Goal: Task Accomplishment & Management: Manage account settings

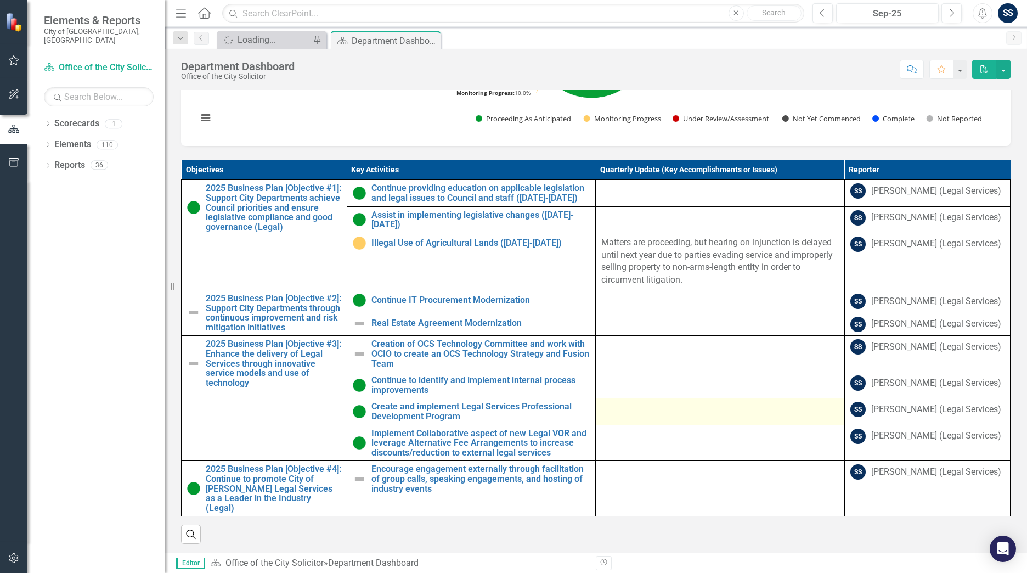
scroll to position [411, 0]
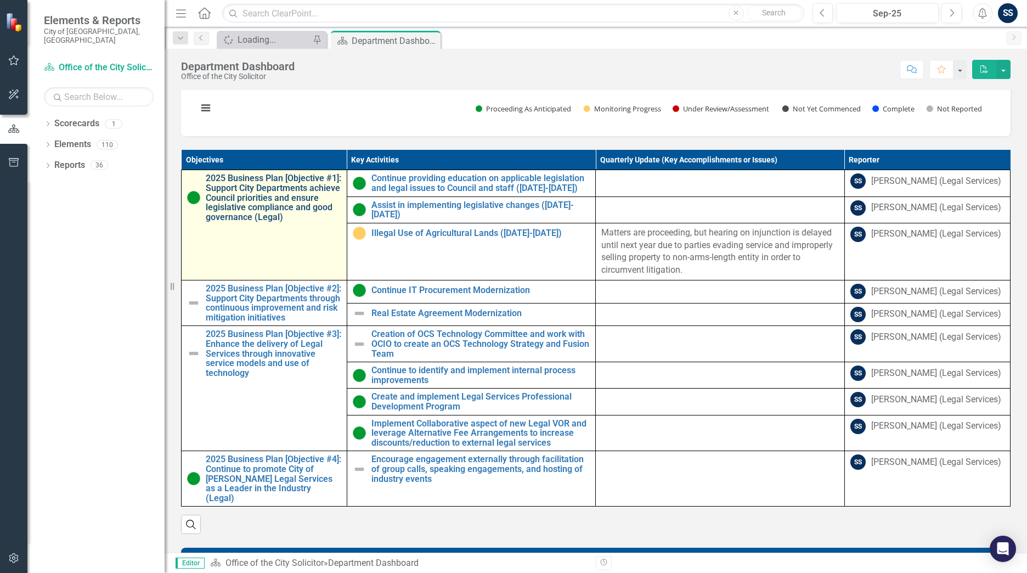
click at [269, 196] on link "2025 Business Plan [Objective #1]: Support City Departments achieve Council pri…" at bounding box center [273, 197] width 135 height 48
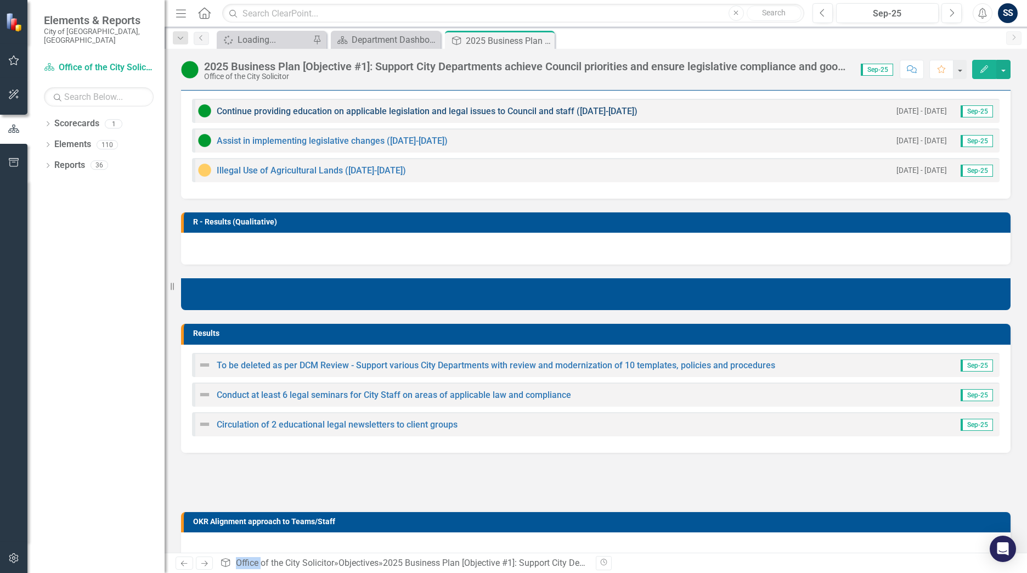
scroll to position [355, 0]
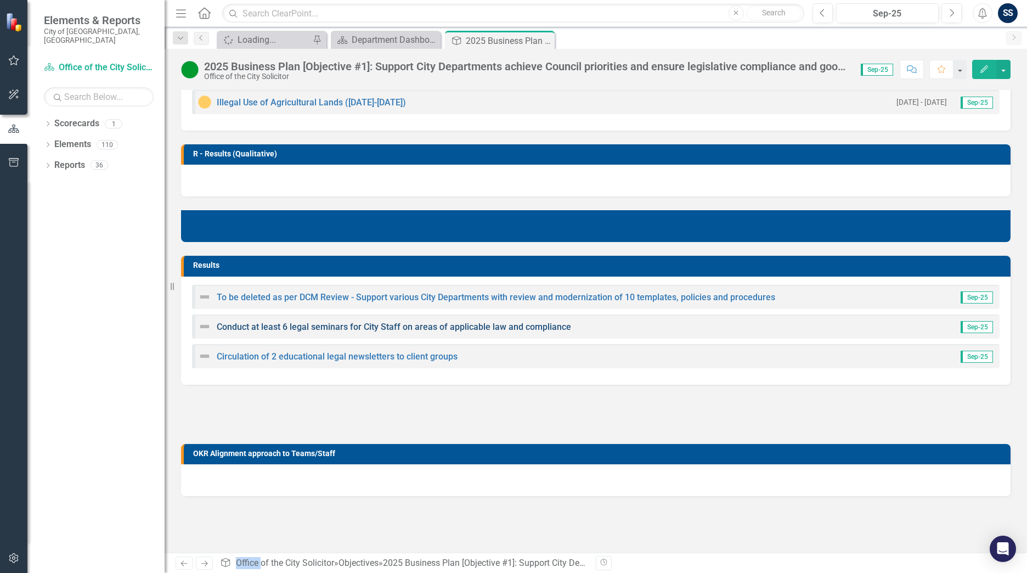
click at [341, 327] on link "Conduct at least 6 legal seminars for City Staff on areas of applicable law and…" at bounding box center [394, 326] width 354 height 10
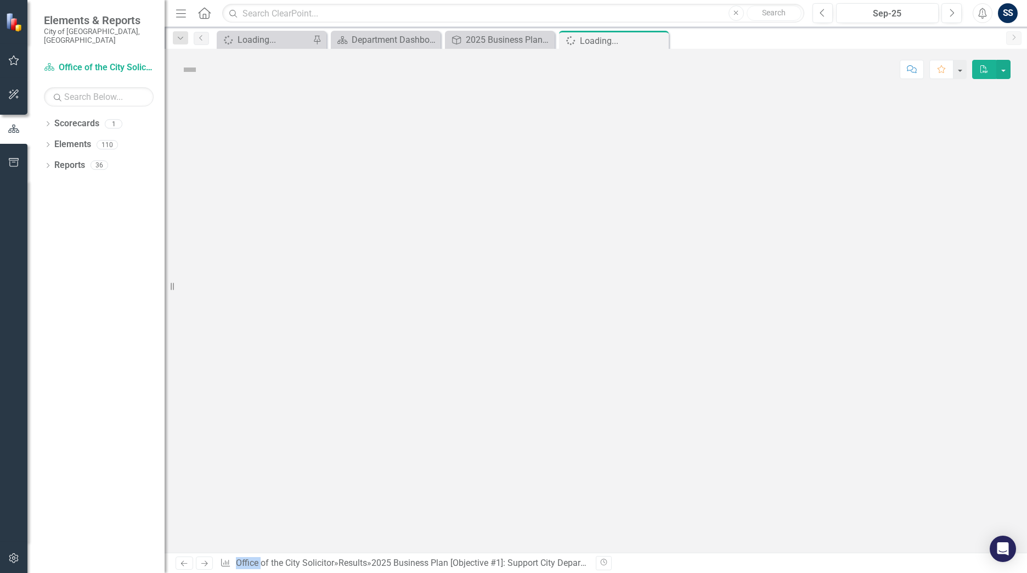
click at [341, 327] on div at bounding box center [596, 321] width 862 height 462
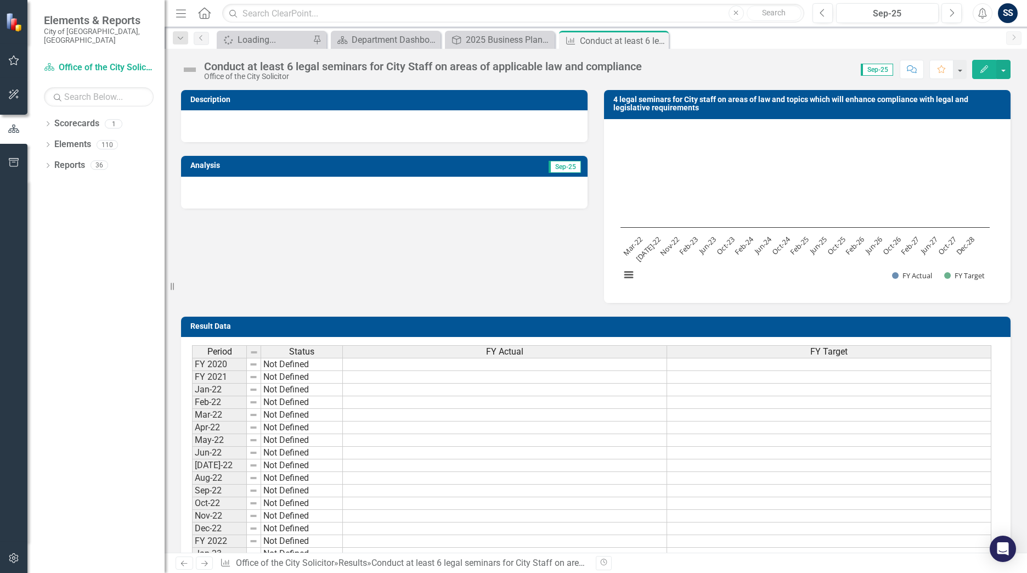
click at [191, 70] on img at bounding box center [190, 70] width 18 height 18
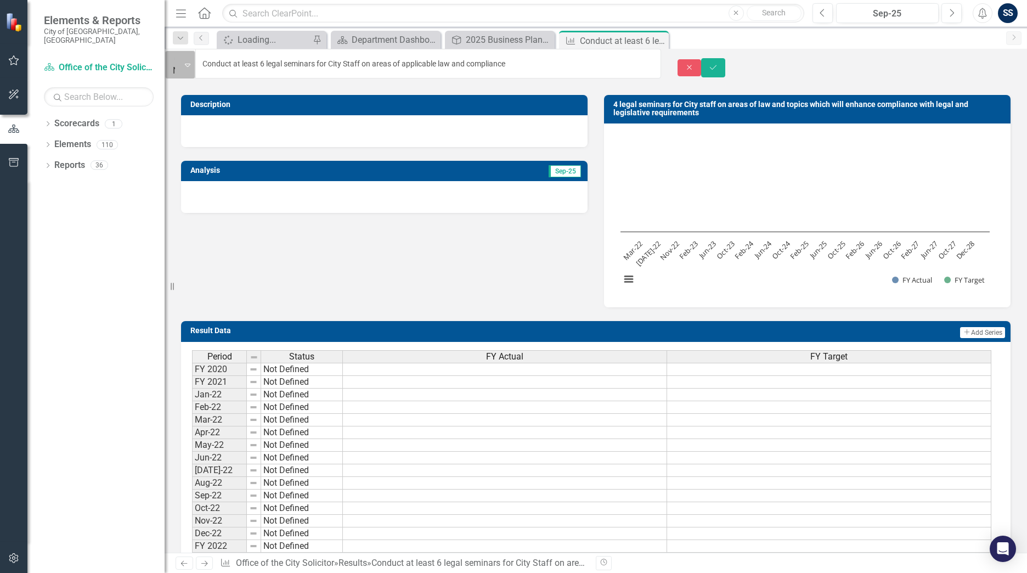
click at [190, 65] on icon "Expand" at bounding box center [187, 64] width 5 height 9
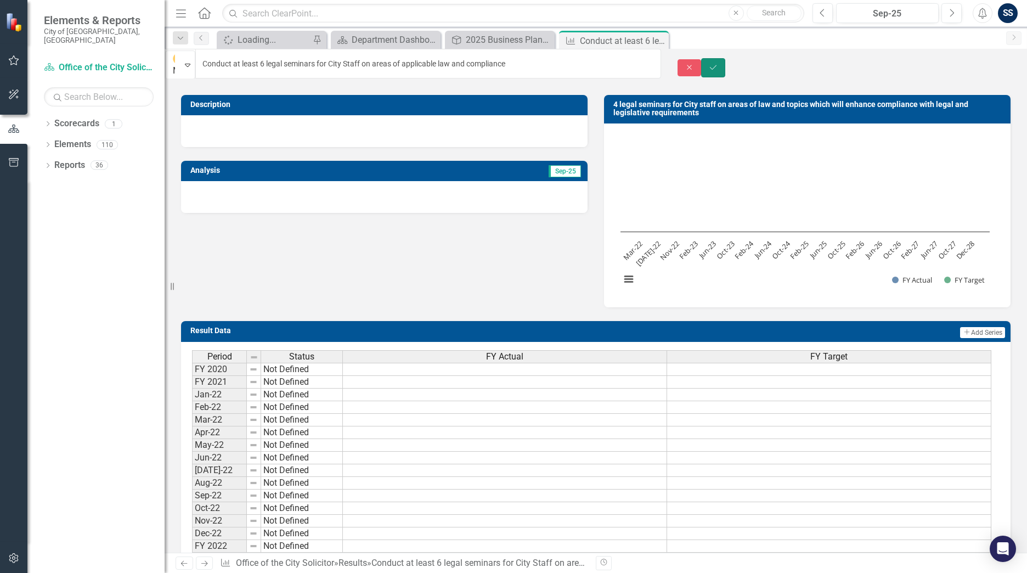
click at [718, 64] on icon "Save" at bounding box center [713, 68] width 10 height 8
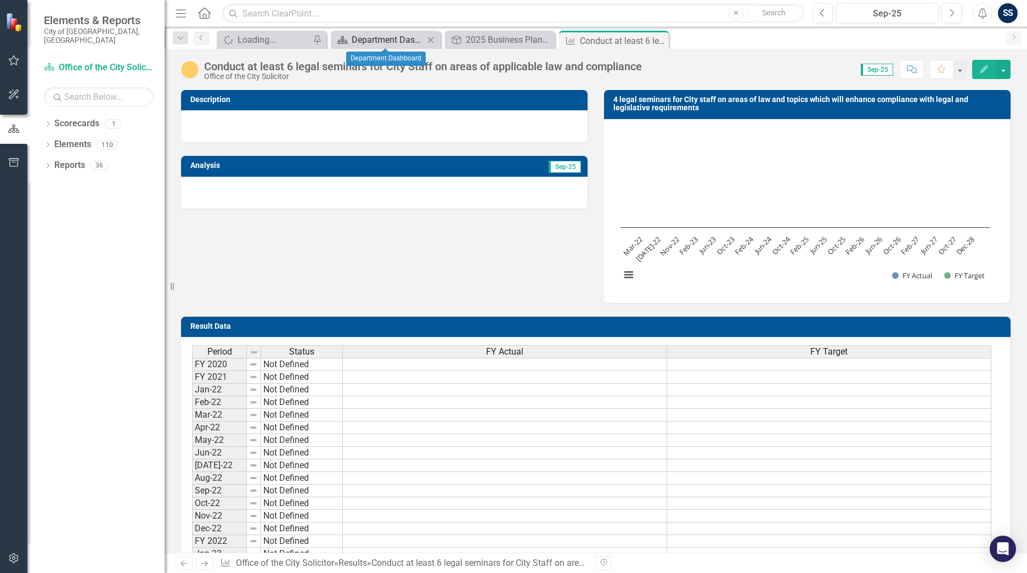
click at [392, 42] on div "Department Dashboard" at bounding box center [388, 40] width 72 height 14
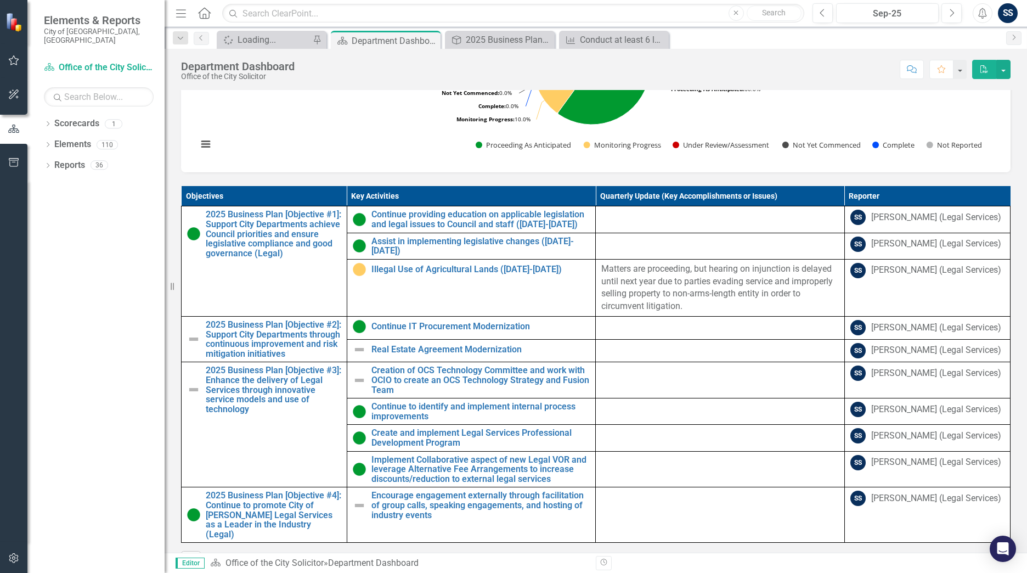
scroll to position [411, 0]
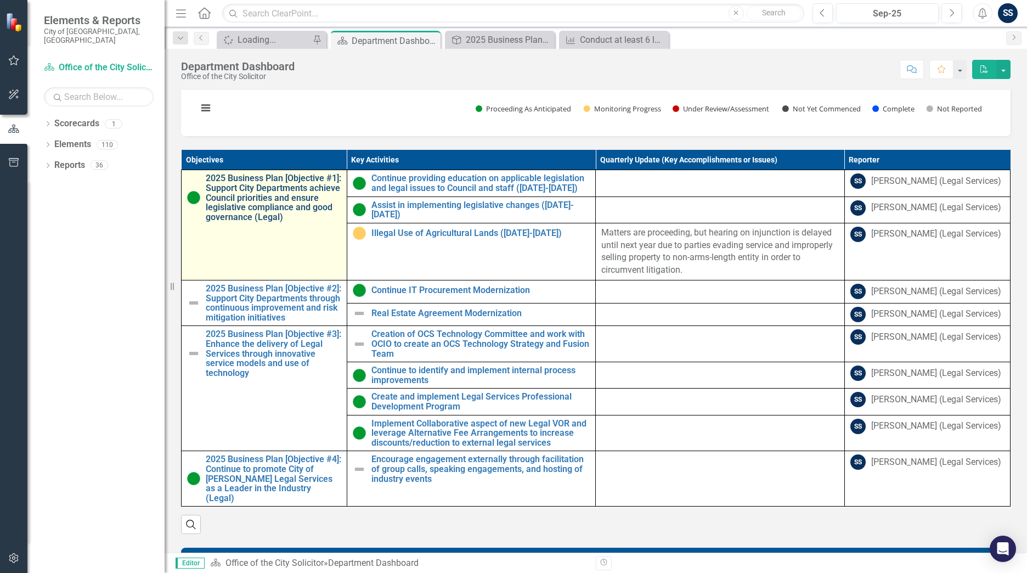
click at [254, 209] on link "2025 Business Plan [Objective #1]: Support City Departments achieve Council pri…" at bounding box center [273, 197] width 135 height 48
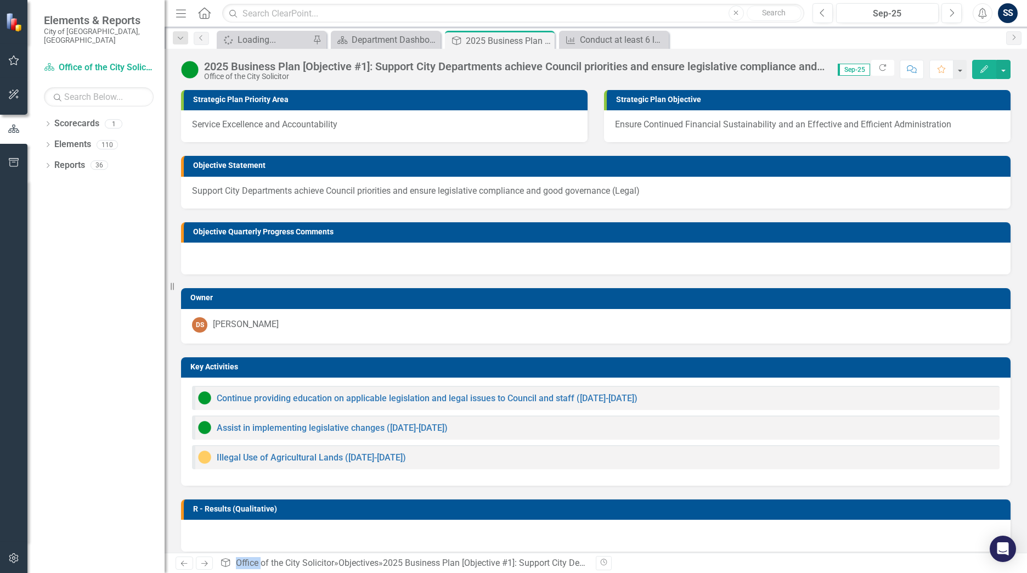
click at [254, 209] on div "Objective Quarterly Progress Comments" at bounding box center [596, 241] width 846 height 66
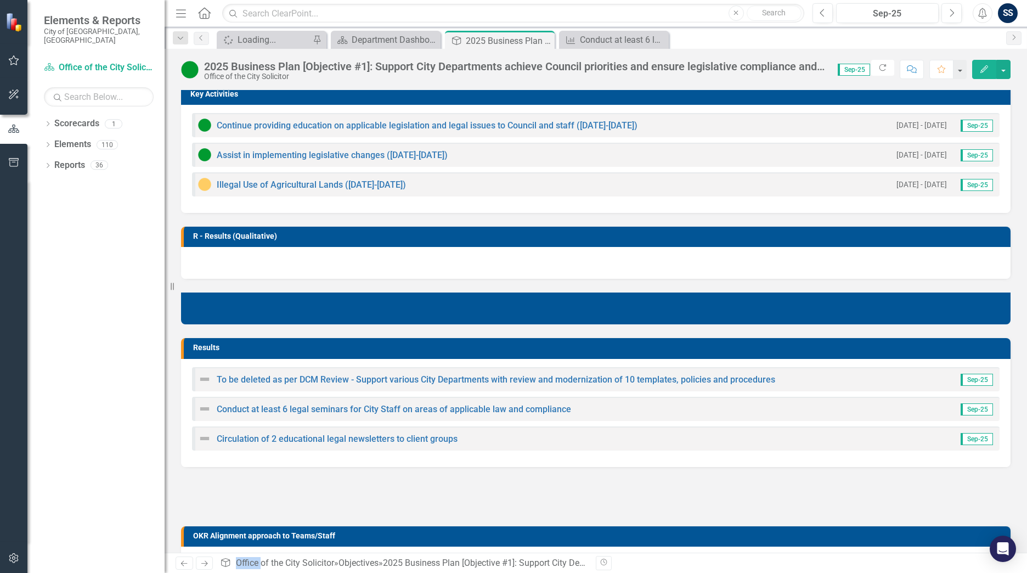
scroll to position [329, 0]
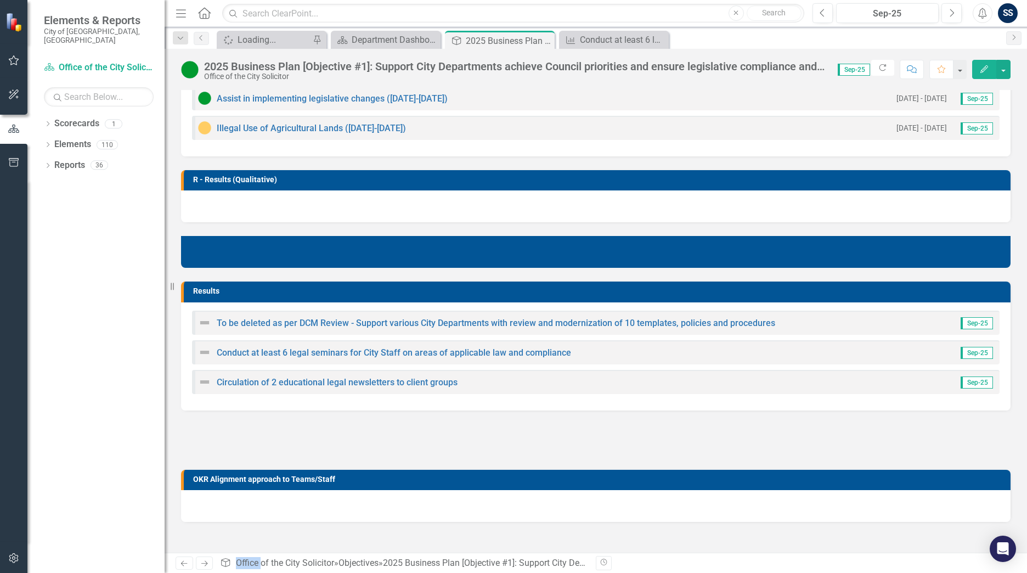
click at [288, 346] on div "Conduct at least 6 legal seminars for City Staff on areas of applicable law and…" at bounding box center [384, 351] width 373 height 13
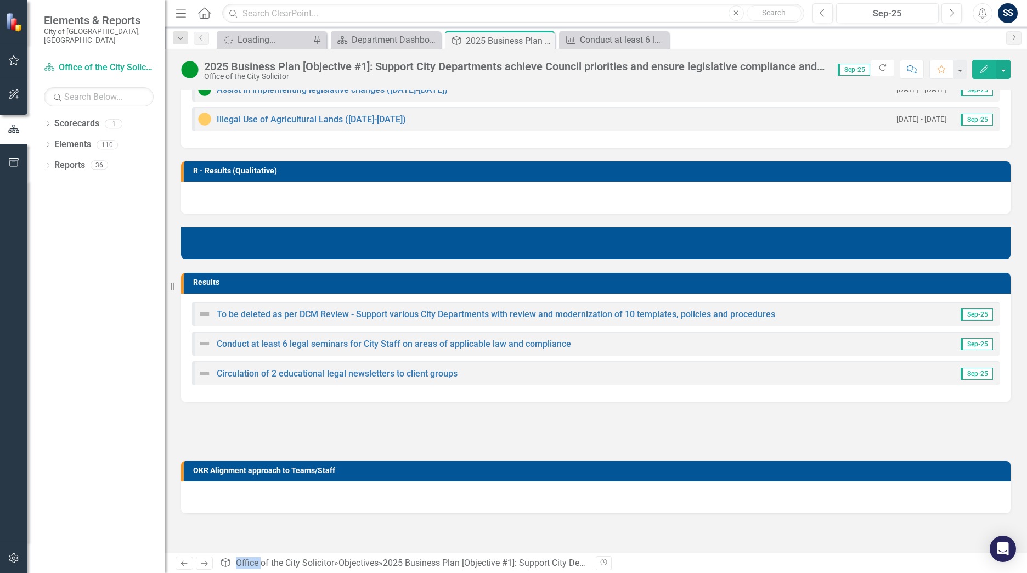
scroll to position [343, 0]
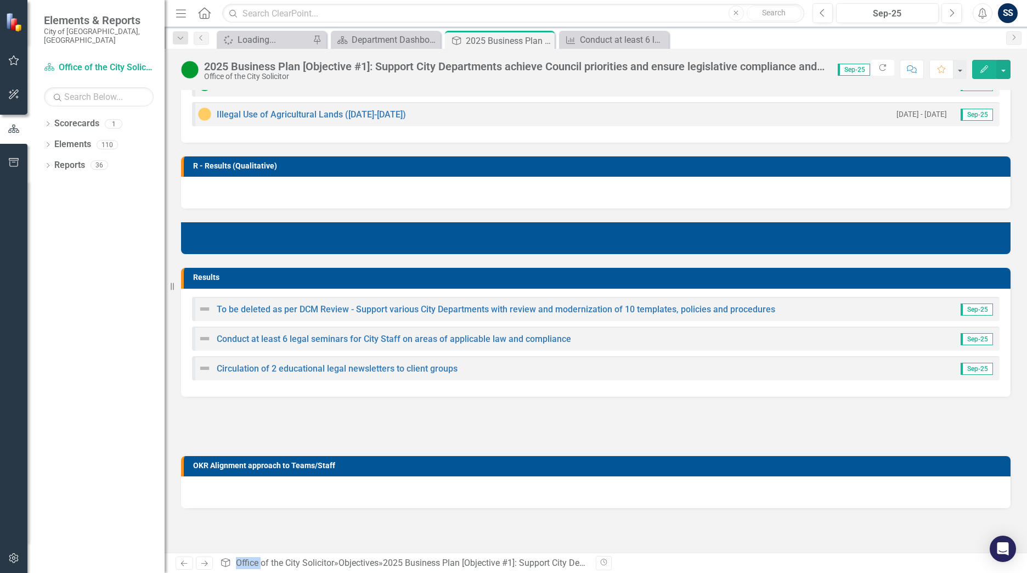
click at [288, 346] on div "Conduct at least 6 legal seminars for City Staff on areas of applicable law and…" at bounding box center [595, 338] width 807 height 24
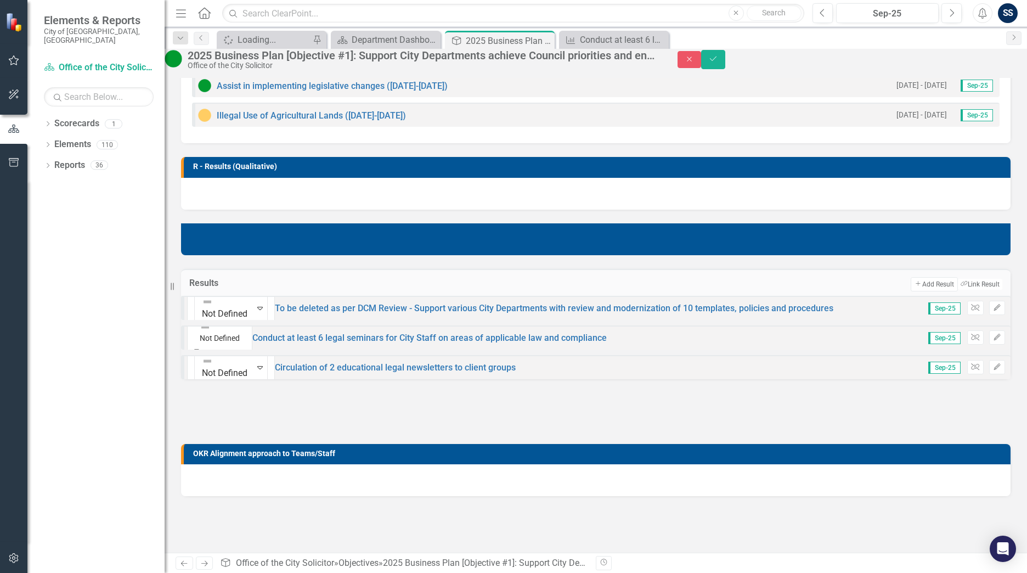
drag, startPoint x: 288, startPoint y: 346, endPoint x: 225, endPoint y: 344, distance: 63.1
click at [199, 346] on icon "Expand" at bounding box center [196, 350] width 5 height 8
click at [213, 366] on img at bounding box center [207, 360] width 11 height 11
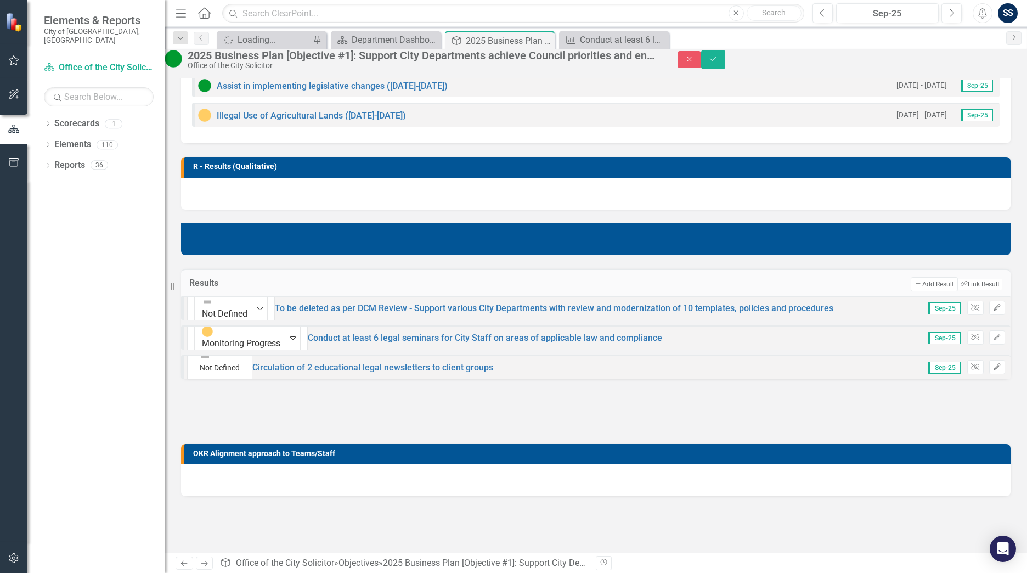
click at [718, 63] on icon "Save" at bounding box center [713, 59] width 10 height 8
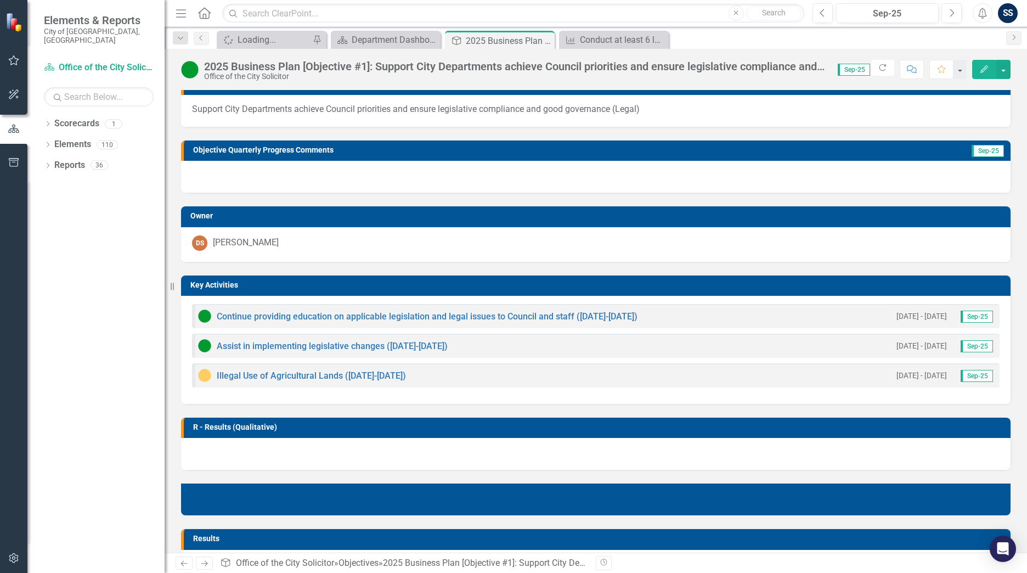
scroll to position [55, 0]
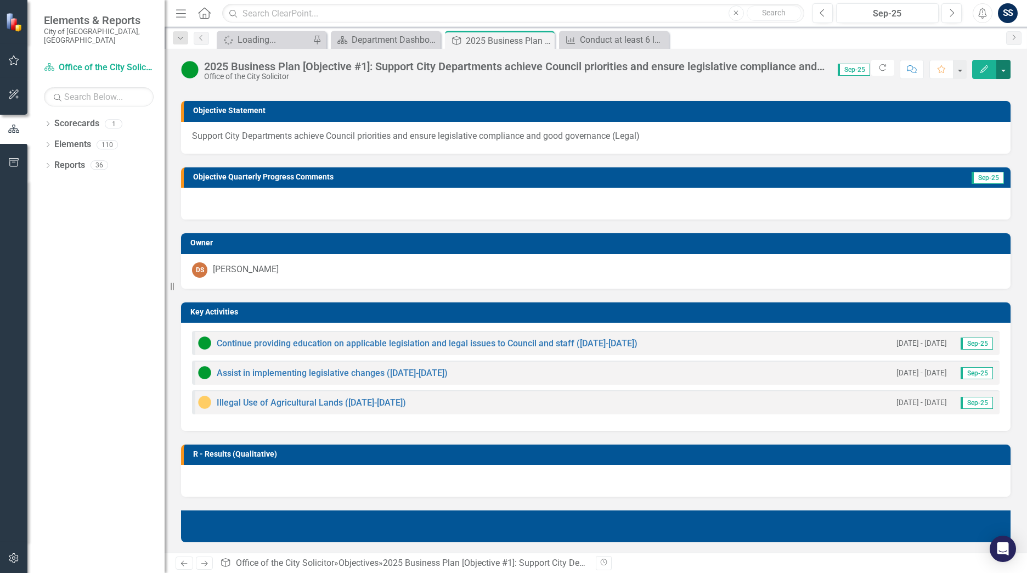
click at [1005, 68] on button "button" at bounding box center [1003, 69] width 14 height 19
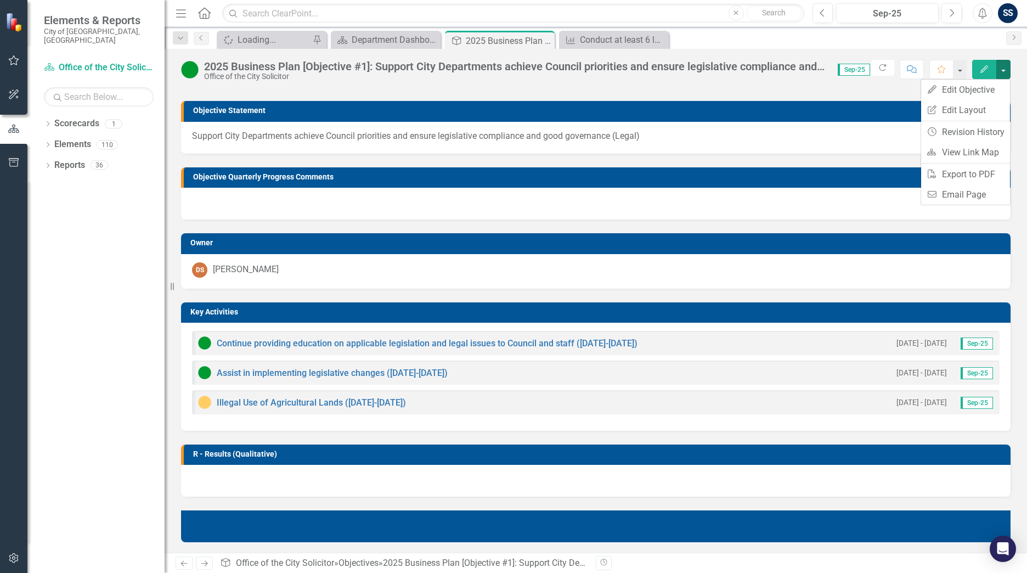
click at [864, 39] on div "Spinner Loading... Pin Scorecard Department Dashboard Close Objective 2025 Busi…" at bounding box center [607, 40] width 786 height 18
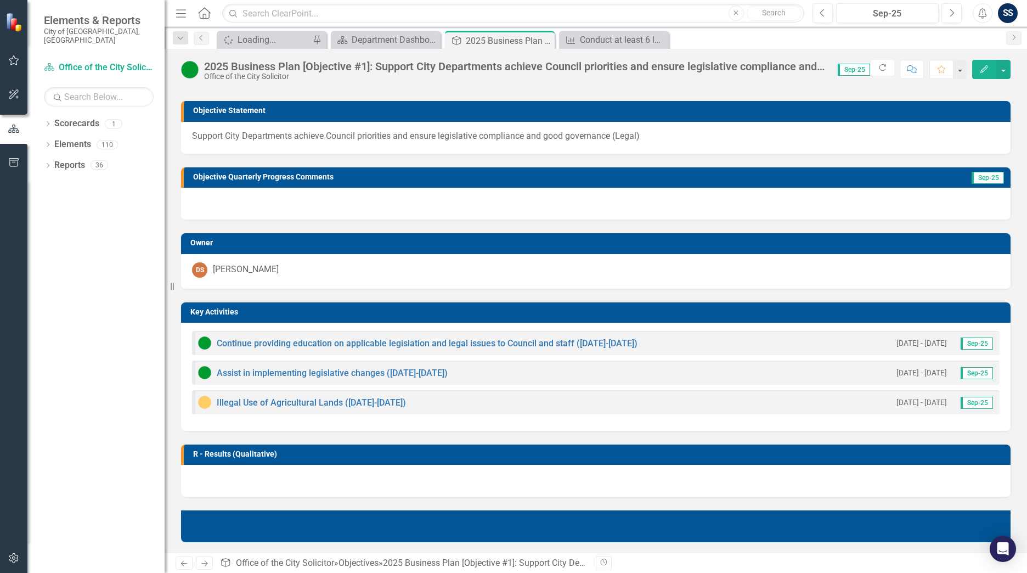
click at [205, 9] on icon at bounding box center [204, 13] width 13 height 12
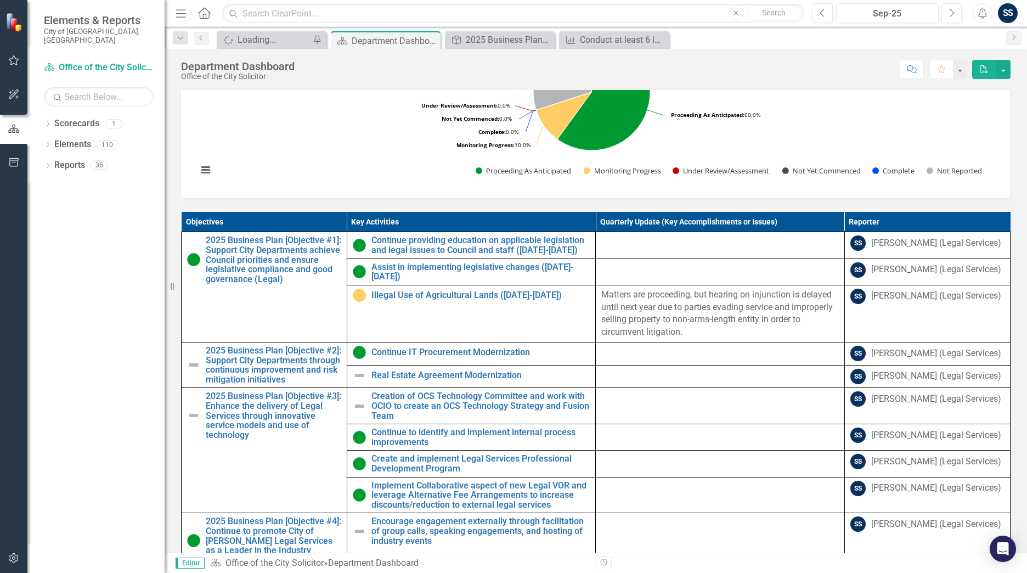
scroll to position [326, 0]
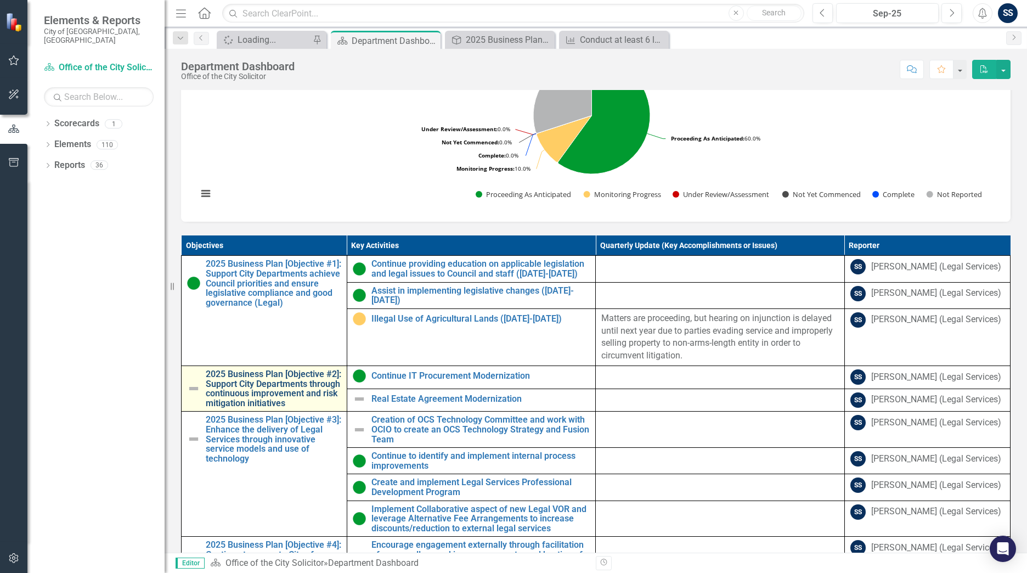
click at [220, 407] on link "2025 Business Plan [Objective #2]: Support City Departments through continuous …" at bounding box center [273, 388] width 135 height 38
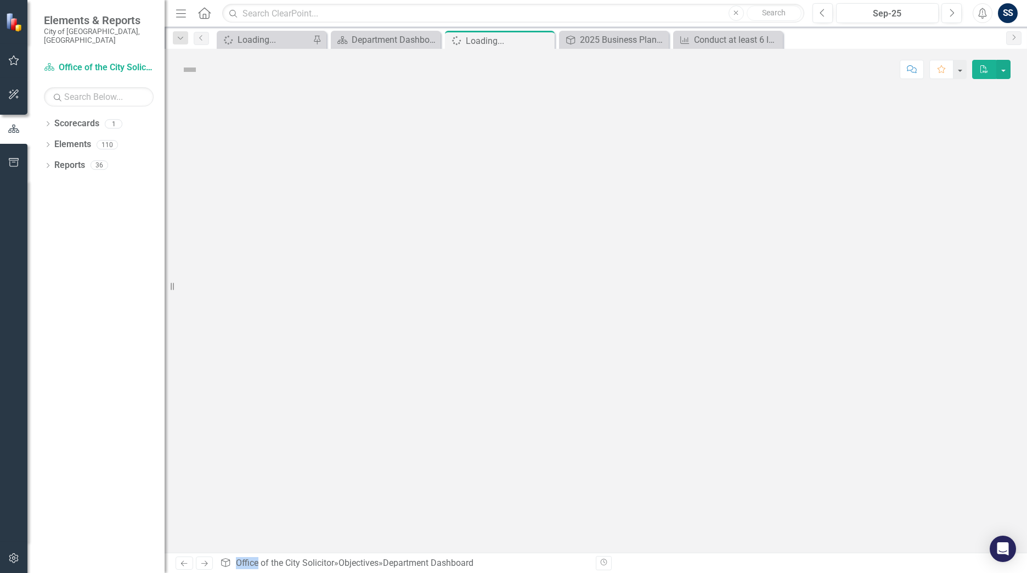
click at [220, 418] on div at bounding box center [596, 321] width 862 height 462
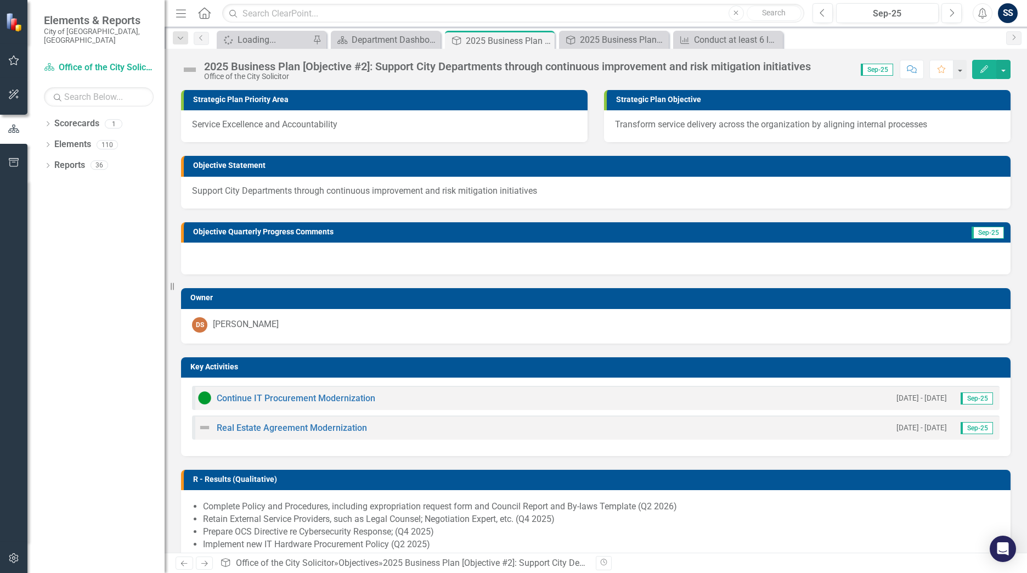
click at [189, 65] on img at bounding box center [190, 70] width 18 height 18
click at [196, 71] on img at bounding box center [190, 70] width 18 height 18
click at [188, 71] on img at bounding box center [190, 70] width 18 height 18
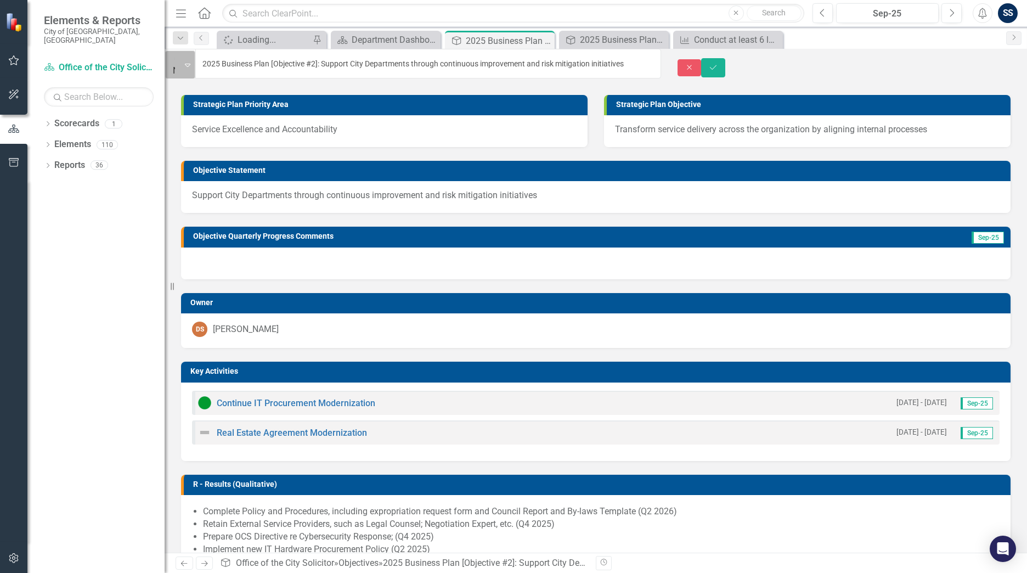
click at [184, 64] on img at bounding box center [178, 58] width 11 height 11
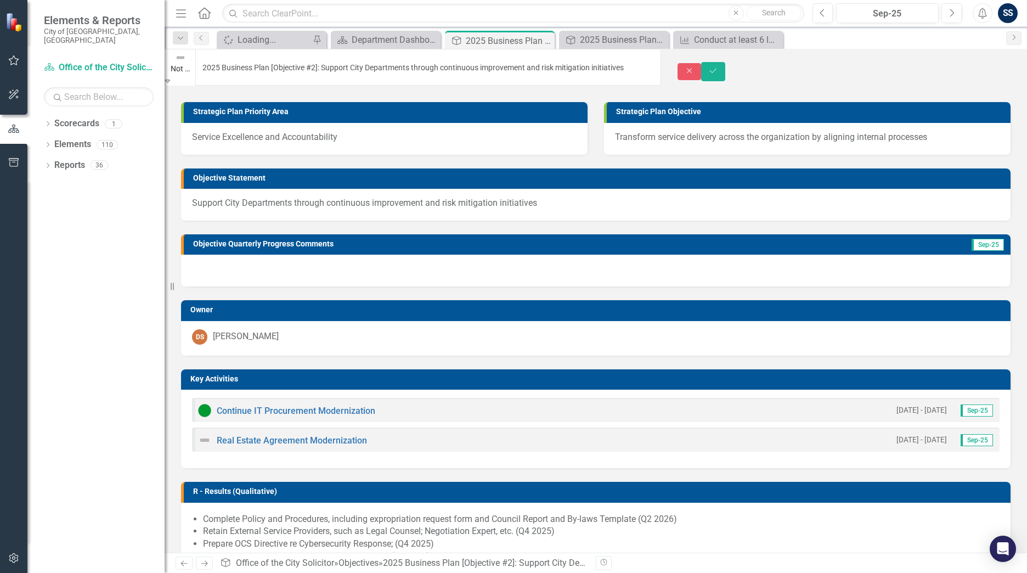
click at [725, 62] on button "Save" at bounding box center [713, 71] width 24 height 19
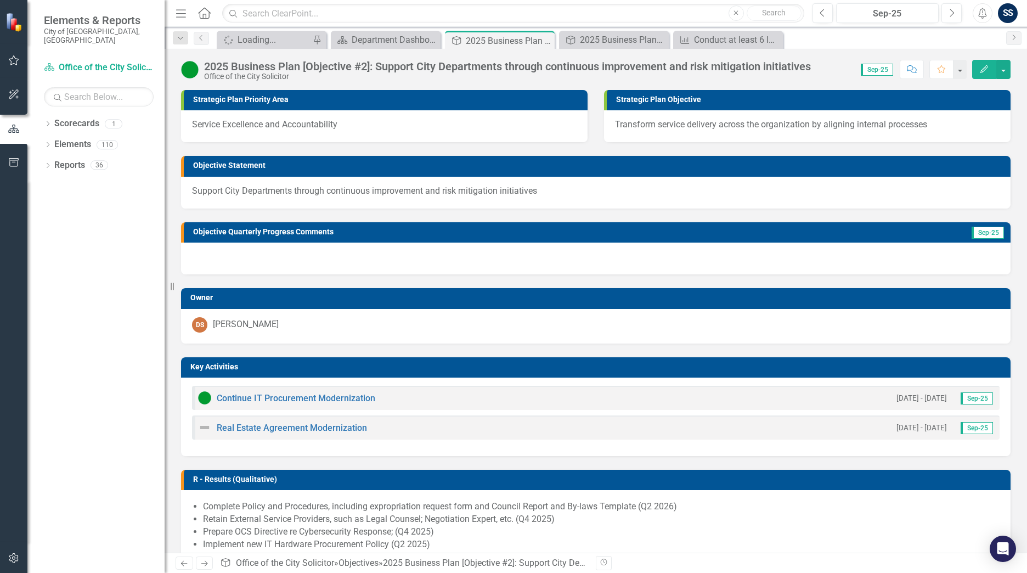
click at [207, 11] on icon "Home" at bounding box center [204, 13] width 14 height 12
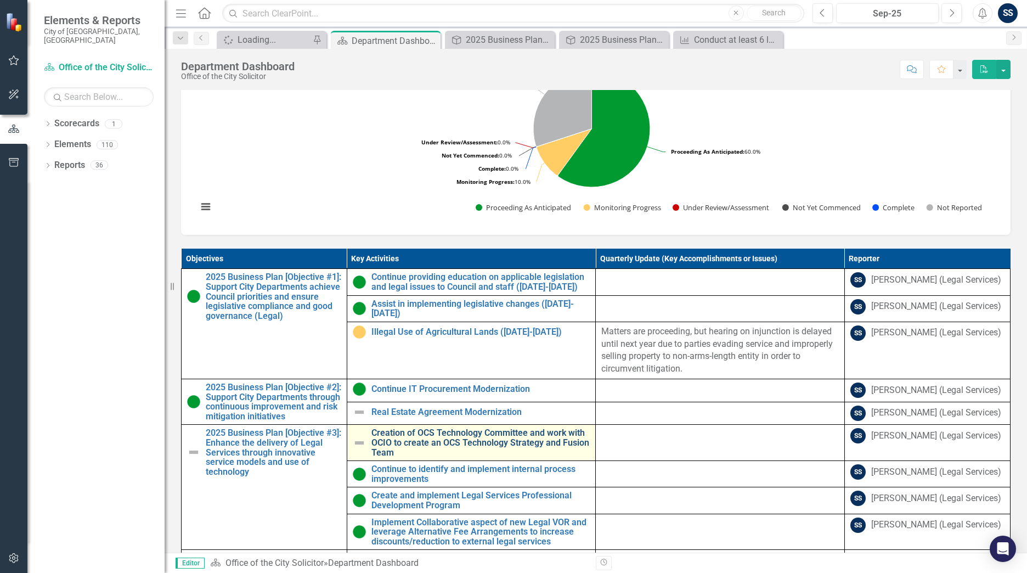
scroll to position [315, 0]
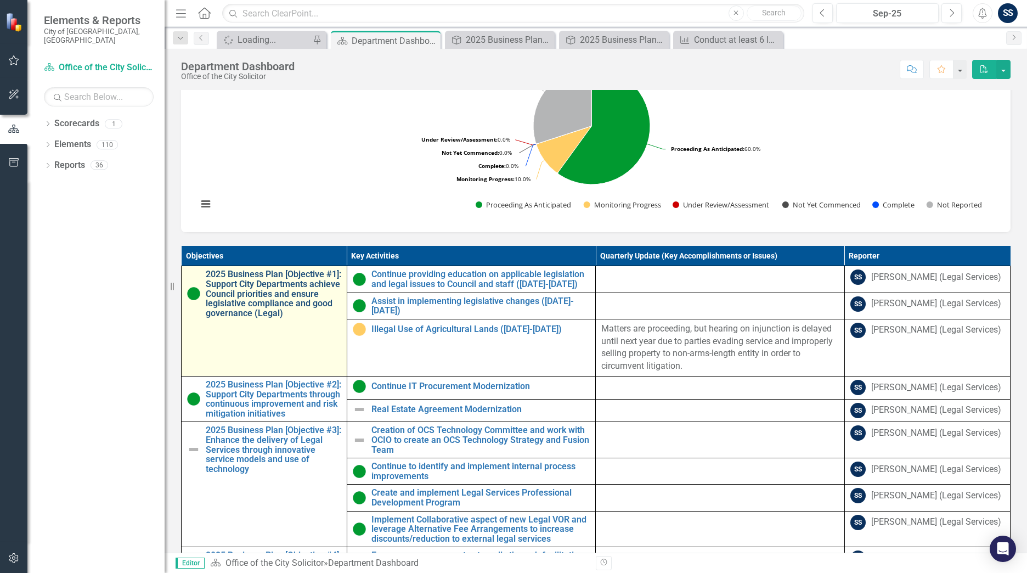
click at [293, 314] on link "2025 Business Plan [Objective #1]: Support City Departments achieve Council pri…" at bounding box center [273, 293] width 135 height 48
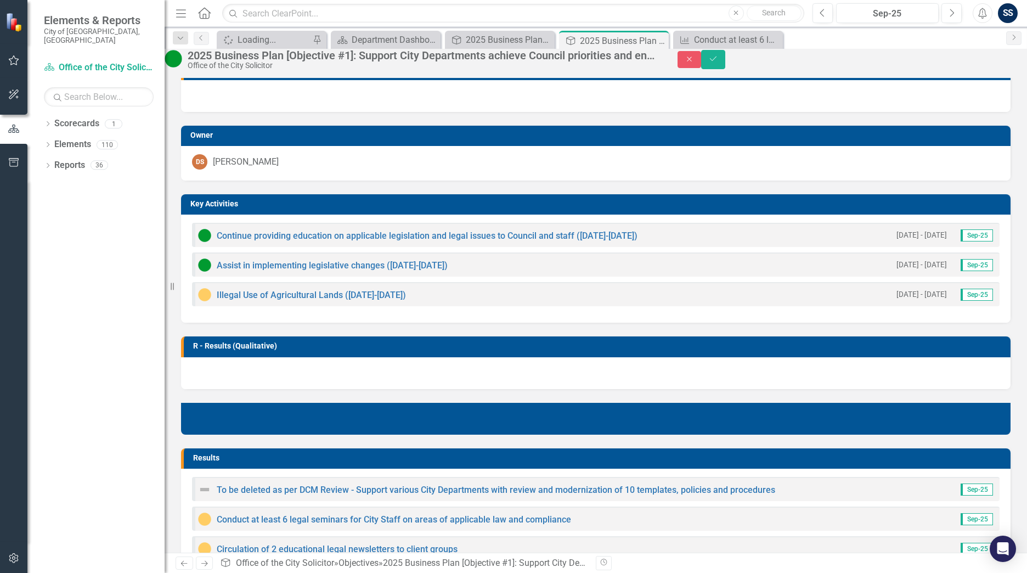
scroll to position [247, 0]
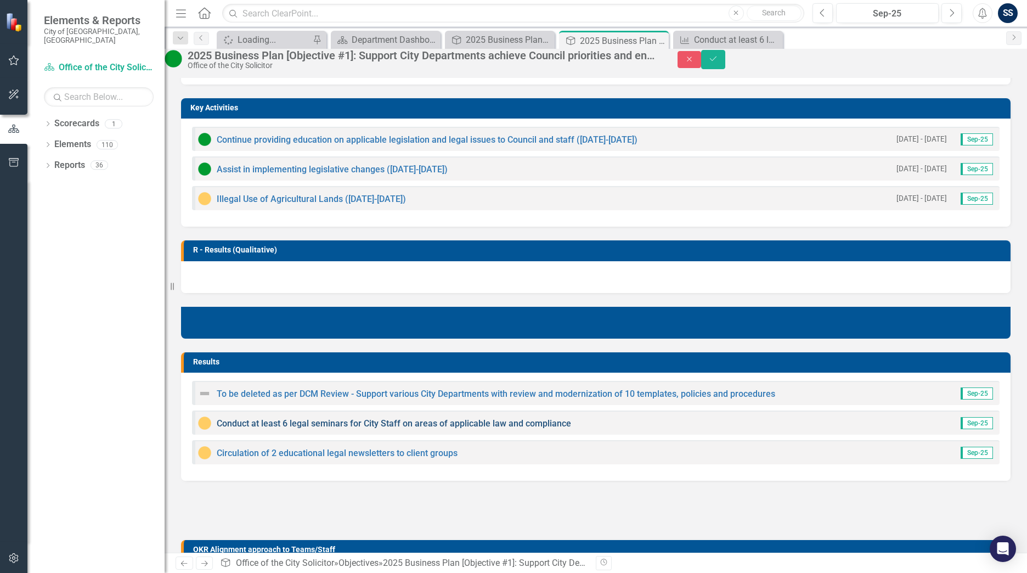
click at [279, 428] on link "Conduct at least 6 legal seminars for City Staff on areas of applicable law and…" at bounding box center [394, 423] width 354 height 10
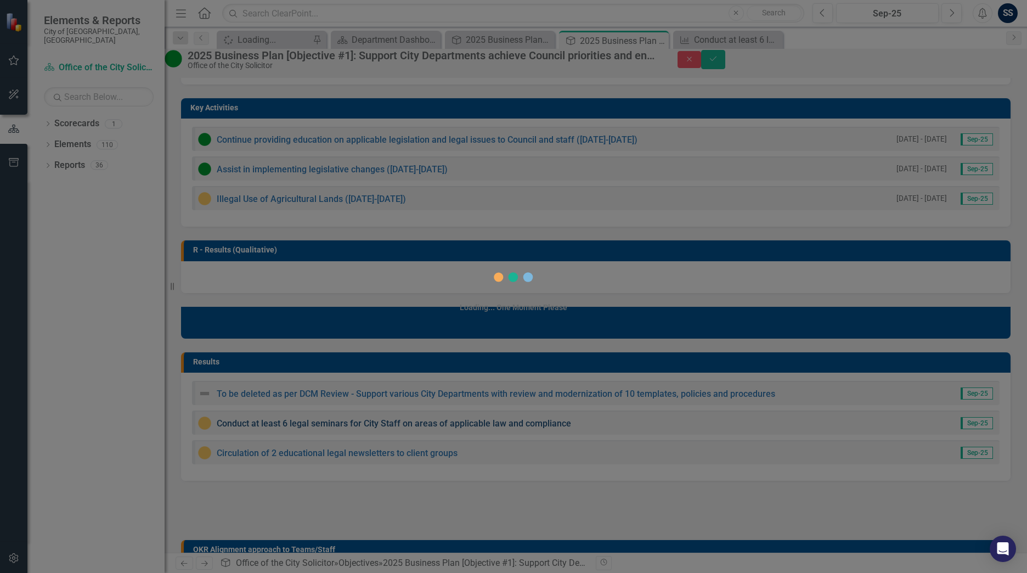
click at [279, 433] on div "Loading... One Moment Please" at bounding box center [513, 286] width 1027 height 573
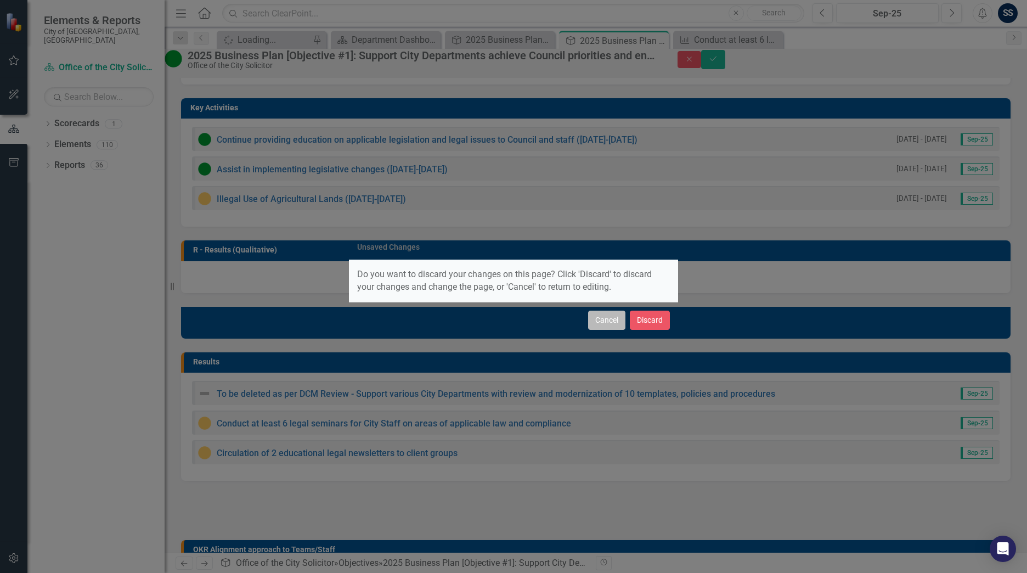
click at [601, 314] on button "Cancel" at bounding box center [606, 319] width 37 height 19
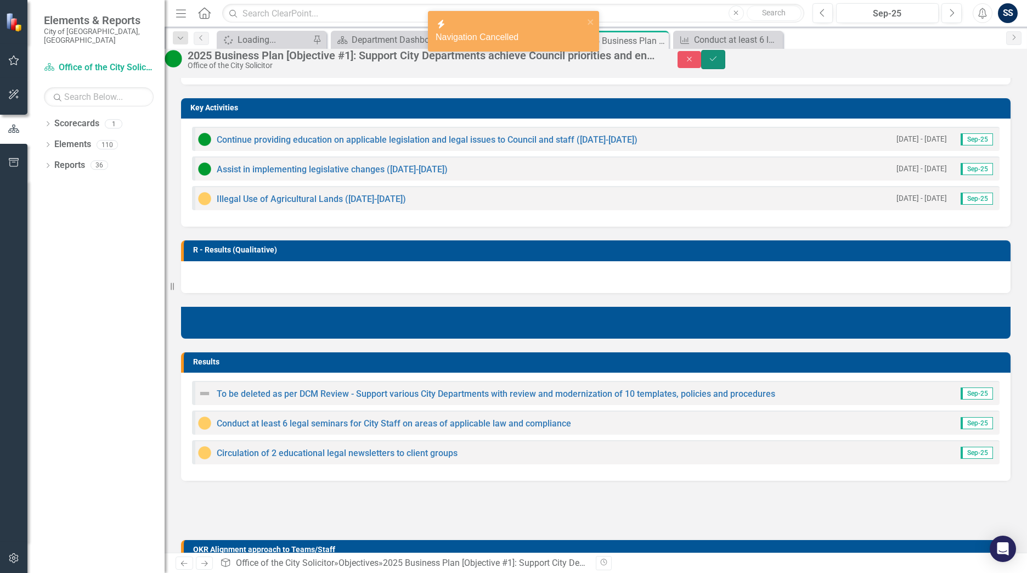
click at [718, 62] on icon "Save" at bounding box center [713, 59] width 10 height 8
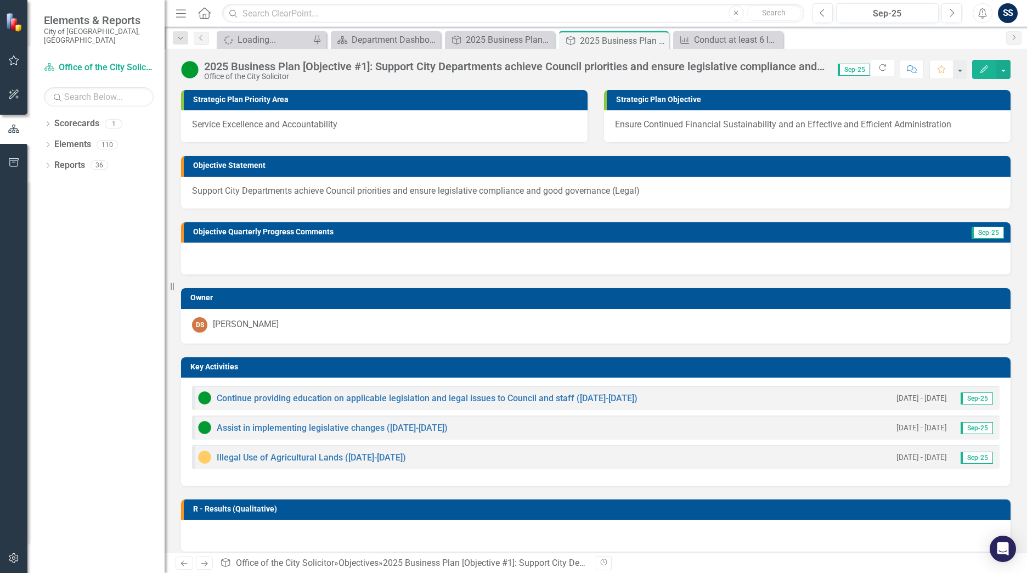
click at [394, 66] on (Legal)-page-title"] "2025 Business Plan [Objective #1]: Support City Departments achieve Council pri…" at bounding box center [515, 66] width 622 height 12
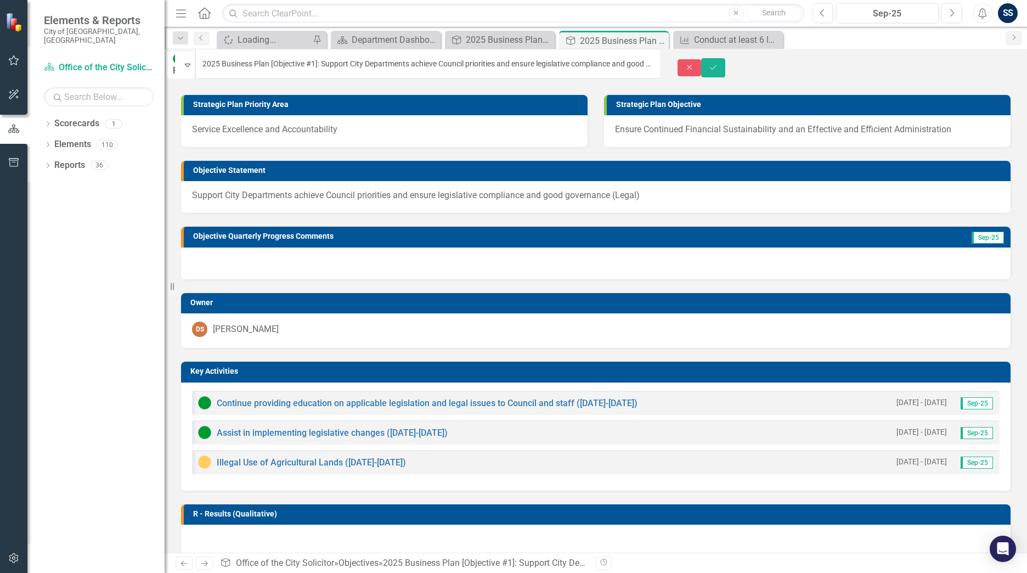
click at [780, 59] on div "Close Save" at bounding box center [852, 67] width 350 height 19
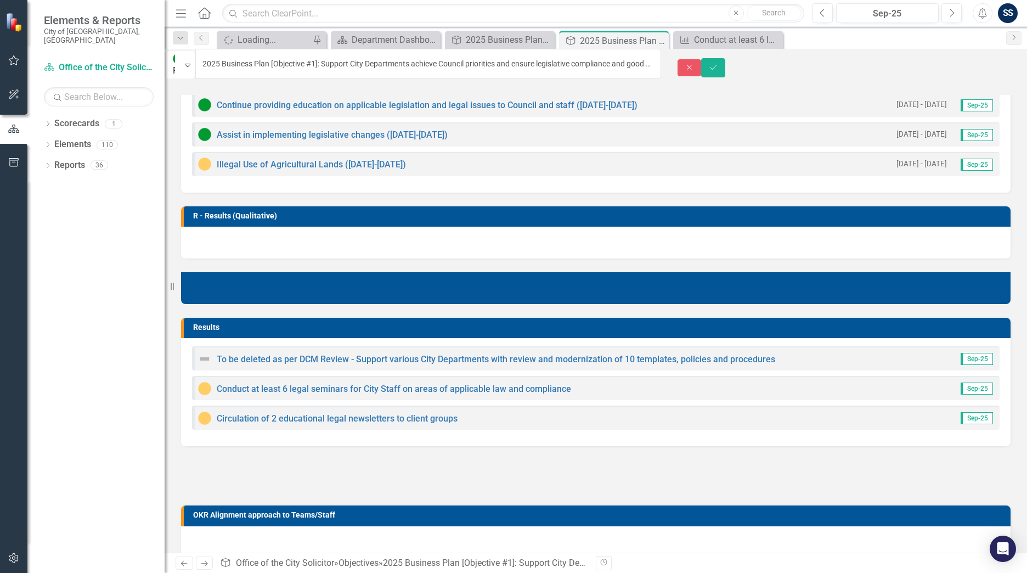
scroll to position [329, 0]
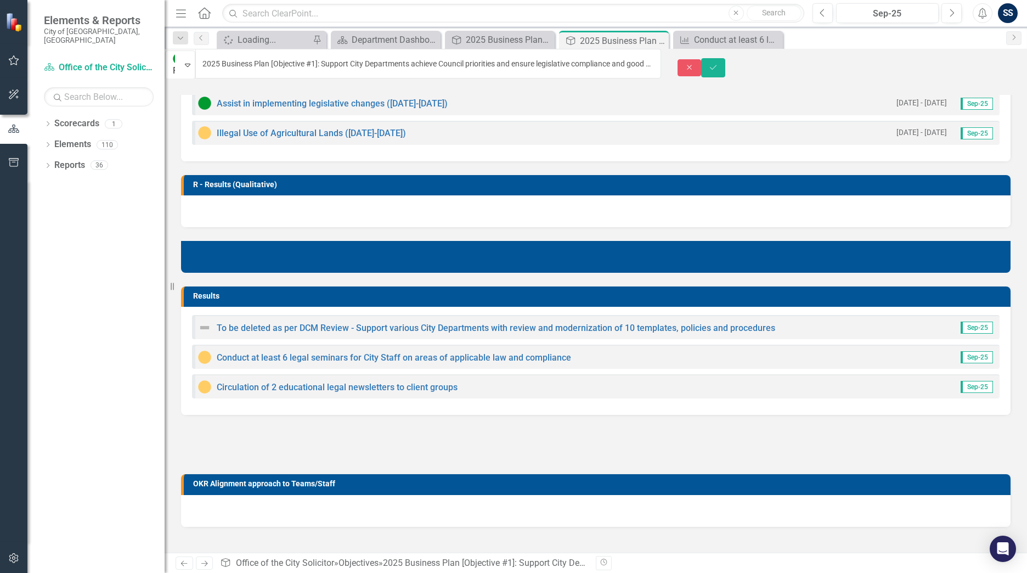
click at [421, 199] on div at bounding box center [595, 211] width 829 height 32
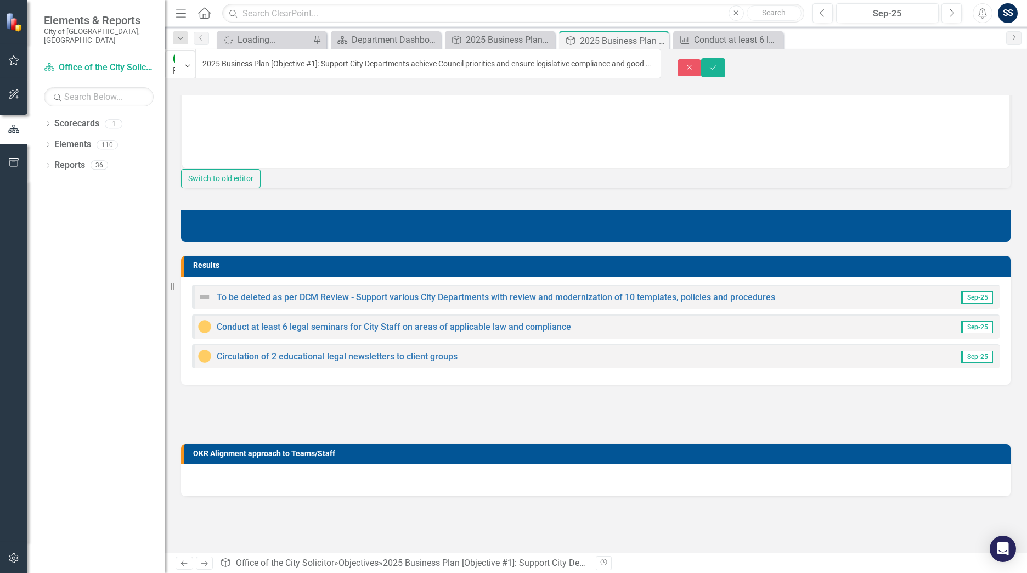
scroll to position [600, 0]
click at [404, 352] on link "Circulation of 2 educational legal newsletters to client groups" at bounding box center [337, 356] width 241 height 10
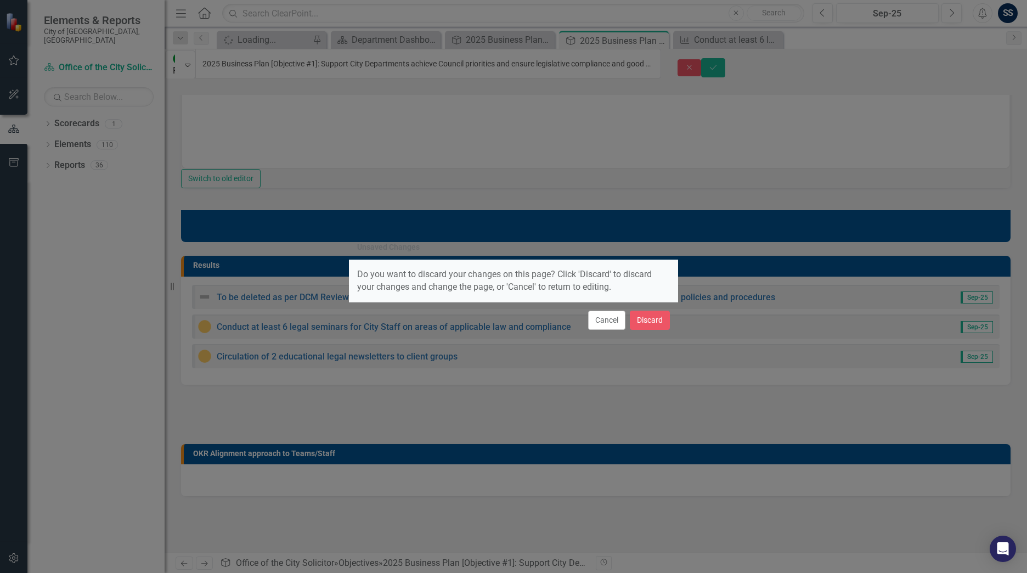
drag, startPoint x: 404, startPoint y: 352, endPoint x: 534, endPoint y: 349, distance: 130.0
click at [534, 349] on div "Unsaved Changes Do you want to discard your changes on this page? Click 'Discar…" at bounding box center [513, 286] width 329 height 573
click at [618, 319] on button "Cancel" at bounding box center [606, 319] width 37 height 19
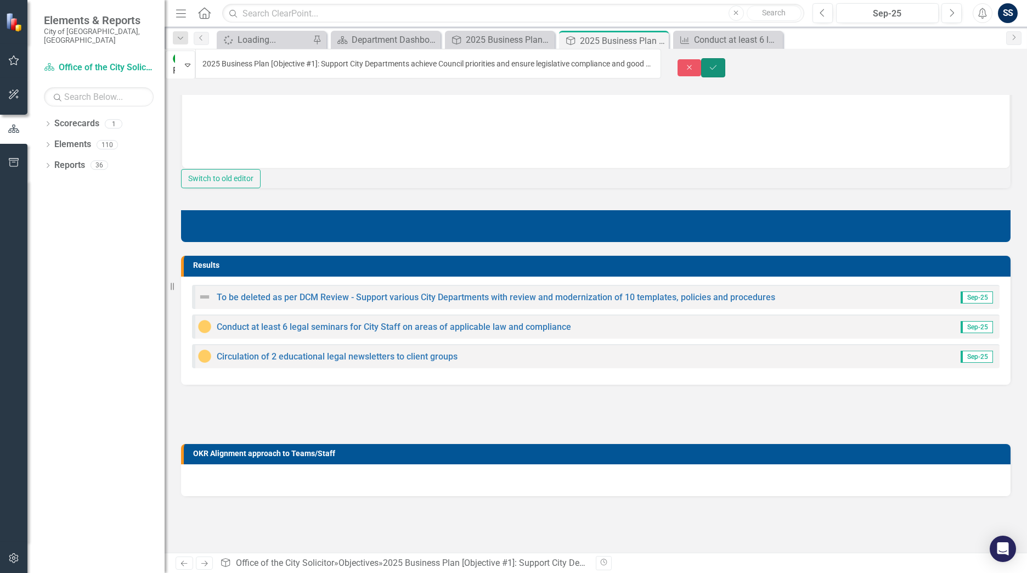
click at [718, 64] on icon "Save" at bounding box center [713, 68] width 10 height 8
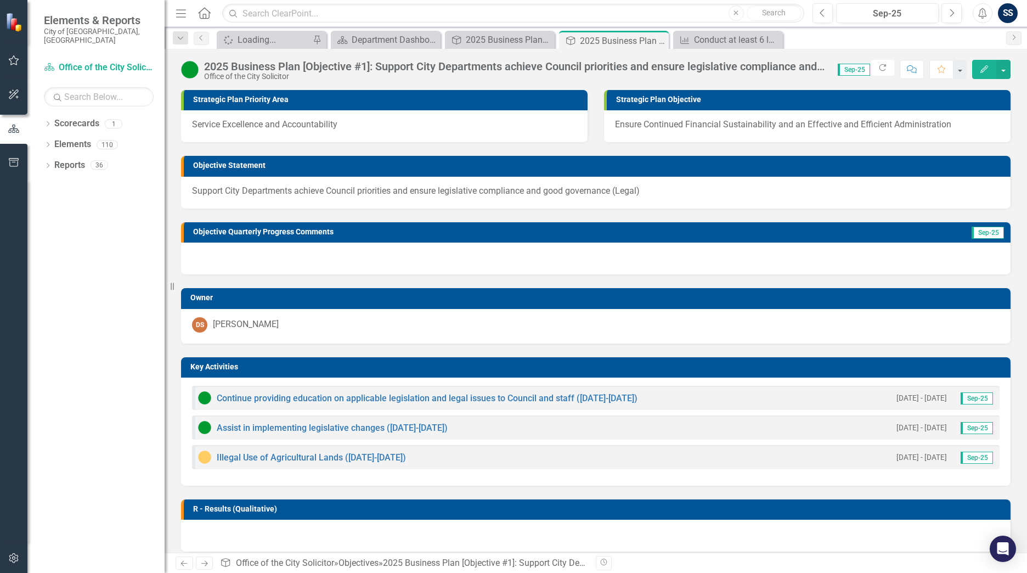
click at [1011, 70] on div "2025 Business Plan [Objective #1]: Support City Departments achieve Council pri…" at bounding box center [596, 65] width 862 height 33
click at [1003, 71] on button "button" at bounding box center [1003, 69] width 14 height 19
click at [876, 42] on div "Spinner Loading... Pin Scorecard Department Dashboard Close Objective 2025 Busi…" at bounding box center [607, 40] width 786 height 18
click at [1013, 66] on div "2025 Business Plan [Objective #1]: Support City Departments achieve Council pri…" at bounding box center [596, 65] width 862 height 33
click at [1002, 69] on button "button" at bounding box center [1003, 69] width 14 height 19
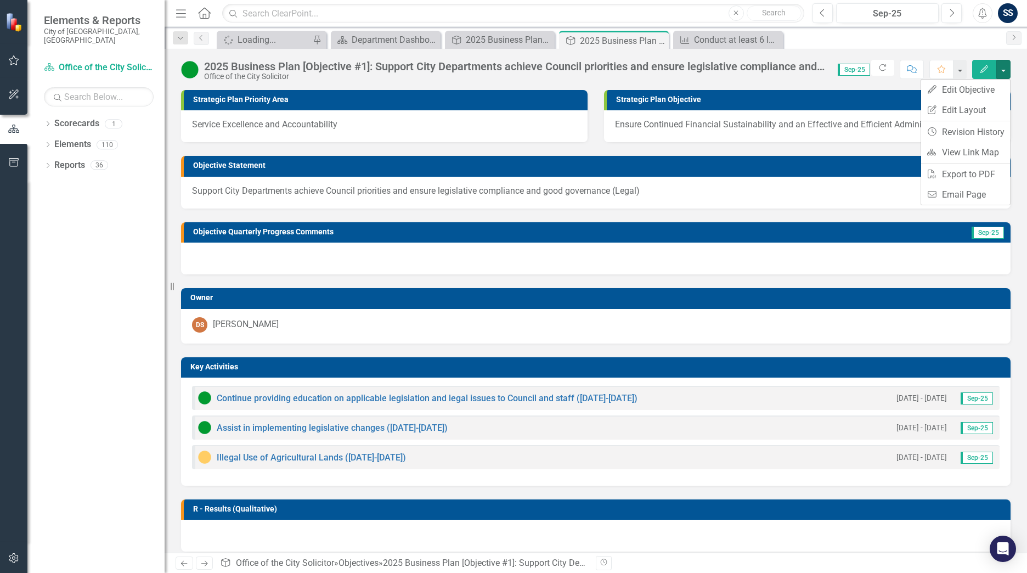
click at [905, 31] on div "Spinner Loading... Pin Scorecard Department Dashboard Close Objective 2025 Busi…" at bounding box center [607, 40] width 786 height 18
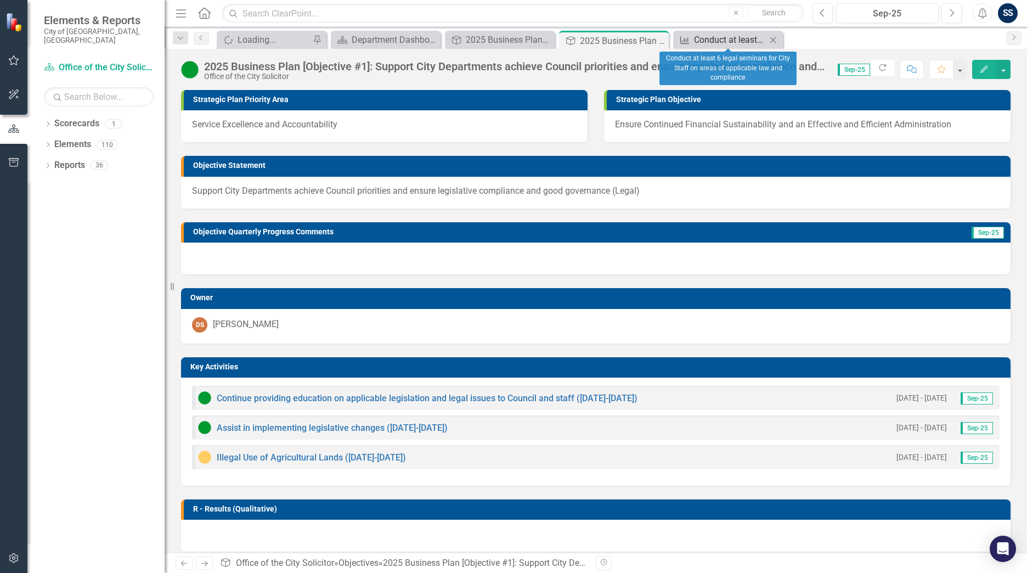
click at [733, 38] on div "Conduct at least 6 legal seminars for City Staff on areas of applicable law and…" at bounding box center [730, 40] width 72 height 14
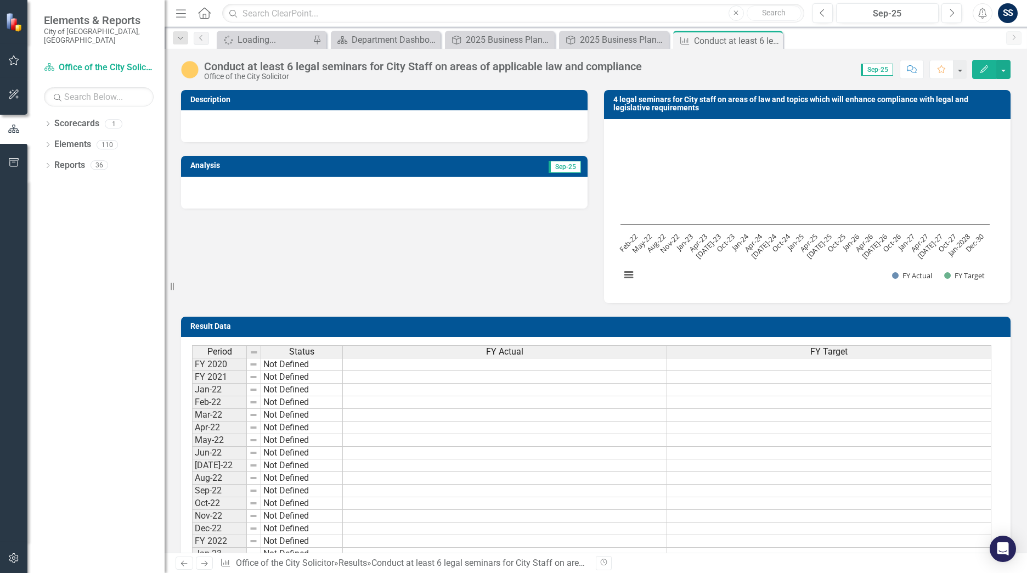
click at [244, 195] on div at bounding box center [384, 193] width 406 height 32
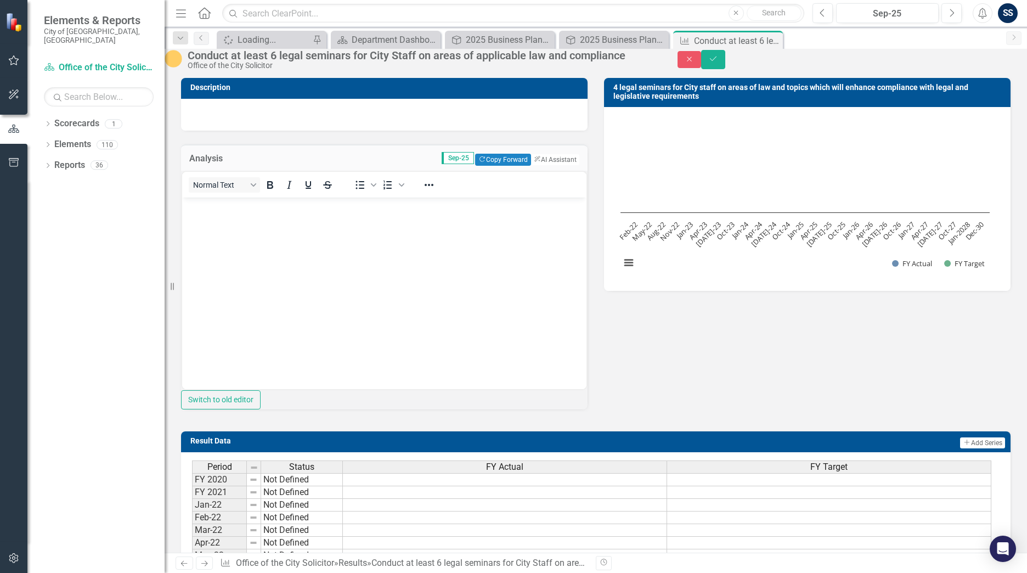
click at [209, 229] on body "Rich Text Area. Press ALT-0 for help." at bounding box center [384, 279] width 404 height 165
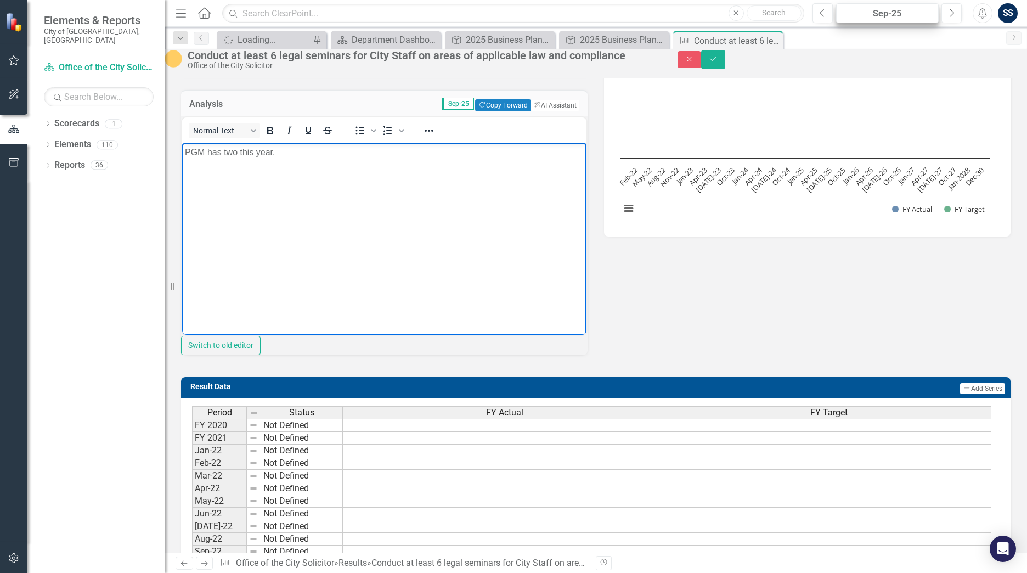
scroll to position [55, 0]
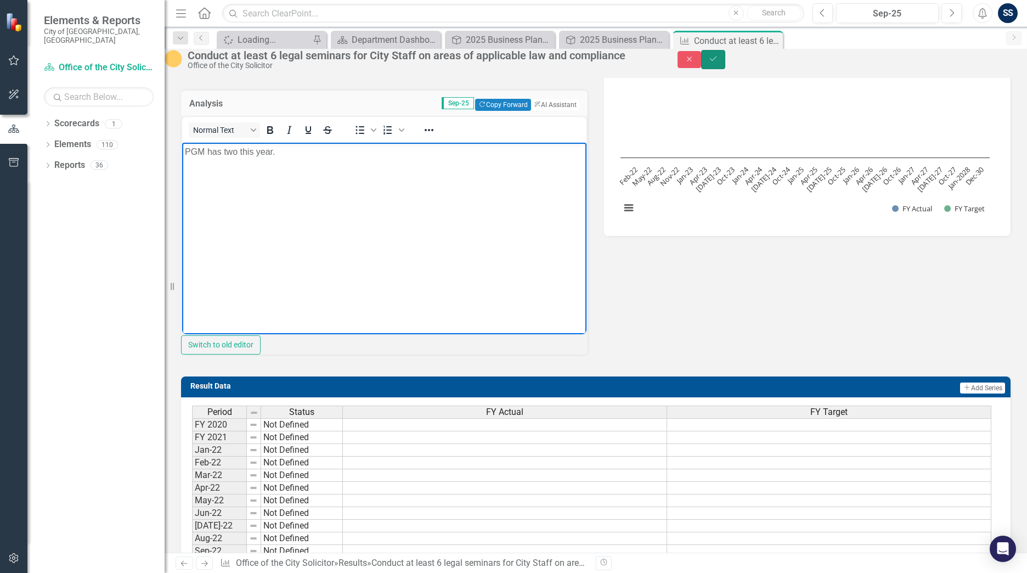
click at [725, 64] on button "Save" at bounding box center [713, 59] width 24 height 19
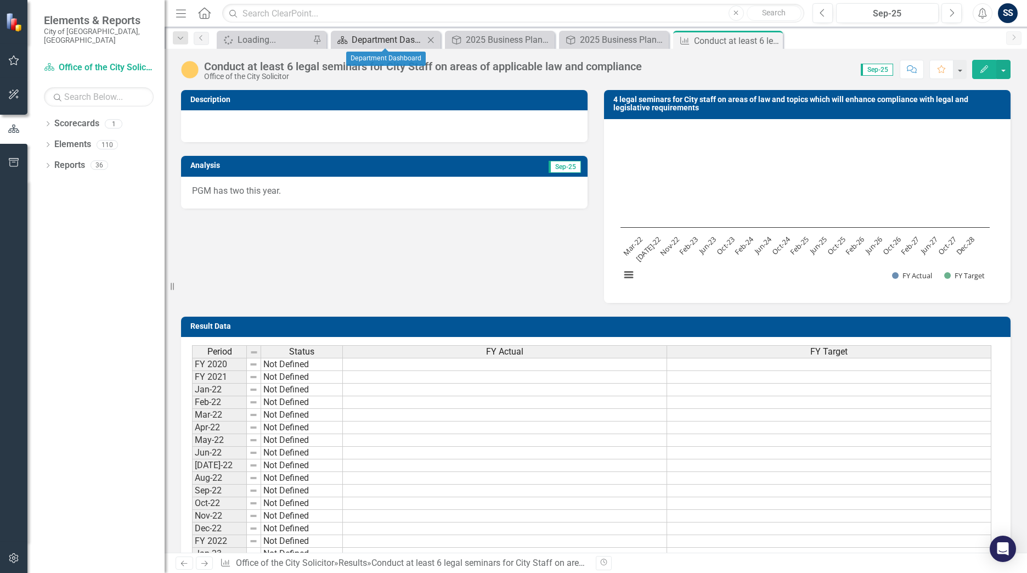
click at [373, 37] on div "Department Dashboard" at bounding box center [388, 40] width 72 height 14
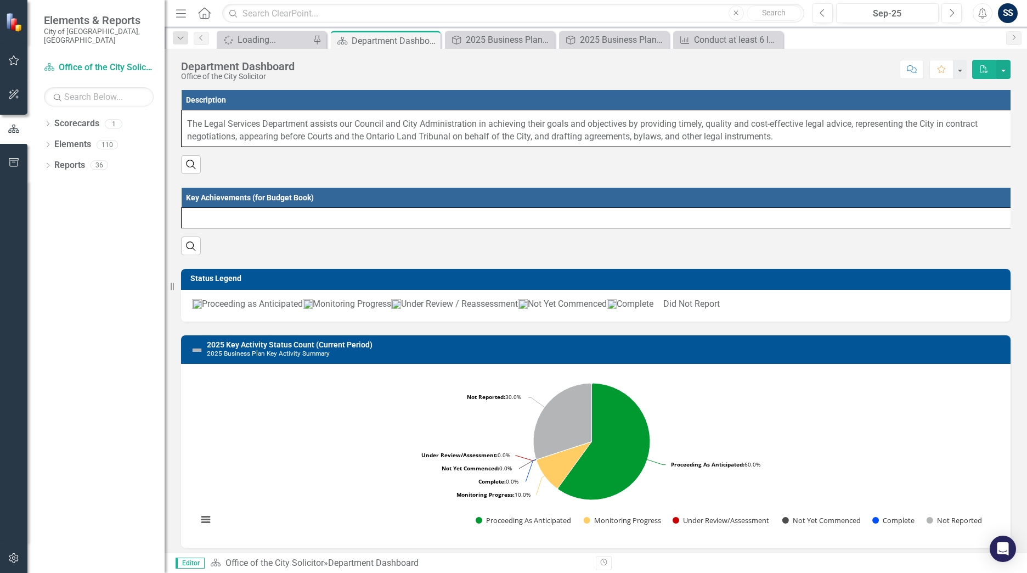
click at [197, 16] on icon "Home" at bounding box center [204, 13] width 14 height 12
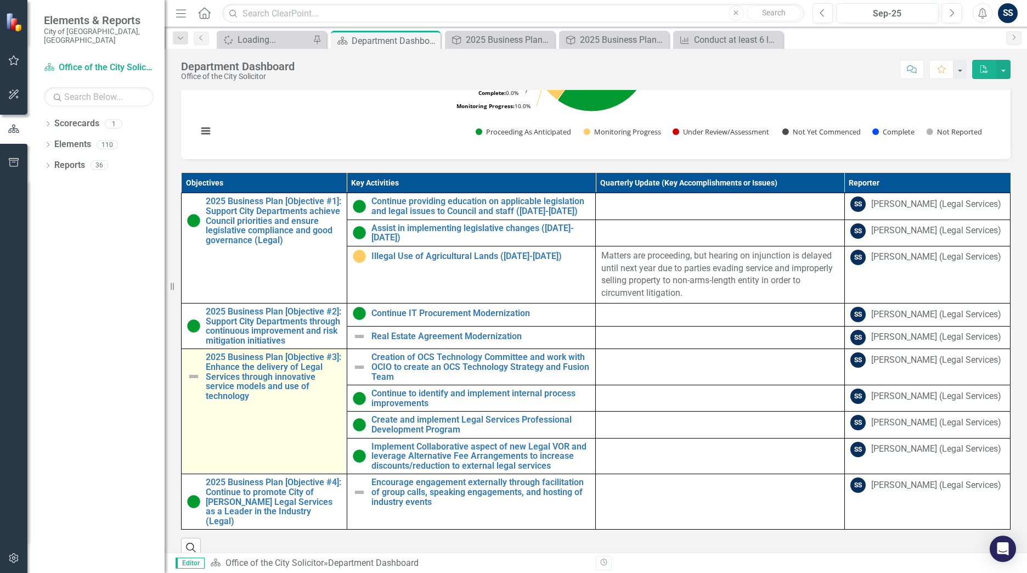
scroll to position [398, 0]
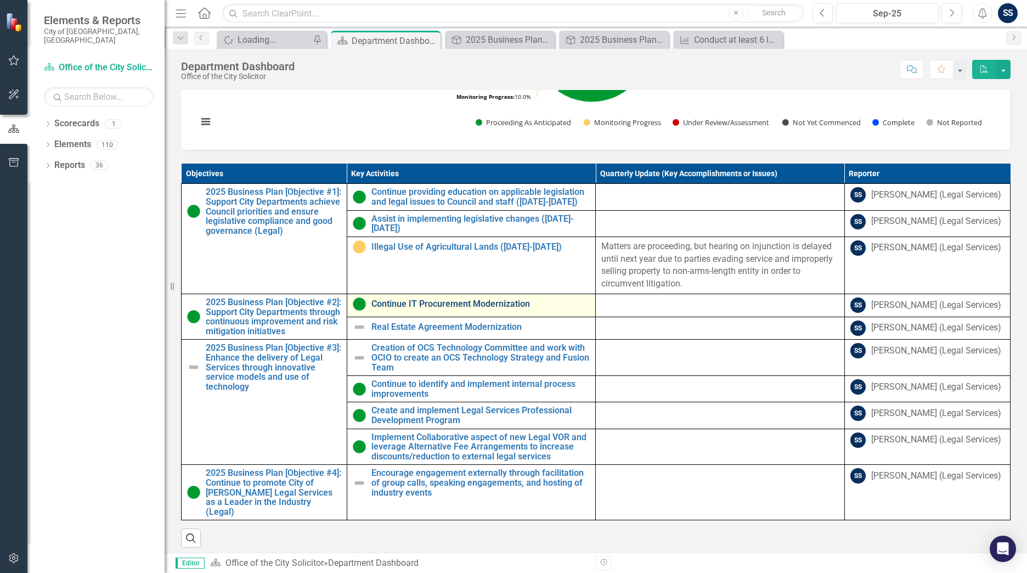
click at [460, 309] on link "Continue IT Procurement Modernization" at bounding box center [480, 304] width 219 height 10
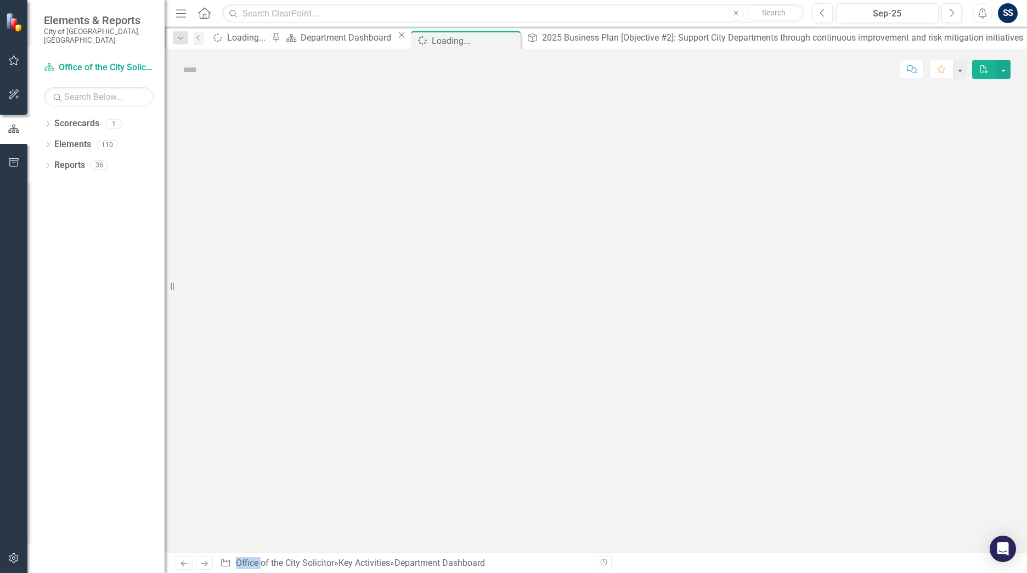
click at [460, 333] on div at bounding box center [596, 321] width 862 height 462
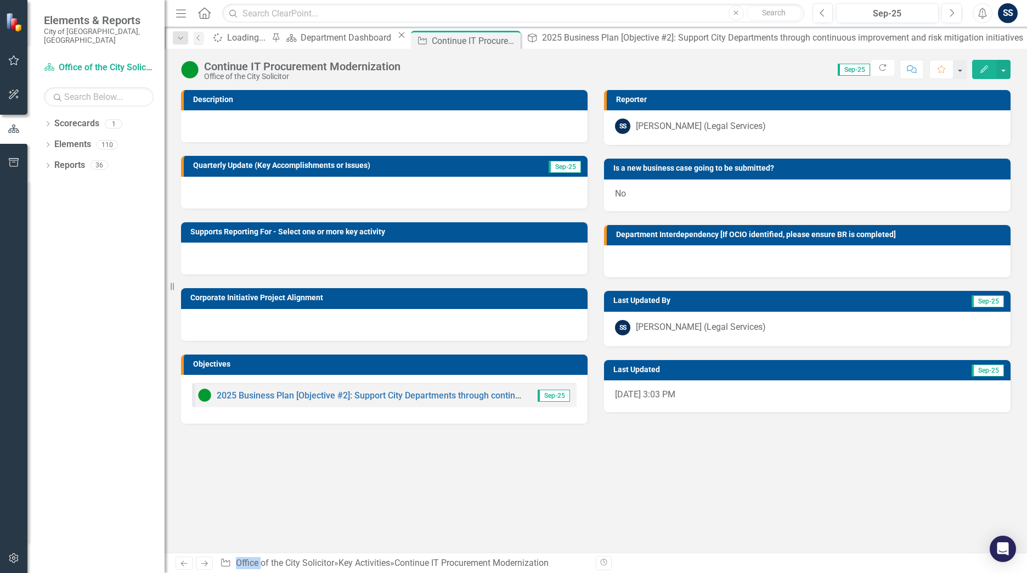
click at [301, 186] on div at bounding box center [384, 193] width 406 height 32
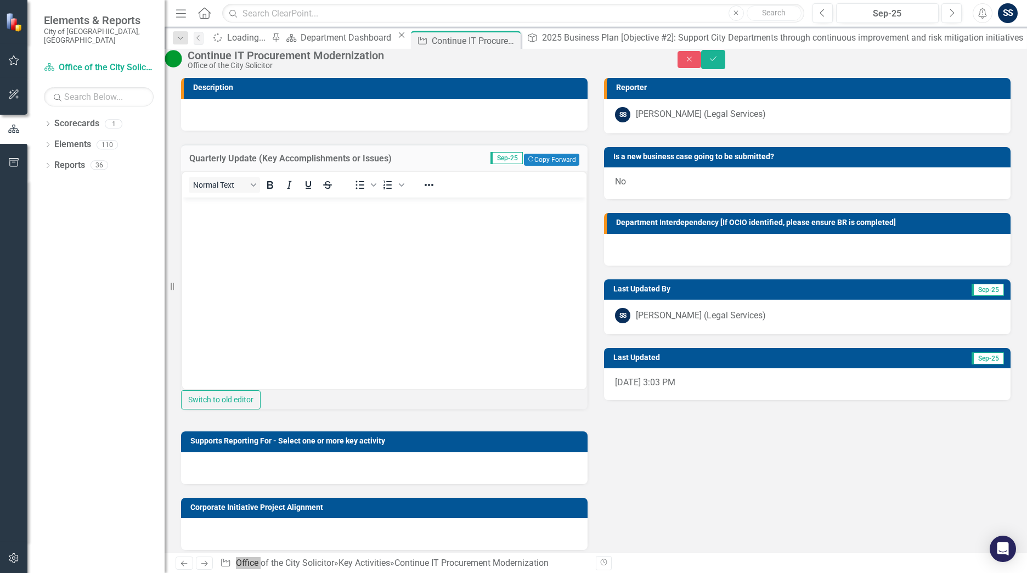
click at [302, 285] on body "Rich Text Area. Press ALT-0 for help." at bounding box center [384, 279] width 404 height 165
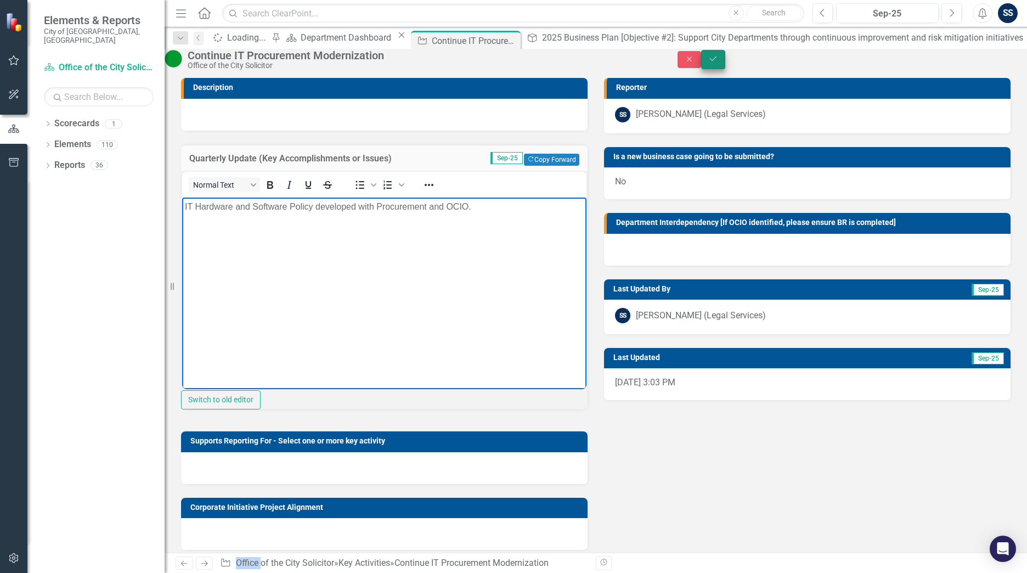
click at [725, 58] on button "Save" at bounding box center [713, 59] width 24 height 19
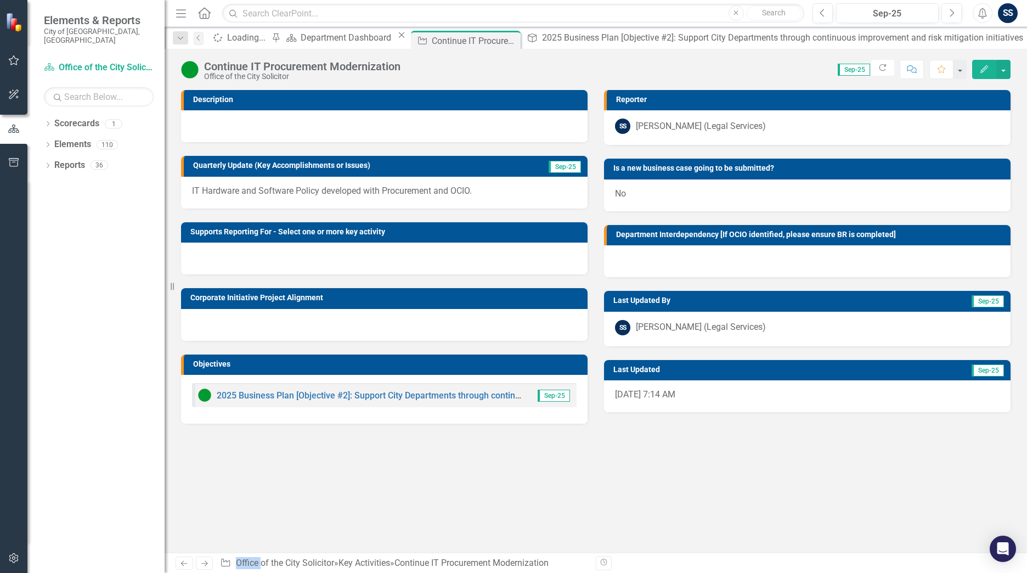
click at [208, 17] on icon "Home" at bounding box center [204, 13] width 14 height 12
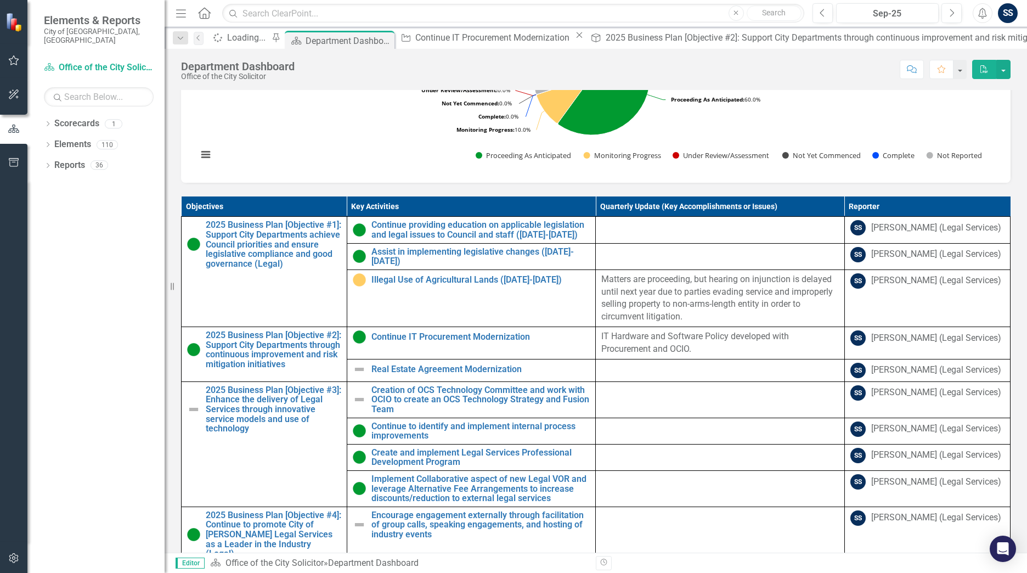
scroll to position [439, 0]
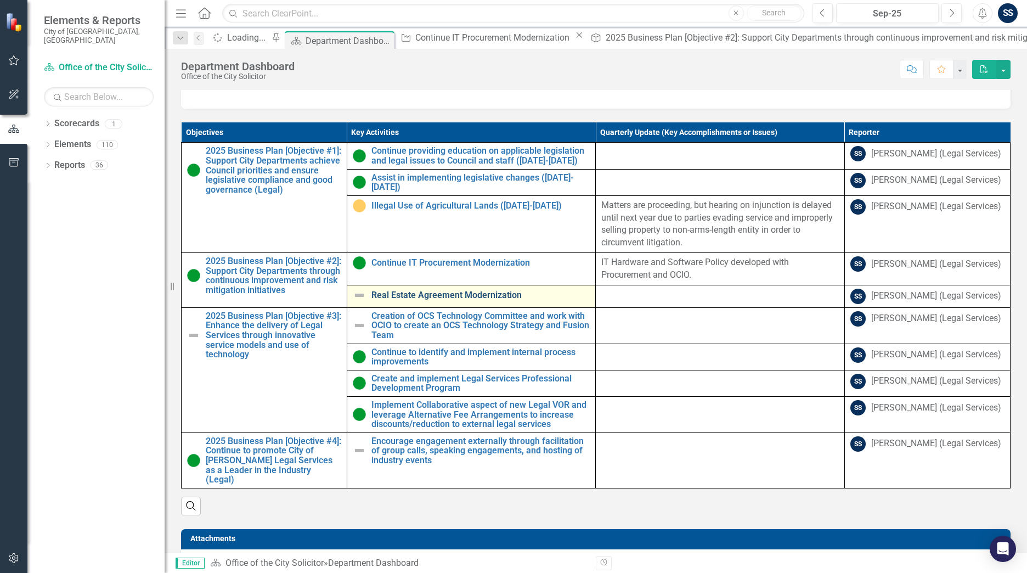
click at [495, 300] on link "Real Estate Agreement Modernization" at bounding box center [480, 295] width 219 height 10
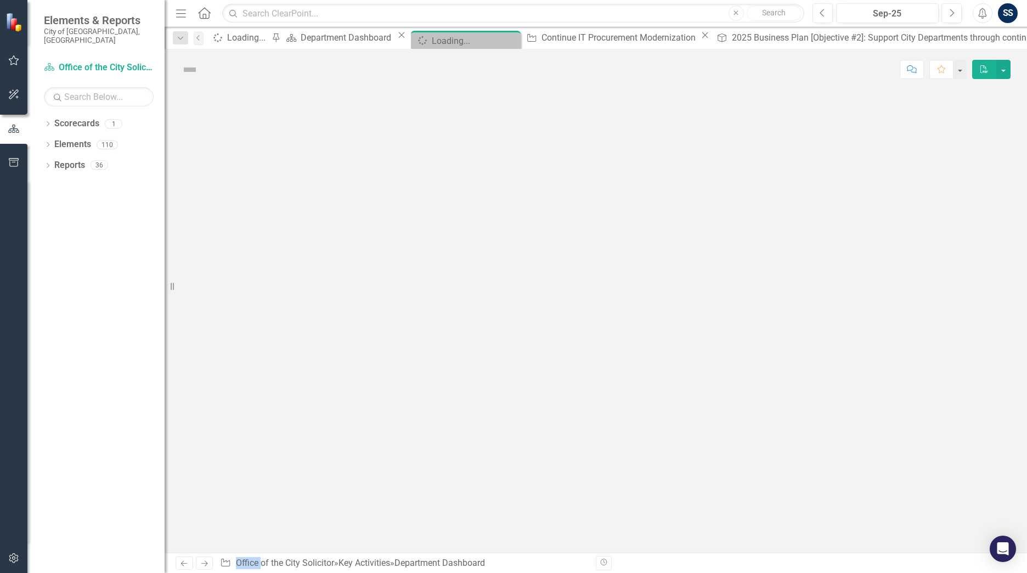
click at [495, 324] on div at bounding box center [596, 321] width 862 height 462
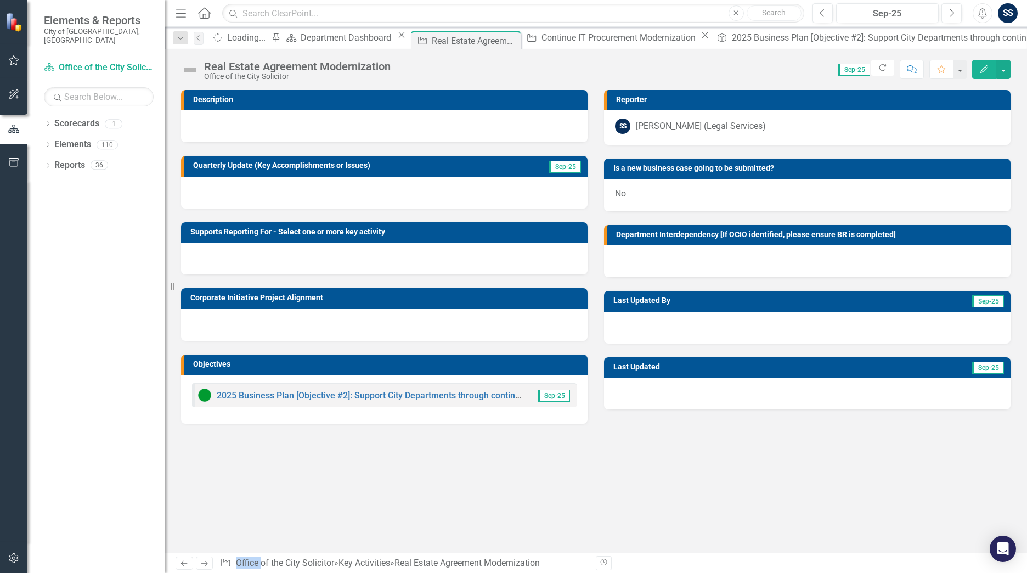
click at [185, 72] on img at bounding box center [190, 70] width 18 height 18
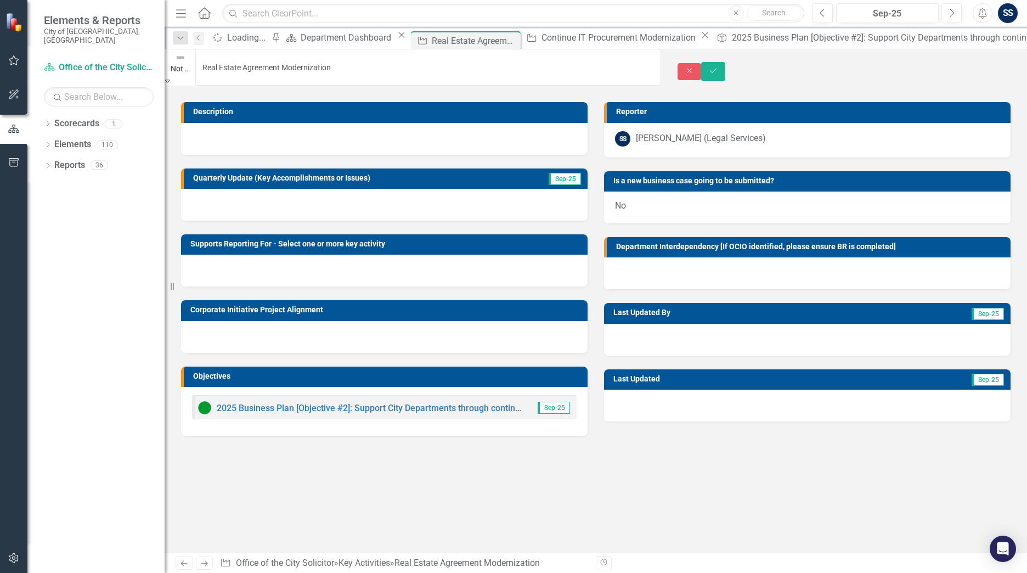
drag, startPoint x: 185, startPoint y: 72, endPoint x: 189, endPoint y: 67, distance: 6.3
click at [186, 63] on img at bounding box center [180, 57] width 11 height 11
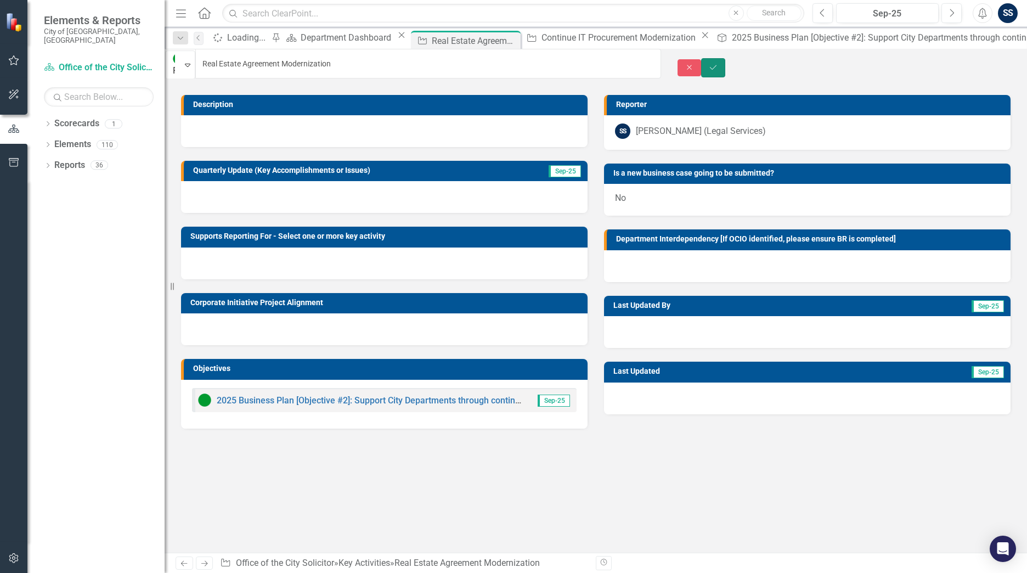
click at [725, 65] on button "Save" at bounding box center [713, 67] width 24 height 19
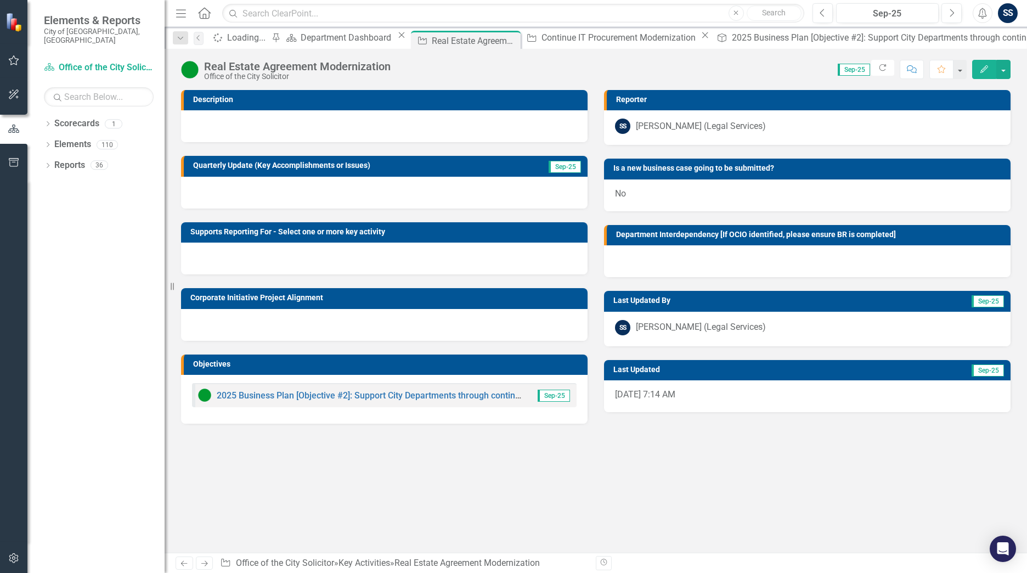
click at [202, 16] on icon "Home" at bounding box center [204, 13] width 14 height 12
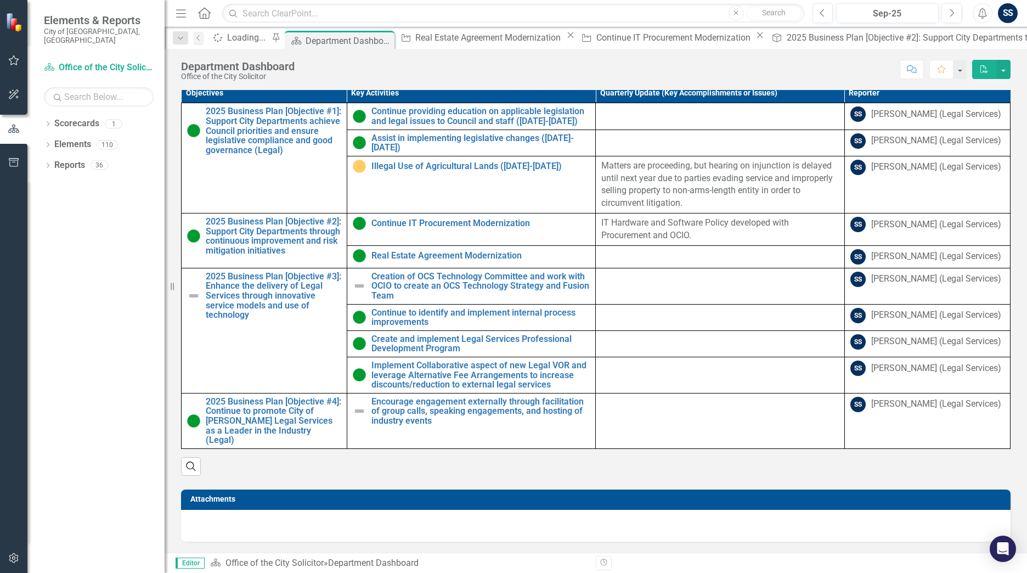
scroll to position [518, 0]
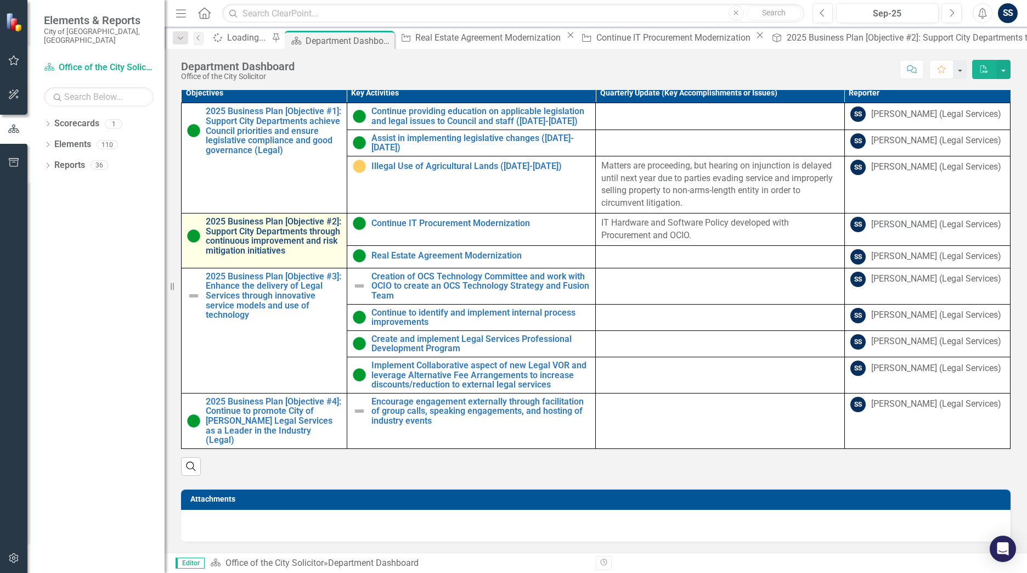
click at [229, 217] on link "2025 Business Plan [Objective #2]: Support City Departments through continuous …" at bounding box center [273, 236] width 135 height 38
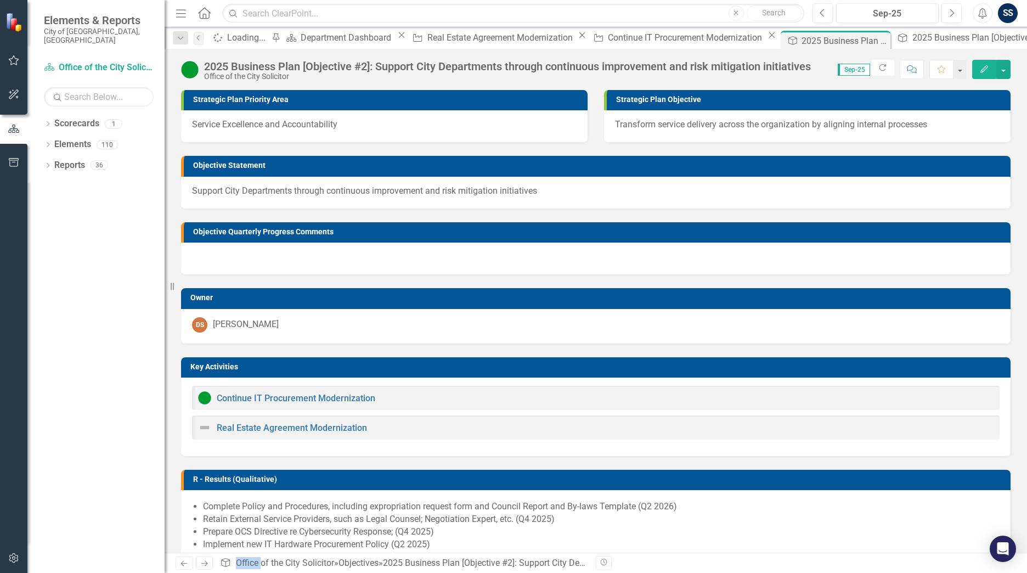
click at [229, 208] on div "Objective Quarterly Progress Comments" at bounding box center [596, 241] width 846 height 66
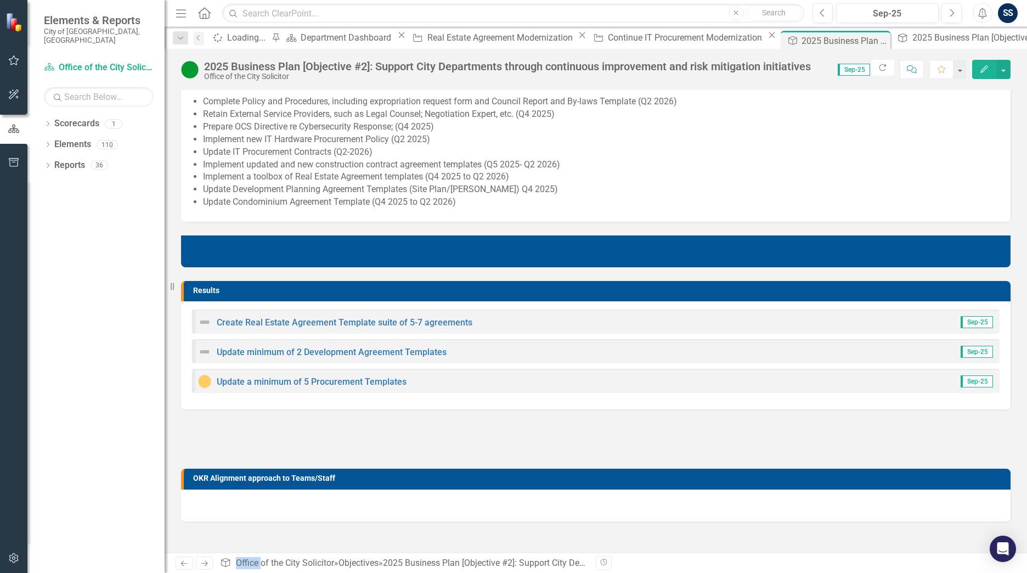
scroll to position [430, 0]
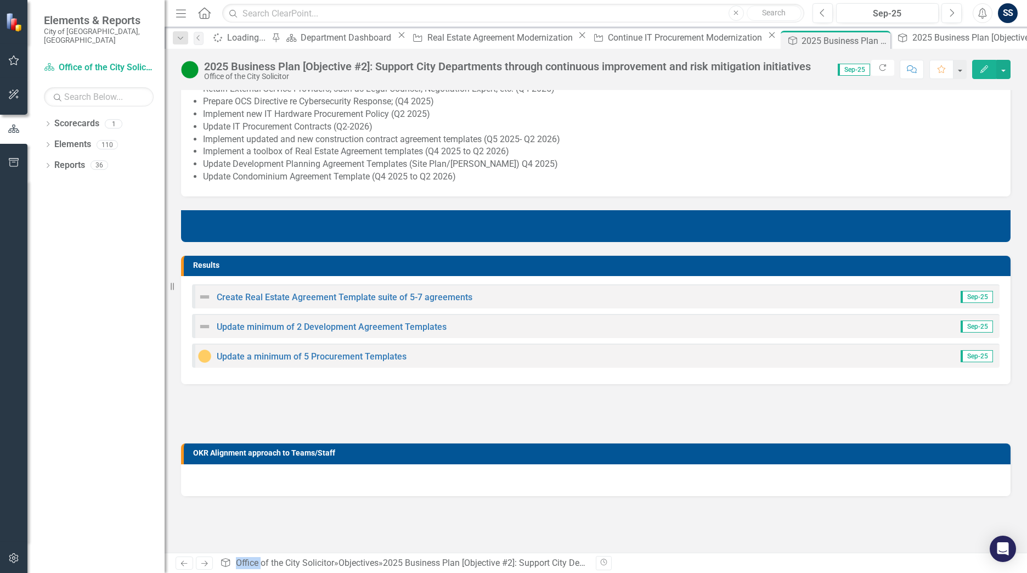
click at [205, 324] on img at bounding box center [204, 326] width 13 height 13
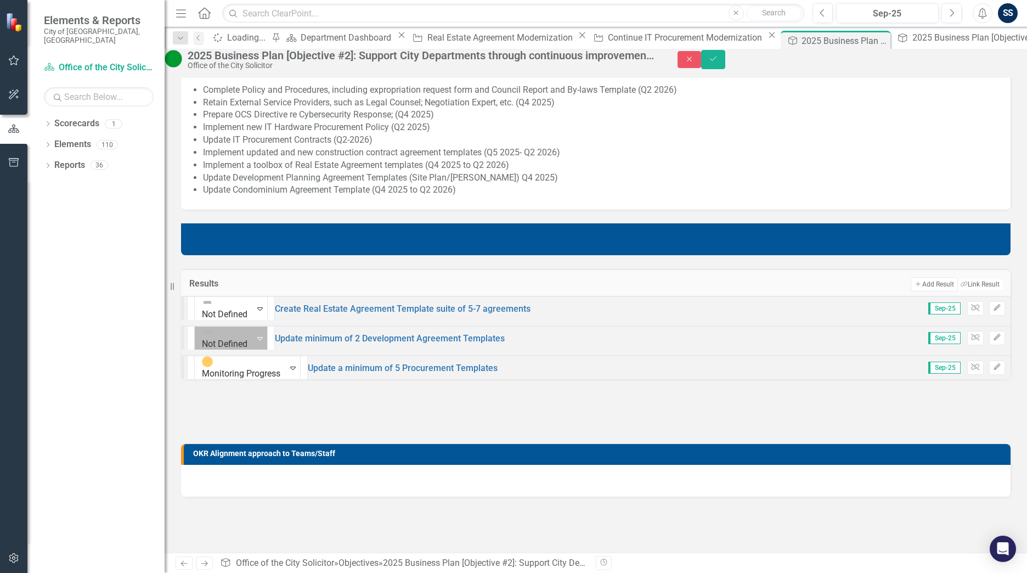
drag, startPoint x: 205, startPoint y: 324, endPoint x: 219, endPoint y: 331, distance: 16.4
click at [257, 333] on icon "Expand" at bounding box center [259, 337] width 5 height 9
click at [316, 334] on link "Update minimum of 2 Development Agreement Templates" at bounding box center [381, 338] width 230 height 10
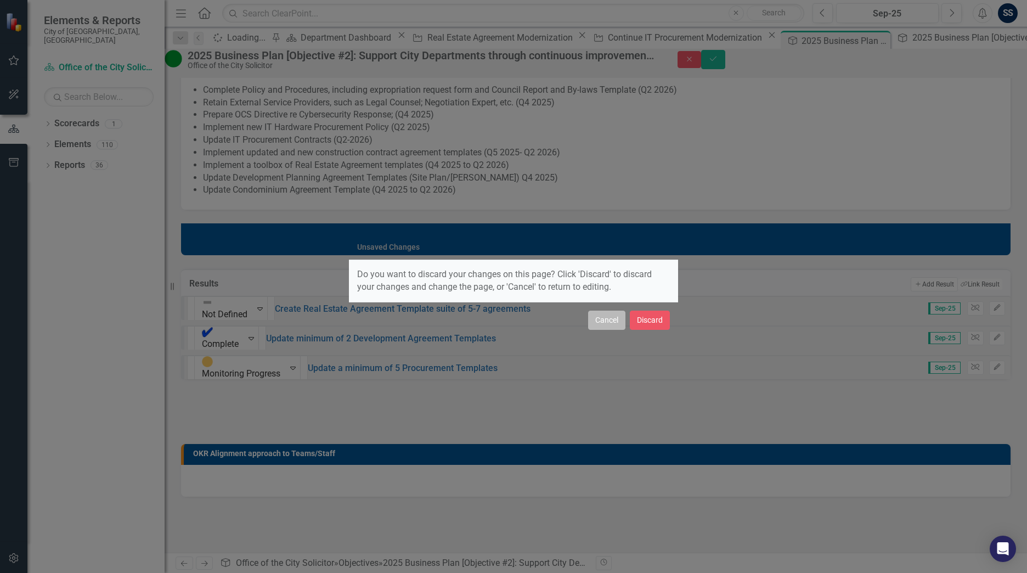
click at [609, 320] on button "Cancel" at bounding box center [606, 319] width 37 height 19
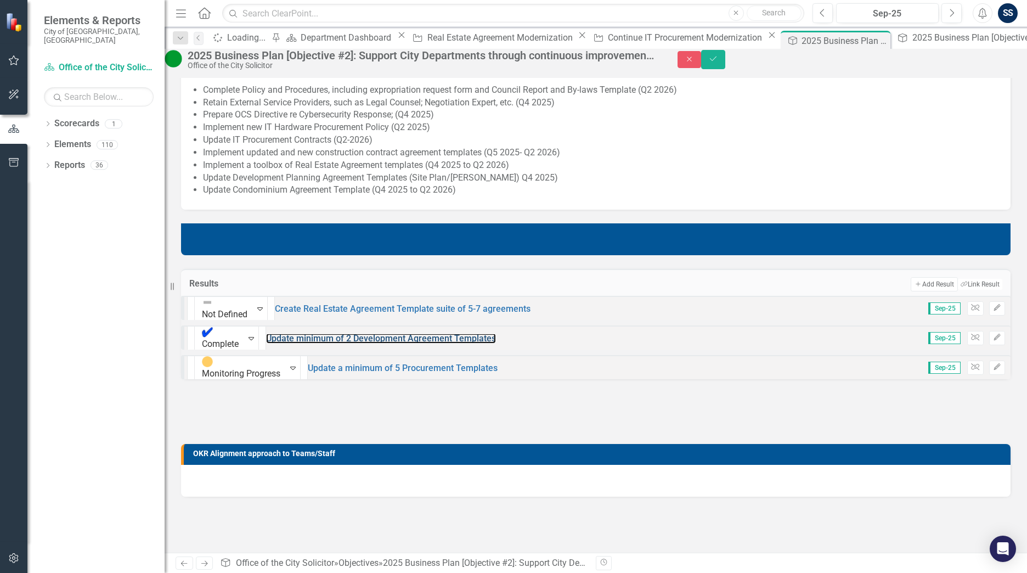
scroll to position [437, 0]
click at [725, 59] on button "Save" at bounding box center [713, 59] width 24 height 19
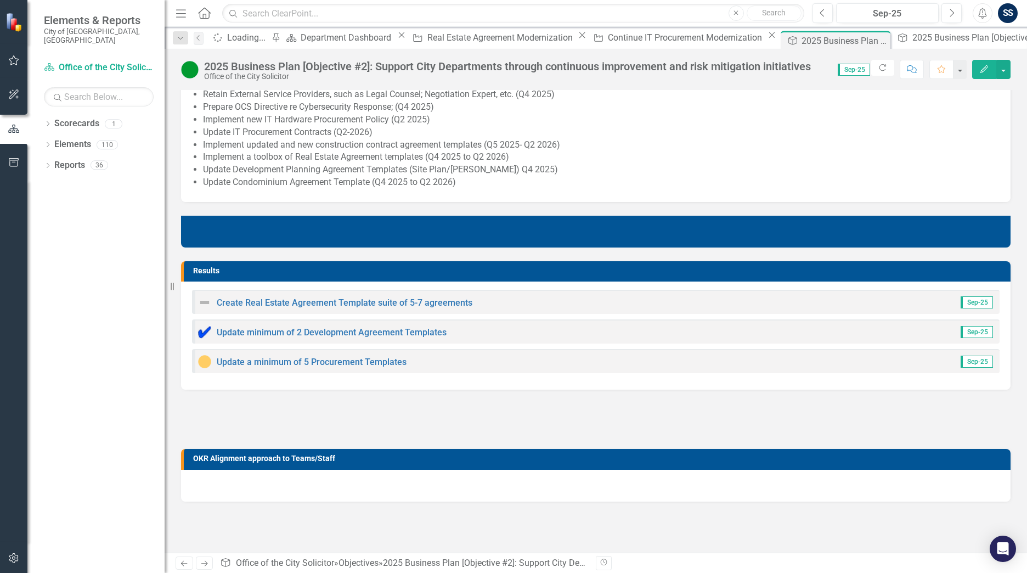
scroll to position [425, 0]
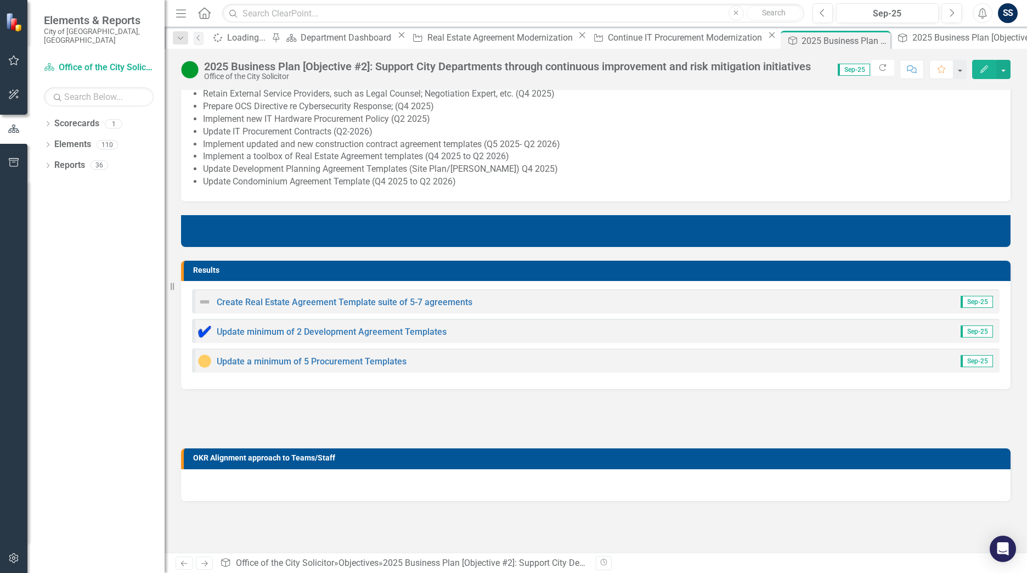
click at [209, 301] on img at bounding box center [204, 301] width 13 height 13
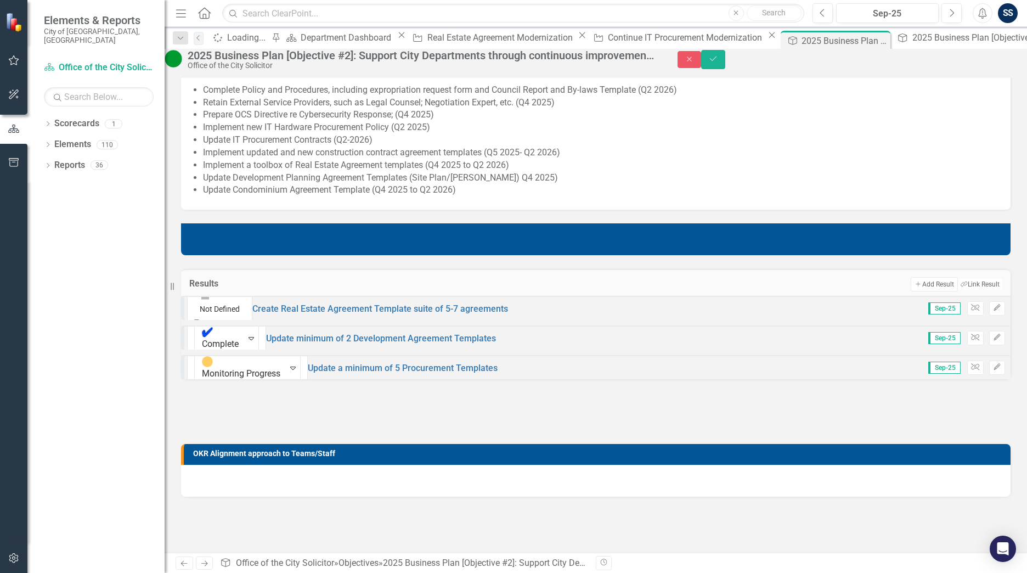
click at [199, 316] on icon "Expand" at bounding box center [196, 320] width 5 height 8
click at [718, 63] on icon "Save" at bounding box center [713, 59] width 10 height 8
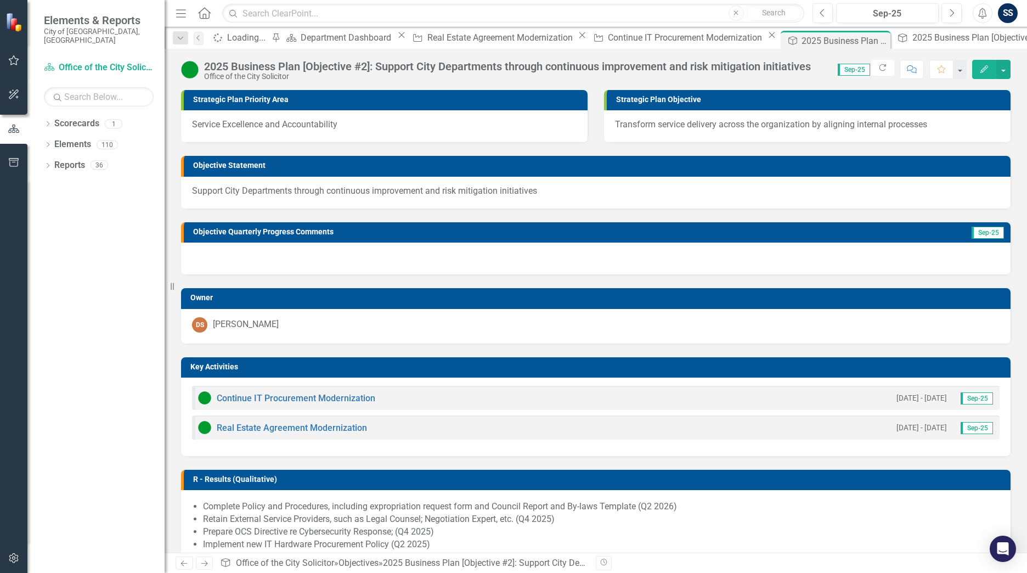
click at [203, 12] on icon "Home" at bounding box center [204, 13] width 14 height 12
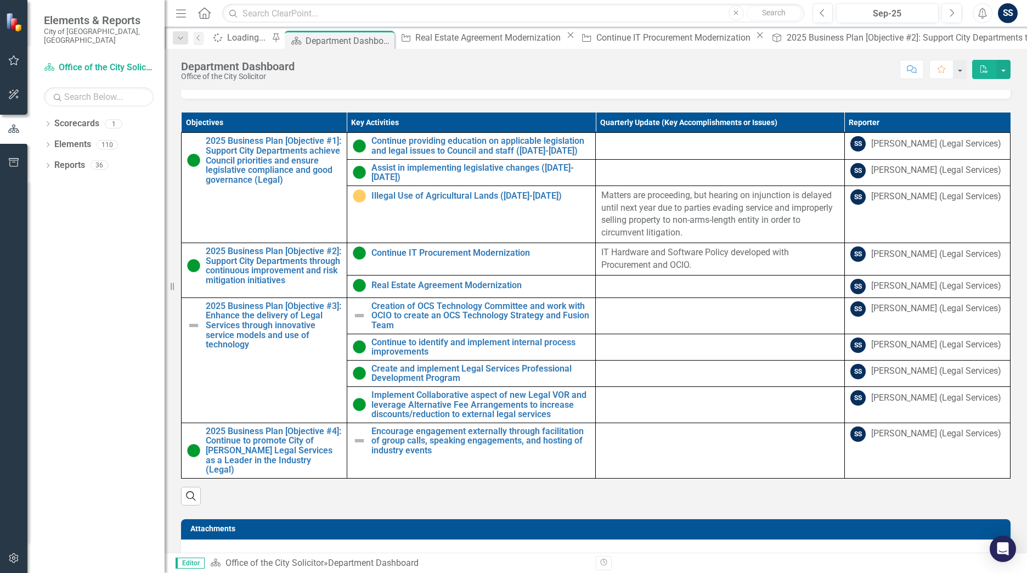
scroll to position [518, 0]
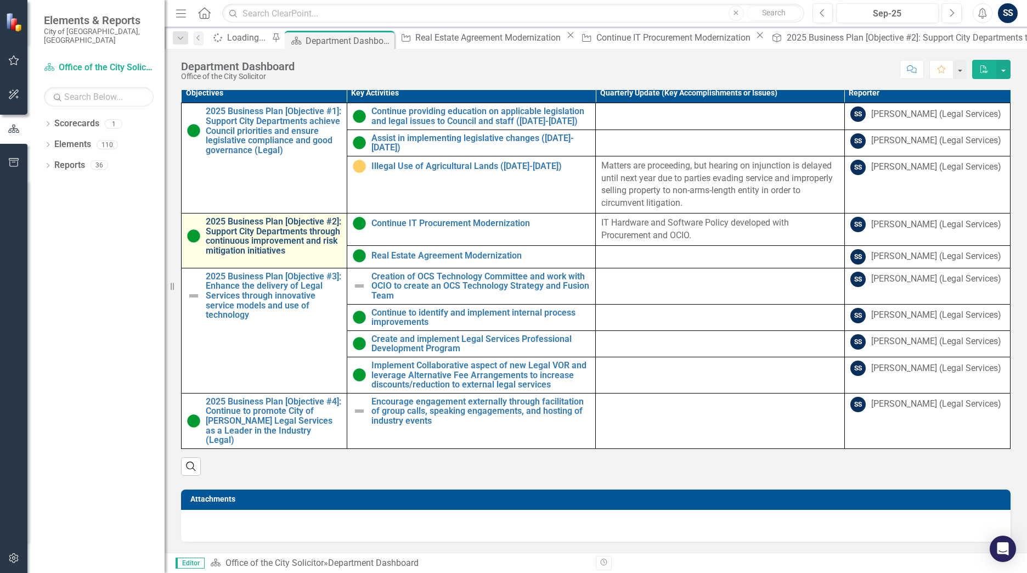
click at [251, 217] on link "2025 Business Plan [Objective #2]: Support City Departments through continuous …" at bounding box center [273, 236] width 135 height 38
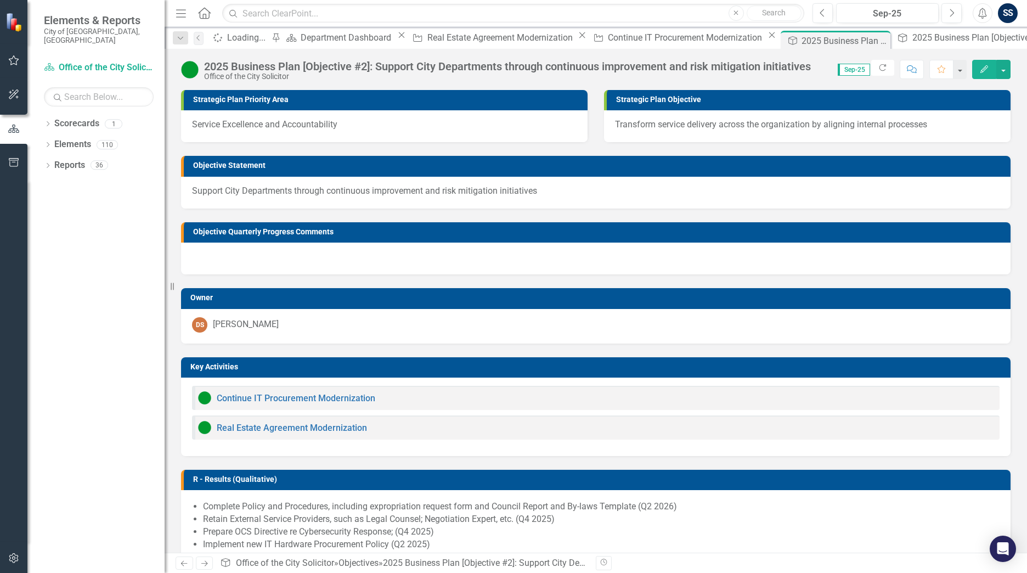
click at [251, 217] on div "Objective Quarterly Progress Comments" at bounding box center [596, 241] width 846 height 66
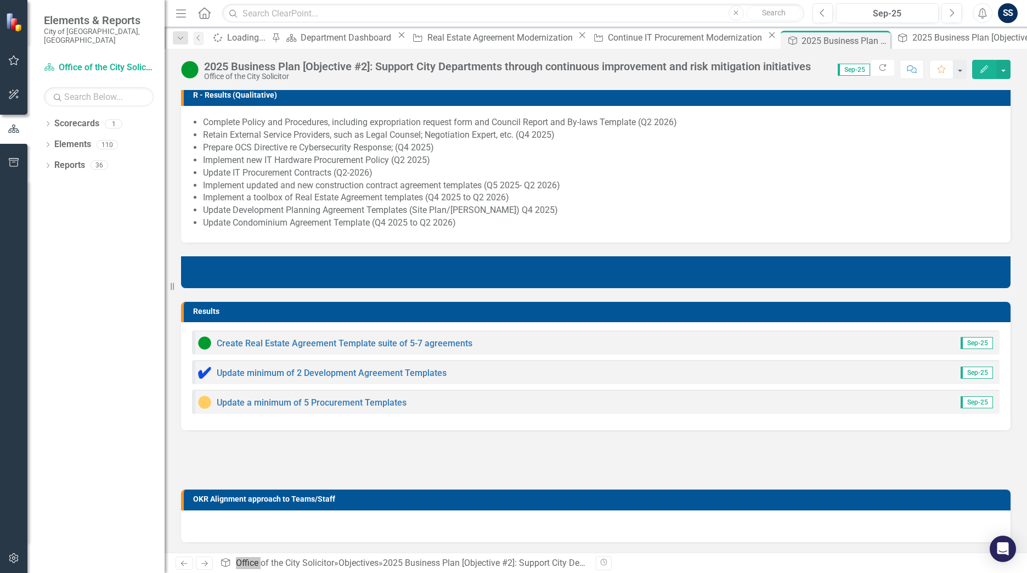
scroll to position [430, 0]
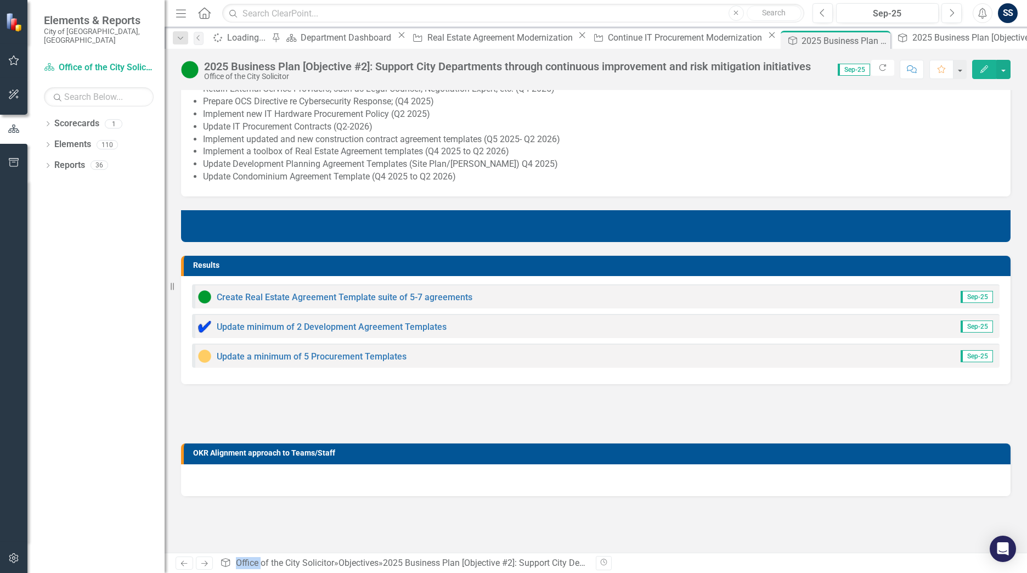
click at [526, 324] on div "Update minimum of 2 Development Agreement Templates Sep-25" at bounding box center [595, 326] width 807 height 24
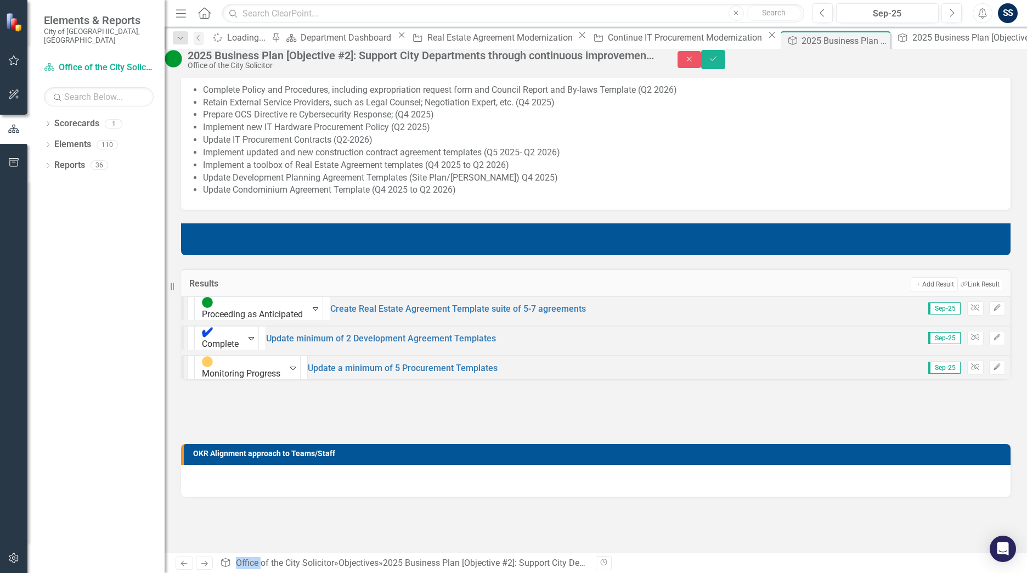
drag, startPoint x: 526, startPoint y: 324, endPoint x: 507, endPoint y: 330, distance: 20.1
click at [507, 330] on div "Complete Expand Update minimum of 2 Development Agreement Templates Sep-25 Unli…" at bounding box center [595, 337] width 829 height 24
click at [718, 63] on icon "Save" at bounding box center [713, 59] width 10 height 8
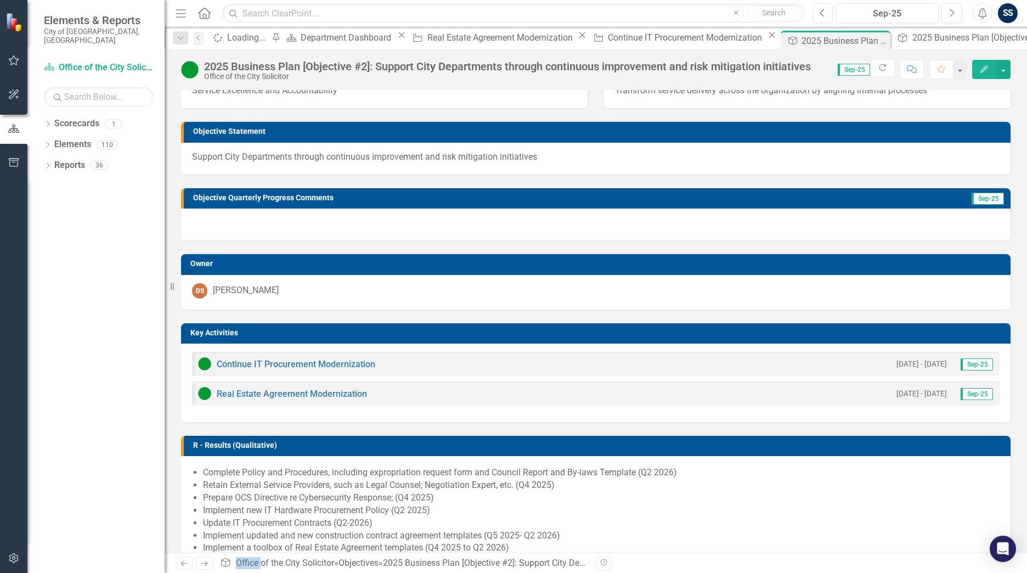
scroll to position [0, 0]
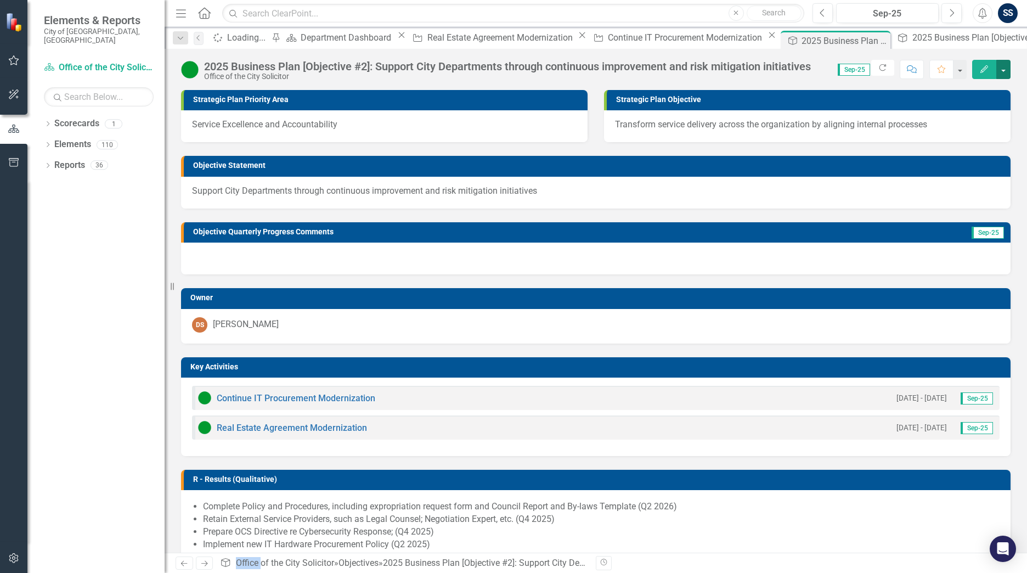
click at [1002, 69] on button "button" at bounding box center [1003, 69] width 14 height 19
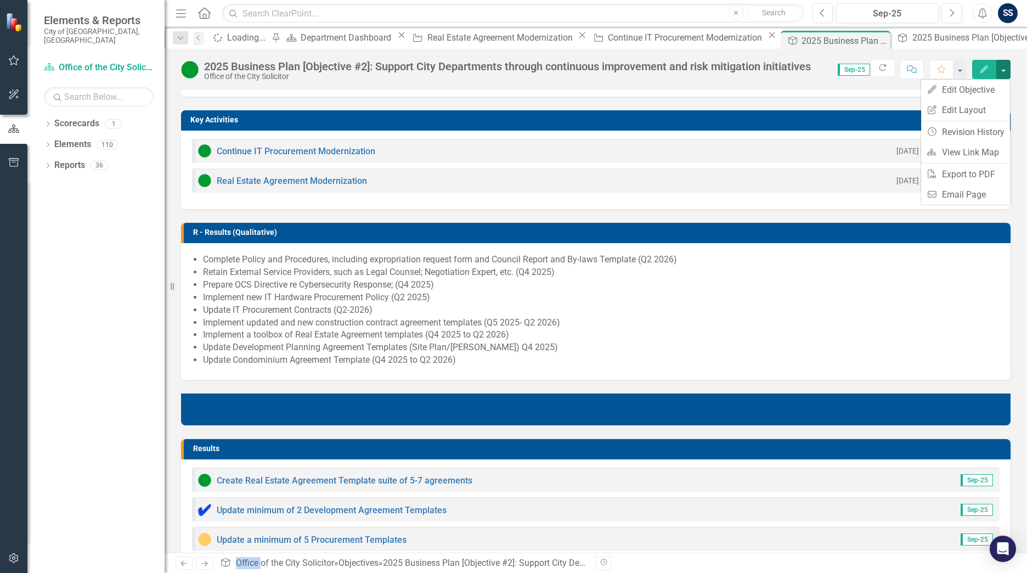
click at [597, 273] on li "Retain External Service Providers, such as Legal Counsel; Negotiation Expert, e…" at bounding box center [601, 272] width 796 height 13
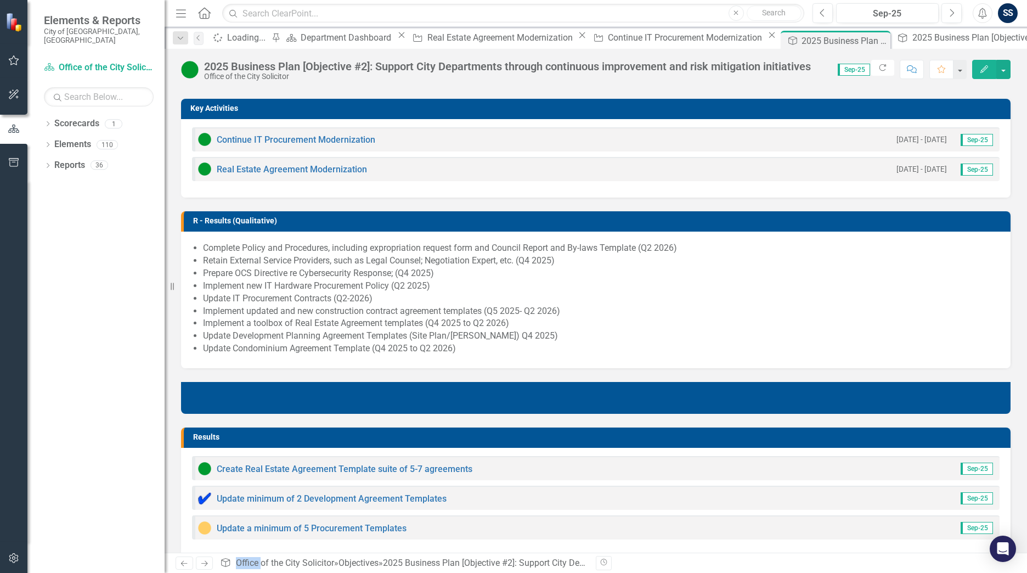
scroll to position [260, 0]
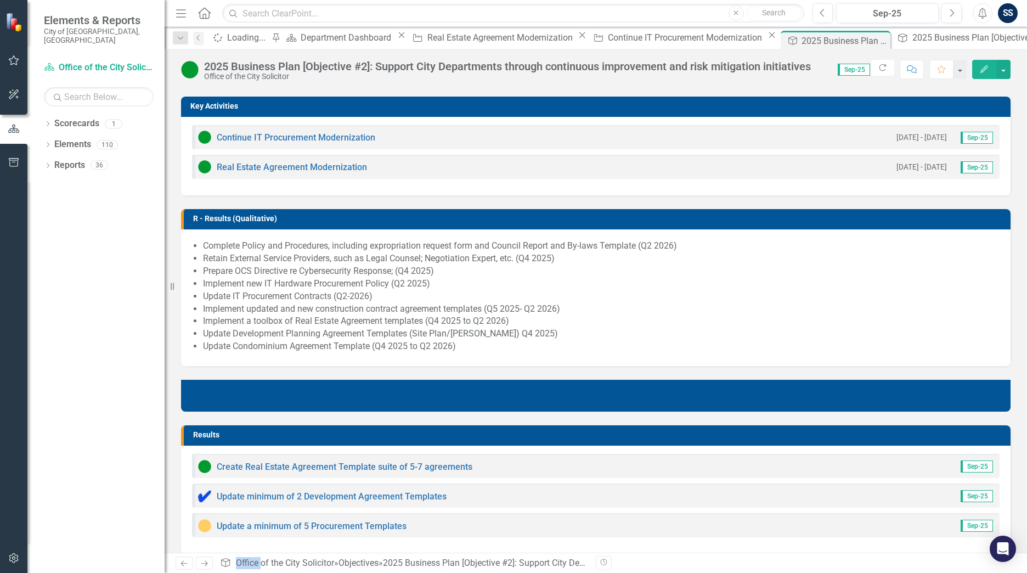
click at [597, 273] on li "Prepare OCS Directive re Cybersecurity Response; (Q4 2025)" at bounding box center [601, 271] width 796 height 13
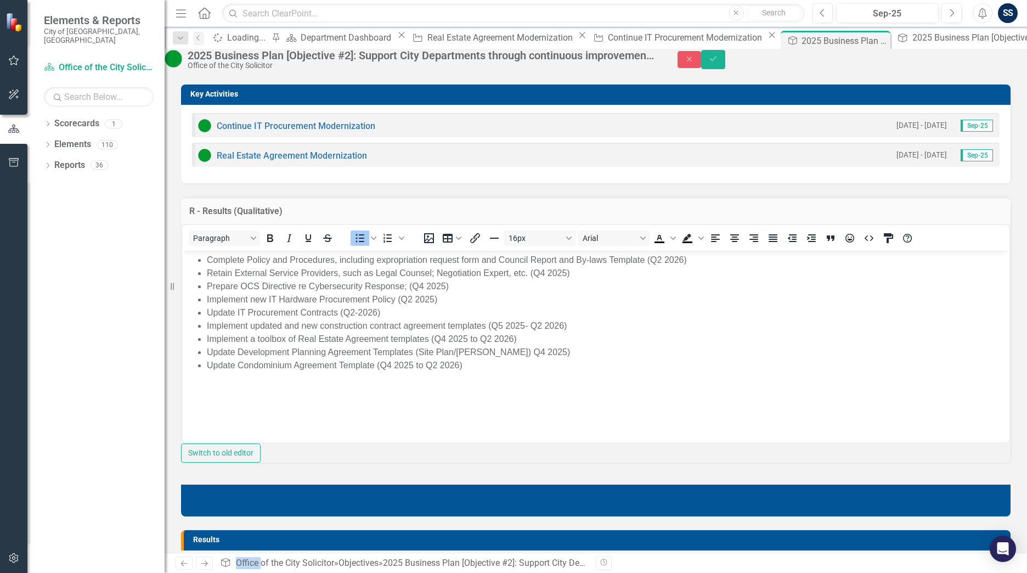
scroll to position [0, 0]
click at [638, 388] on body "Complete Policy and Procedures, including expropriation request form and Counci…" at bounding box center [595, 332] width 827 height 165
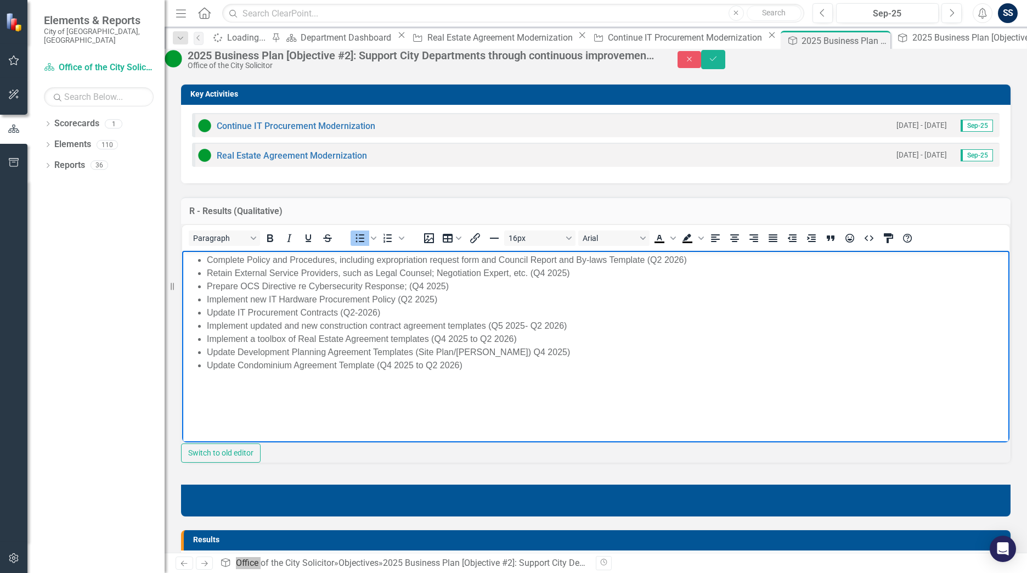
click at [550, 355] on li "Update Development Planning Agreement Templates (Site Plan/[PERSON_NAME]) Q4 20…" at bounding box center [607, 351] width 800 height 13
click at [548, 399] on body "Complete Policy and Procedures, including expropriation request form and Counci…" at bounding box center [595, 332] width 827 height 165
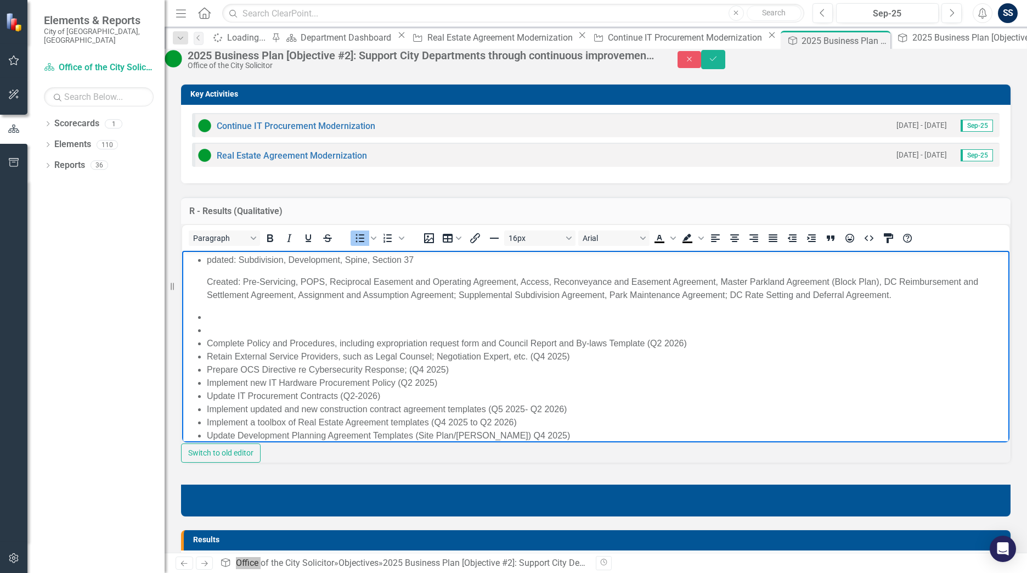
click at [226, 328] on li "Rich Text Area. Press ALT-0 for help." at bounding box center [607, 329] width 800 height 13
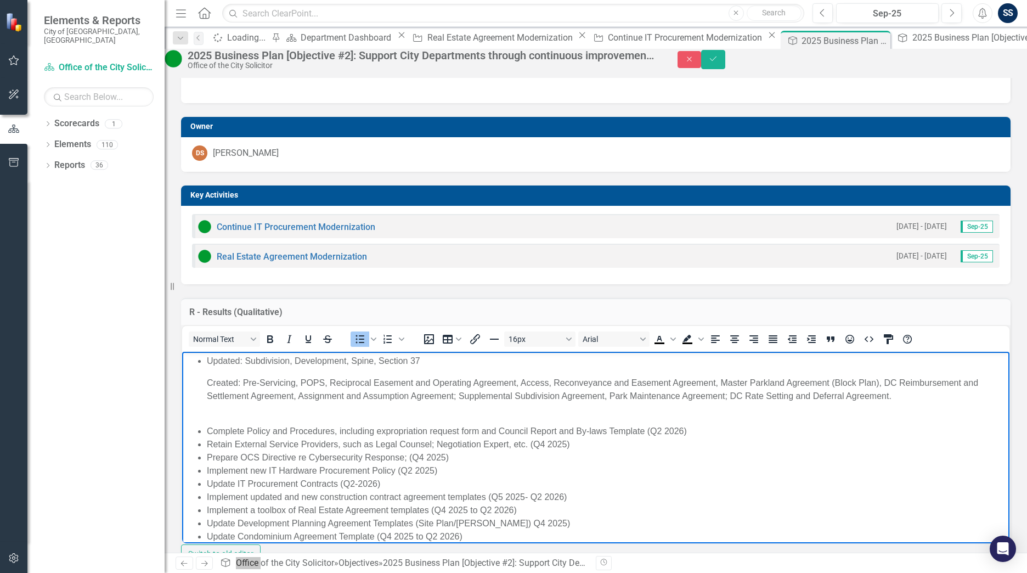
scroll to position [165, 0]
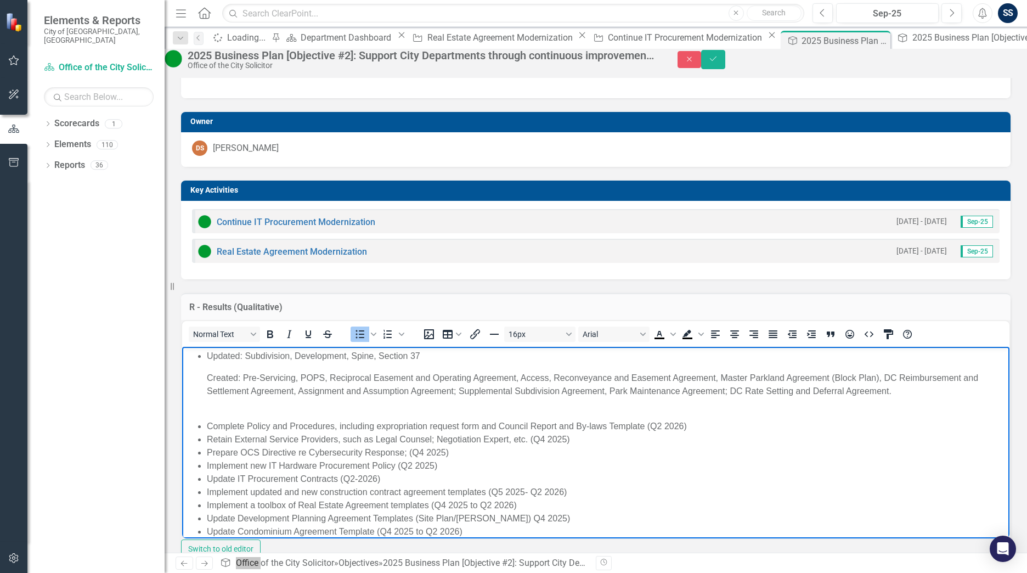
click at [207, 373] on p "Created: Pre-Servicing, POPS, Reciprocal Easement and Operating Agreement, Acce…" at bounding box center [607, 384] width 800 height 26
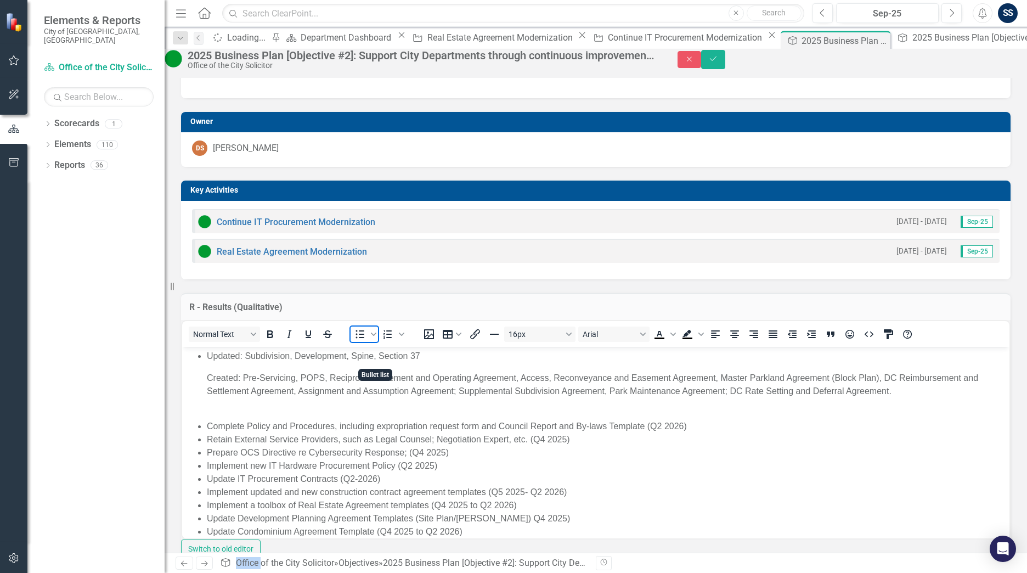
click at [366, 341] on icon "Bullet list" at bounding box center [359, 333] width 13 height 13
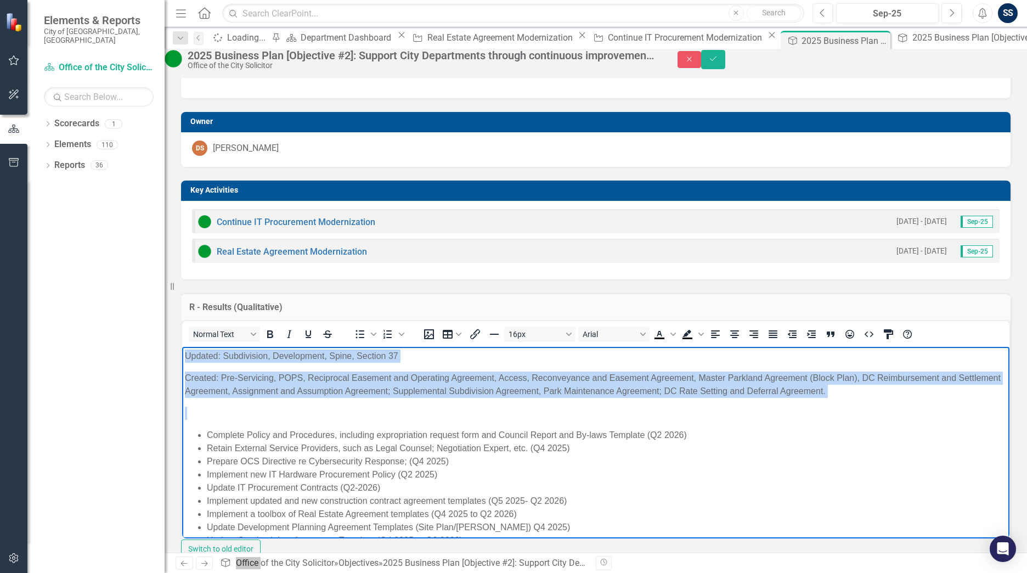
drag, startPoint x: 881, startPoint y: 398, endPoint x: 499, endPoint y: 712, distance: 495.2
click at [182, 346] on html "Updated: Subdivision, Development, Spine, Section 37 Created: Pre-Servicing, PO…" at bounding box center [595, 452] width 827 height 212
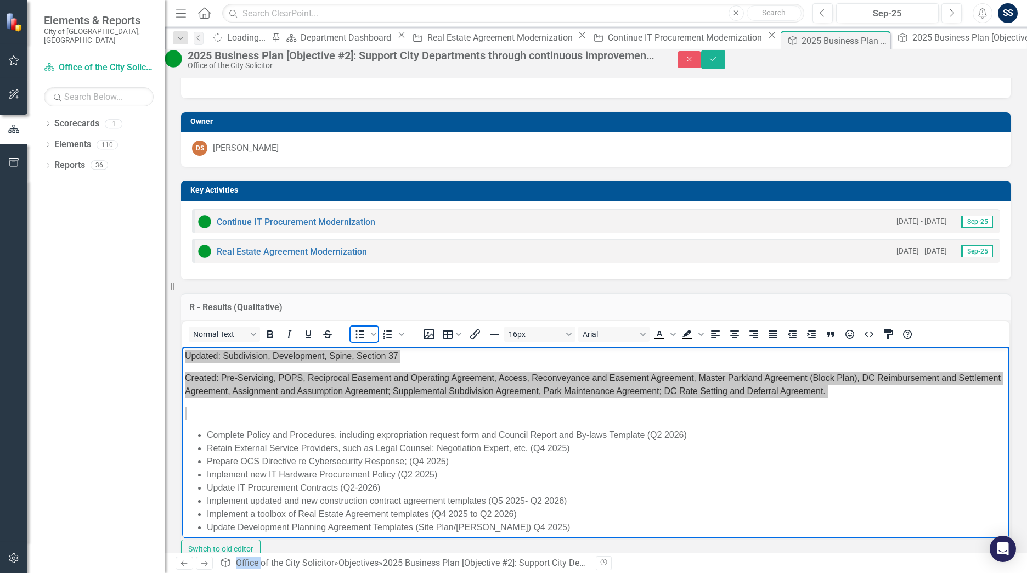
click at [365, 338] on icon "Bullet list" at bounding box center [360, 334] width 9 height 8
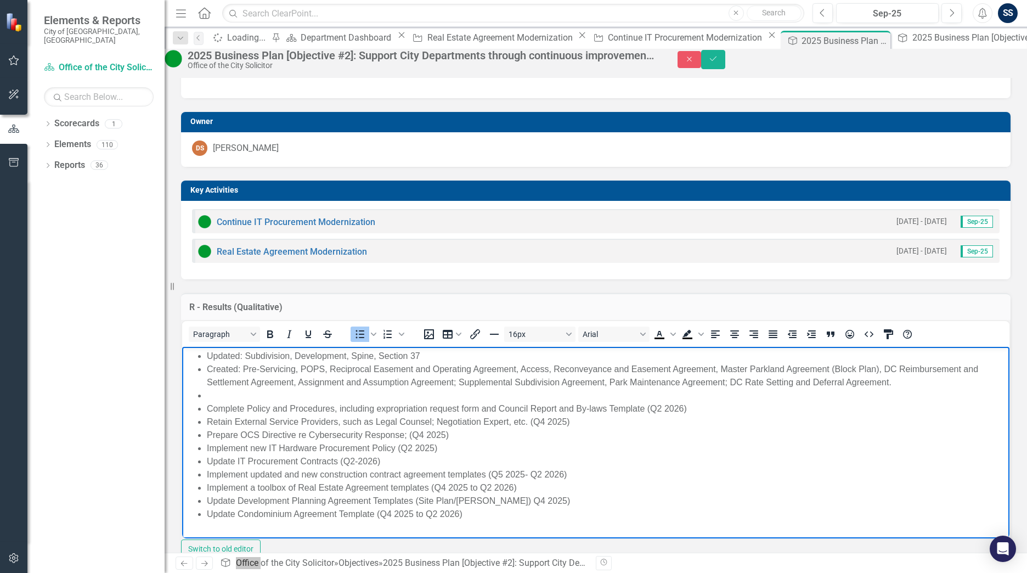
click at [234, 385] on li "Created: Pre-Servicing, POPS, Reciprocal Easement and Operating Agreement, Acce…" at bounding box center [607, 375] width 800 height 26
click at [236, 392] on li "Rich Text Area. Press ALT-0 for help." at bounding box center [607, 394] width 800 height 13
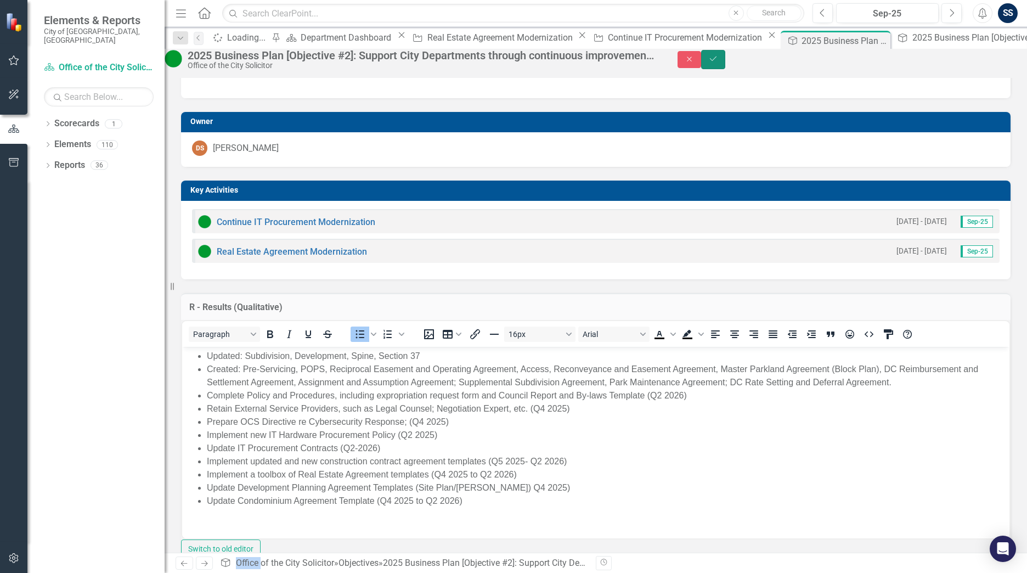
click at [725, 69] on button "Save" at bounding box center [713, 59] width 24 height 19
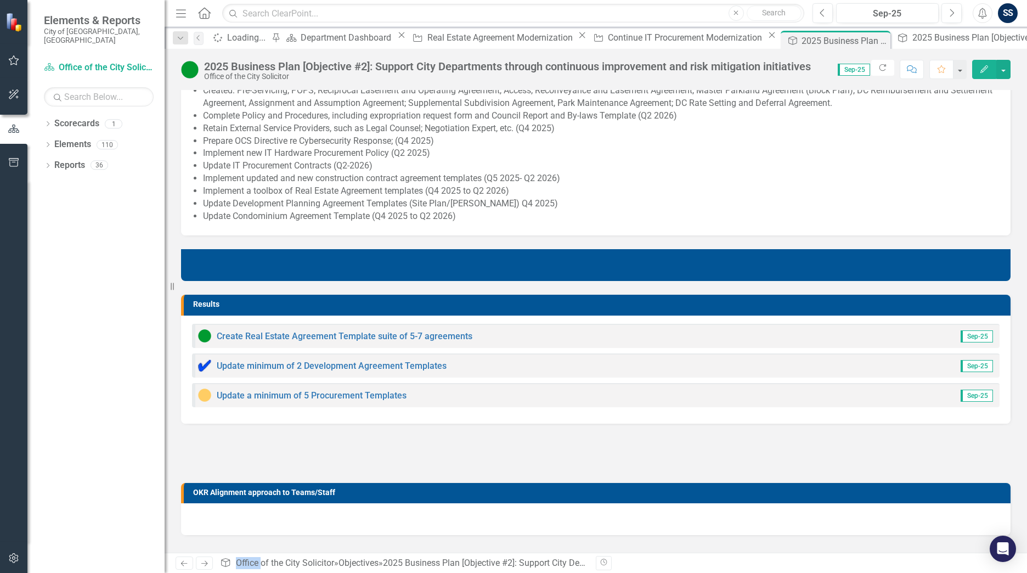
scroll to position [439, 0]
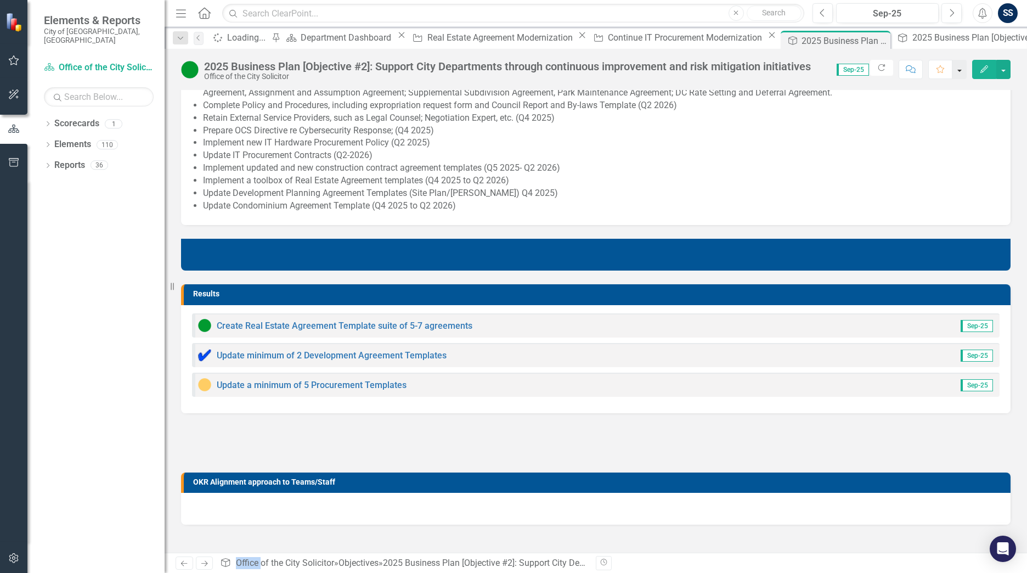
click at [959, 73] on button "button" at bounding box center [959, 69] width 14 height 19
click at [926, 151] on li "Update IT Procurement Contracts (Q2-2026)" at bounding box center [601, 155] width 796 height 13
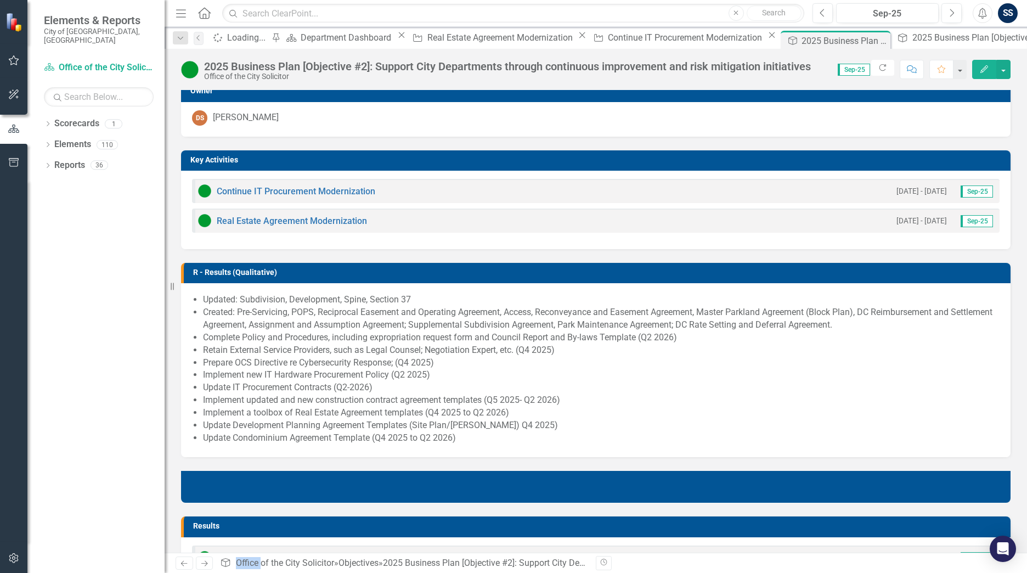
scroll to position [0, 0]
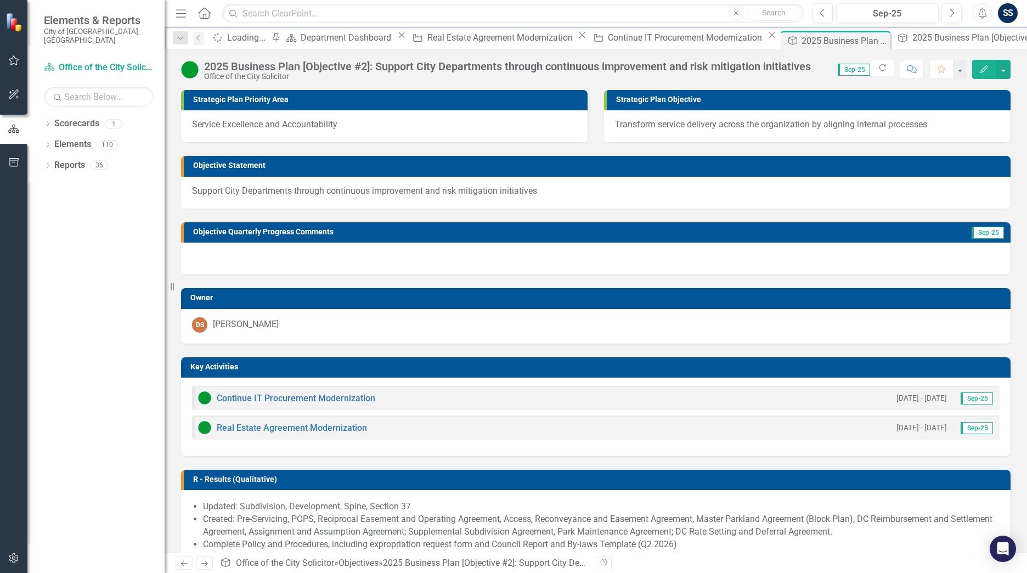
click at [212, 18] on div "Menu Home Search Close Search" at bounding box center [487, 13] width 628 height 21
click at [203, 14] on icon at bounding box center [204, 13] width 13 height 12
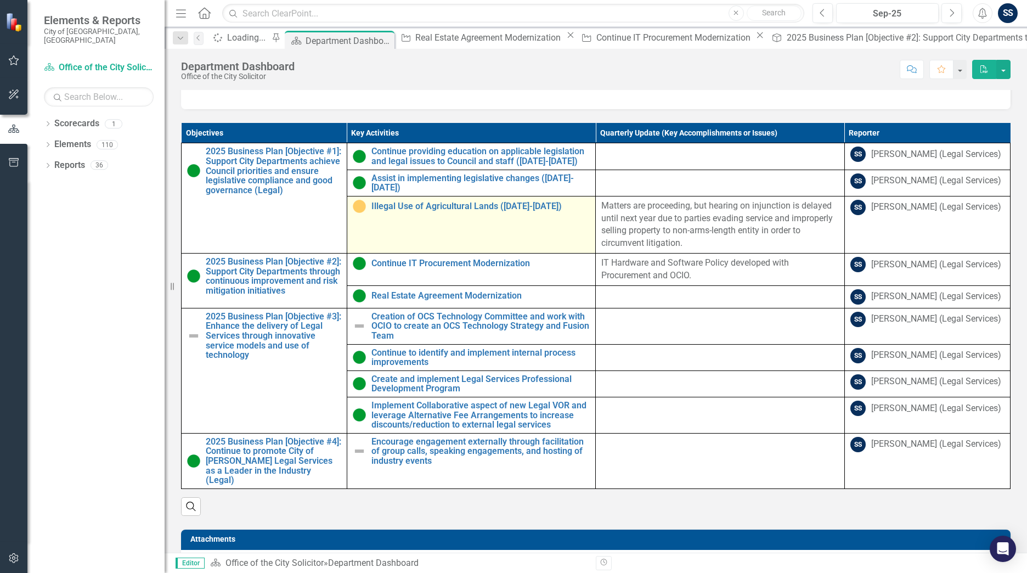
scroll to position [439, 0]
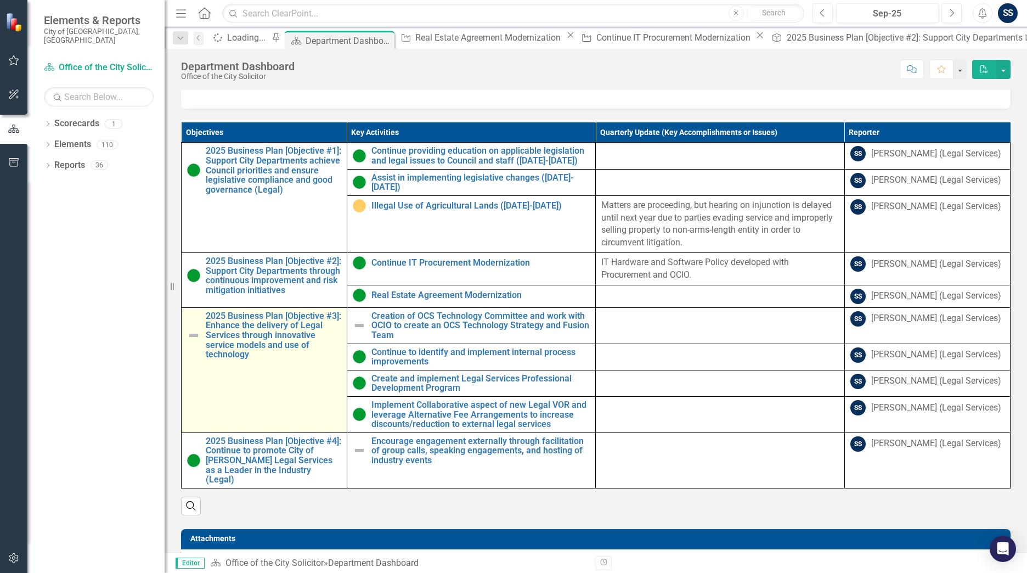
click at [280, 412] on td "2025 Business Plan [Objective #3]: Enhance the delivery of Legal Services throu…" at bounding box center [265, 369] width 166 height 125
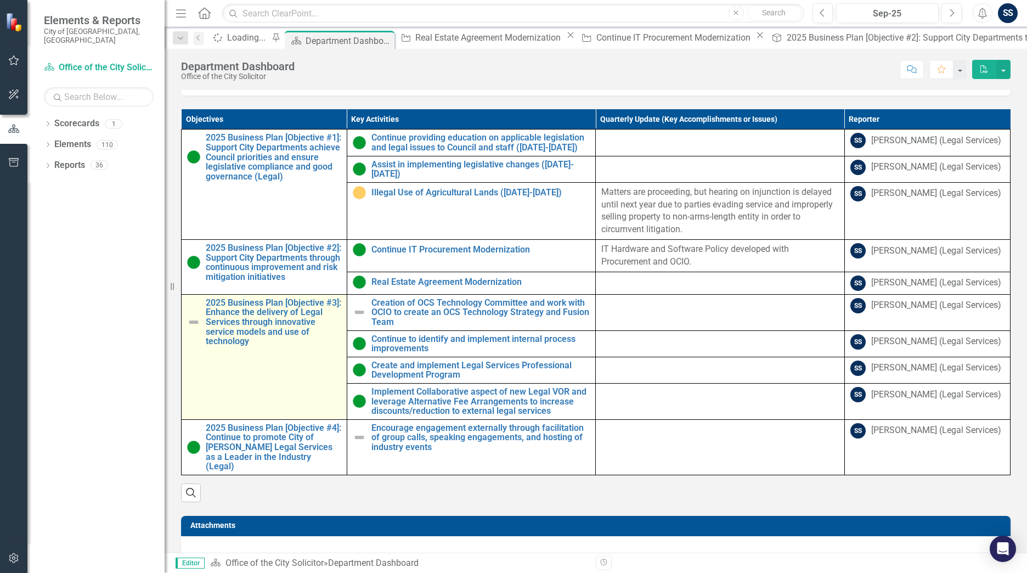
click at [280, 412] on td "2025 Business Plan [Objective #3]: Enhance the delivery of Legal Services throu…" at bounding box center [265, 356] width 166 height 125
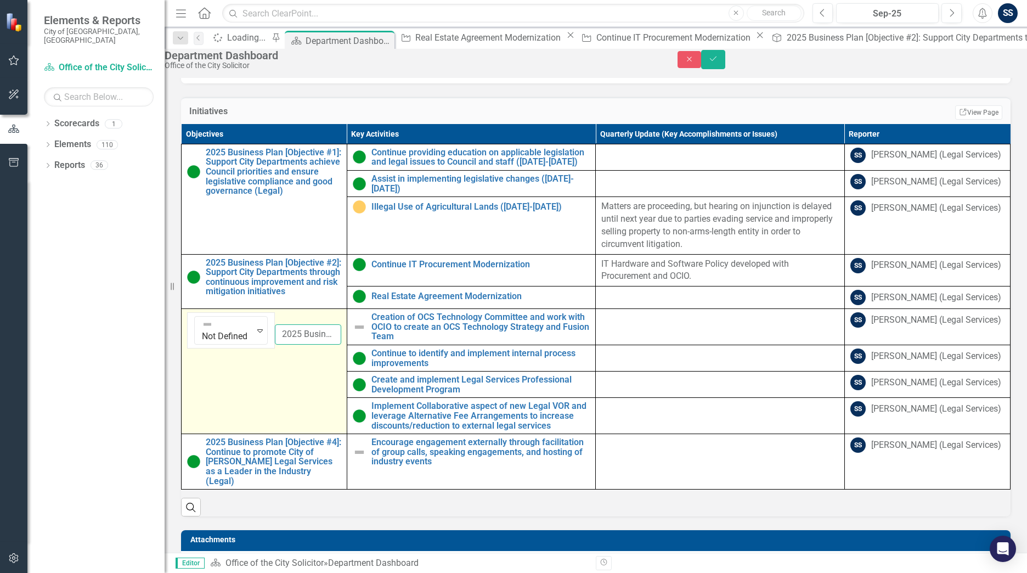
click at [300, 344] on input "2025 Business Plan [Objective #3]: Enhance the delivery of Legal Services throu…" at bounding box center [308, 334] width 66 height 20
click at [209, 329] on img at bounding box center [205, 323] width 11 height 11
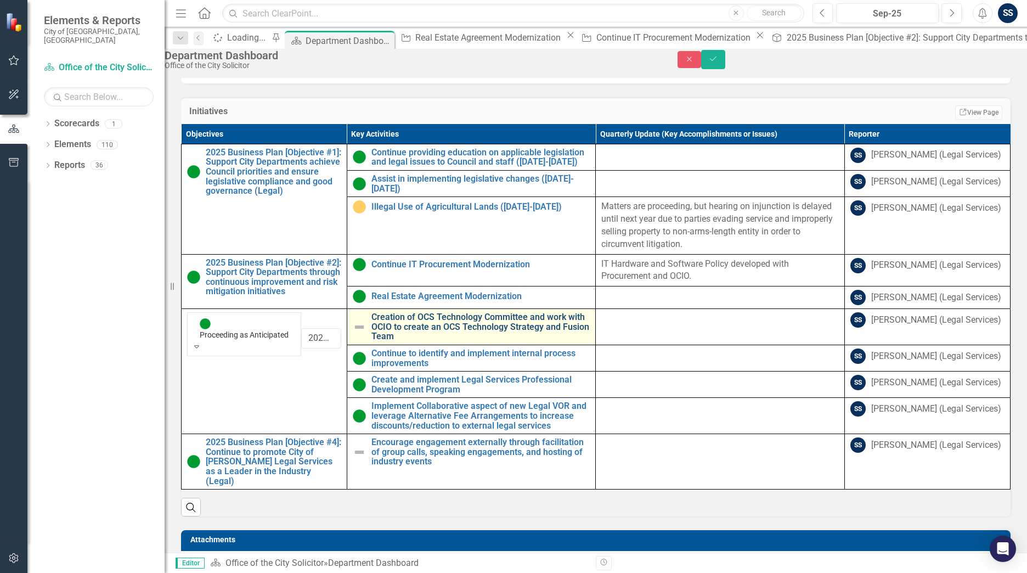
click at [441, 341] on link "Creation of OCS Technology Committee and work with OCIO to create an OCS Techno…" at bounding box center [480, 326] width 219 height 29
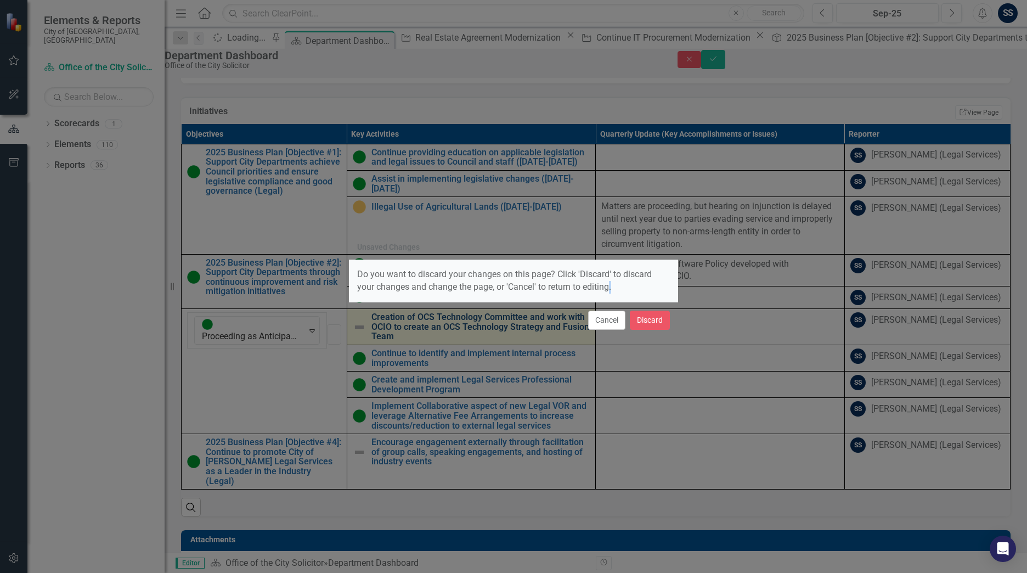
click at [441, 387] on div "Unsaved Changes Do you want to discard your changes on this page? Click 'Discar…" at bounding box center [513, 286] width 329 height 573
click at [318, 388] on div "Unsaved Changes Do you want to discard your changes on this page? Click 'Discar…" at bounding box center [513, 286] width 1027 height 573
click at [613, 322] on button "Cancel" at bounding box center [606, 319] width 37 height 19
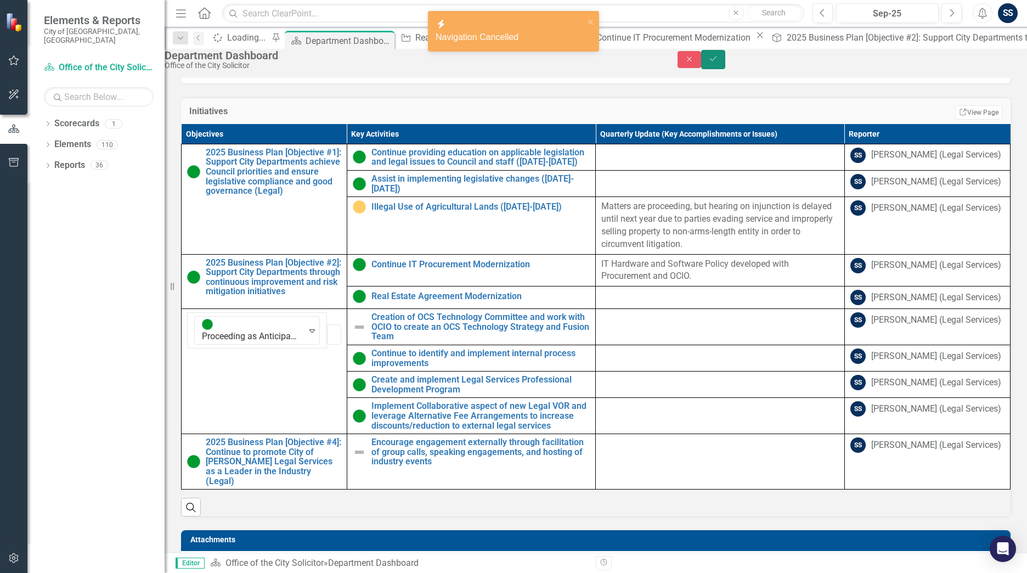
click at [725, 63] on button "Save" at bounding box center [713, 59] width 24 height 19
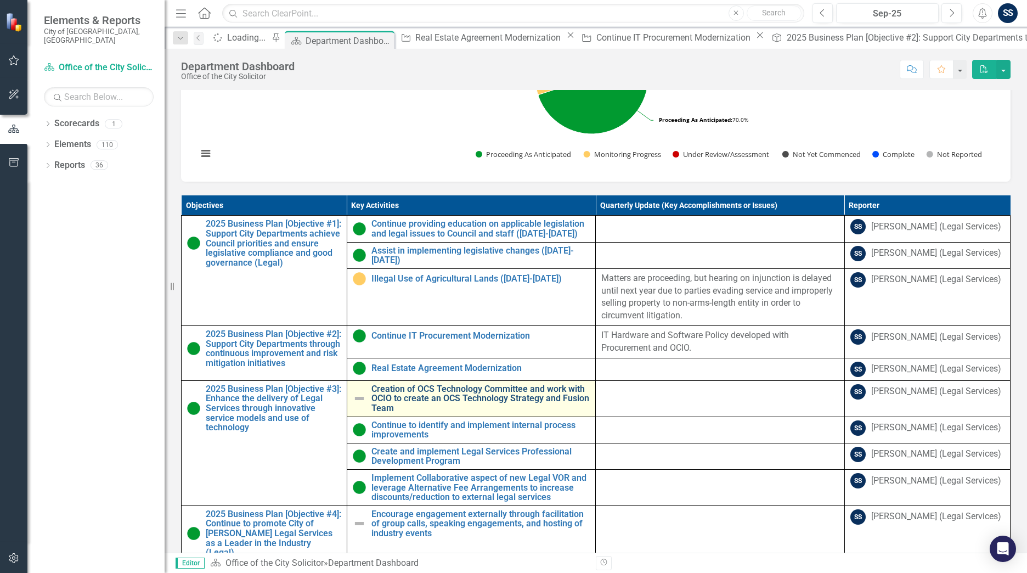
scroll to position [518, 0]
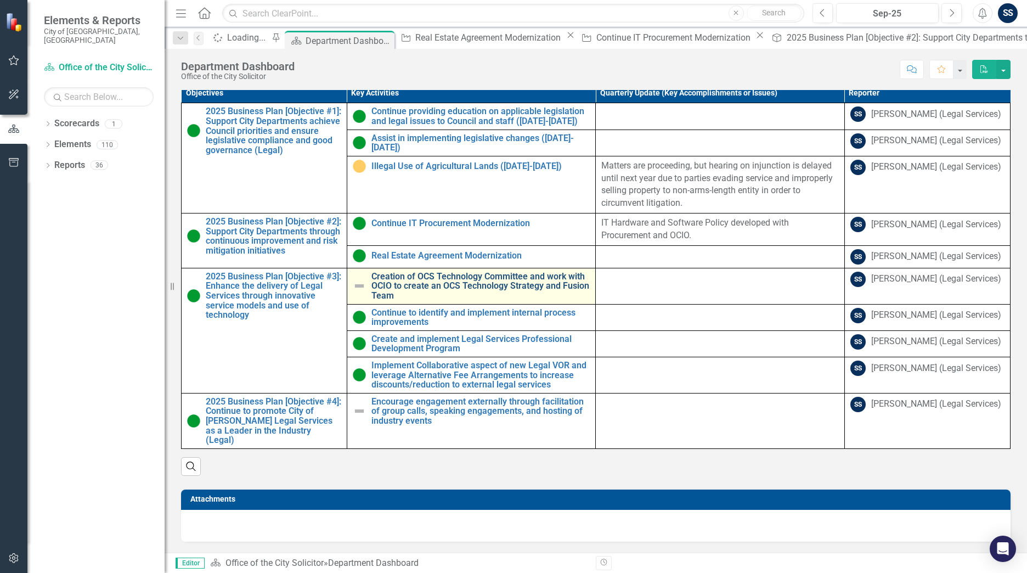
click at [404, 275] on link "Creation of OCS Technology Committee and work with OCIO to create an OCS Techno…" at bounding box center [480, 285] width 219 height 29
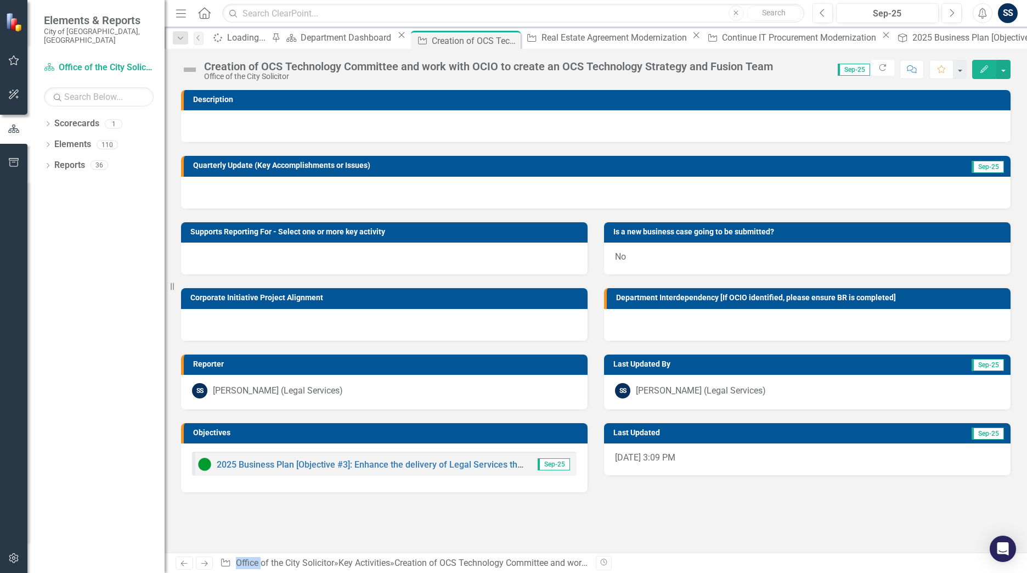
click at [188, 67] on img at bounding box center [190, 70] width 18 height 18
click at [211, 68] on div "Creation of OCS Technology Committee and work with OCIO to create an OCS Techno…" at bounding box center [488, 66] width 569 height 12
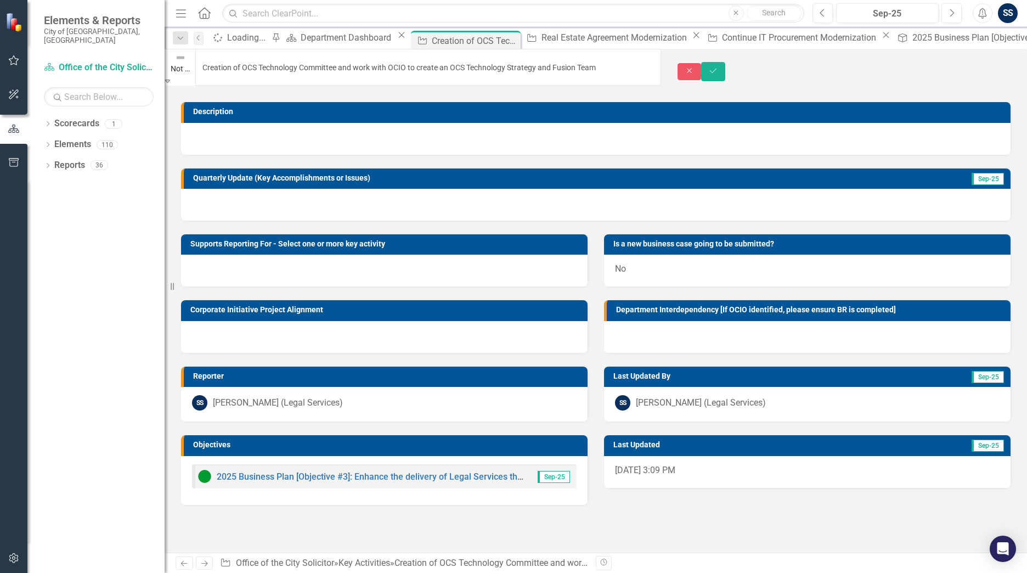
click at [170, 77] on icon "Expand" at bounding box center [167, 81] width 5 height 8
click at [260, 189] on div at bounding box center [595, 205] width 829 height 32
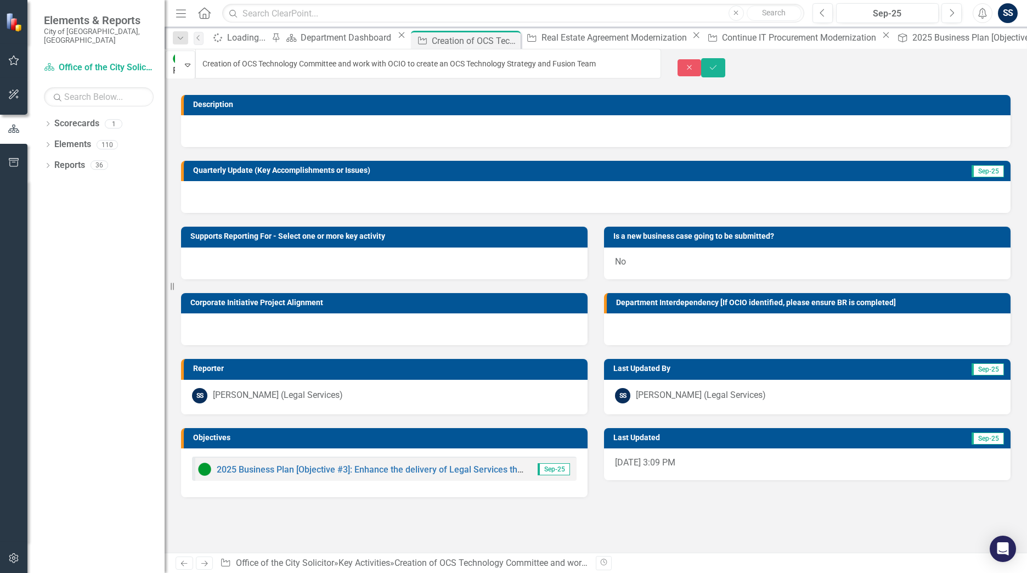
click at [260, 188] on div at bounding box center [595, 197] width 829 height 32
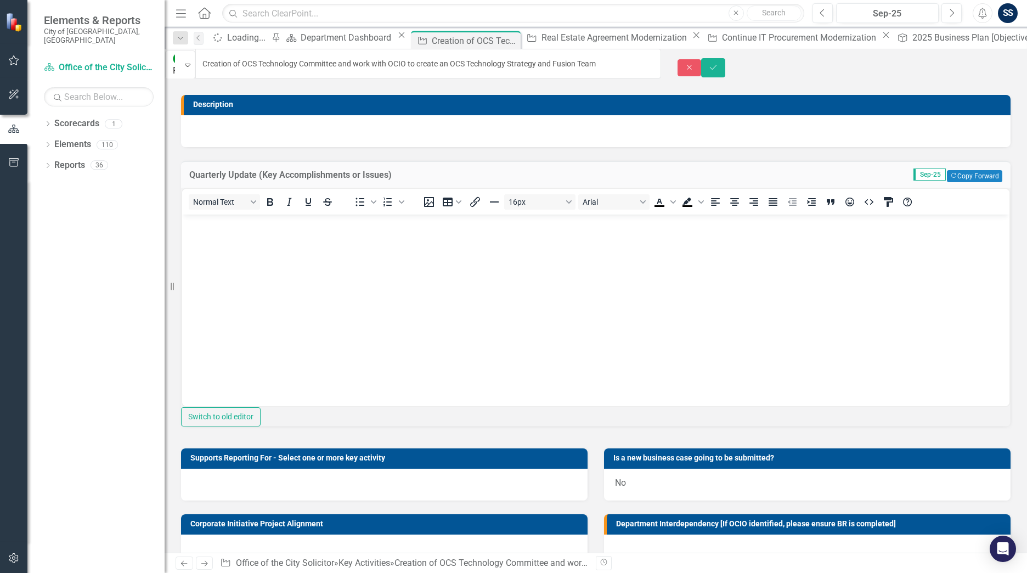
click at [327, 275] on body "Rich Text Area. Press ALT-0 for help." at bounding box center [595, 296] width 827 height 165
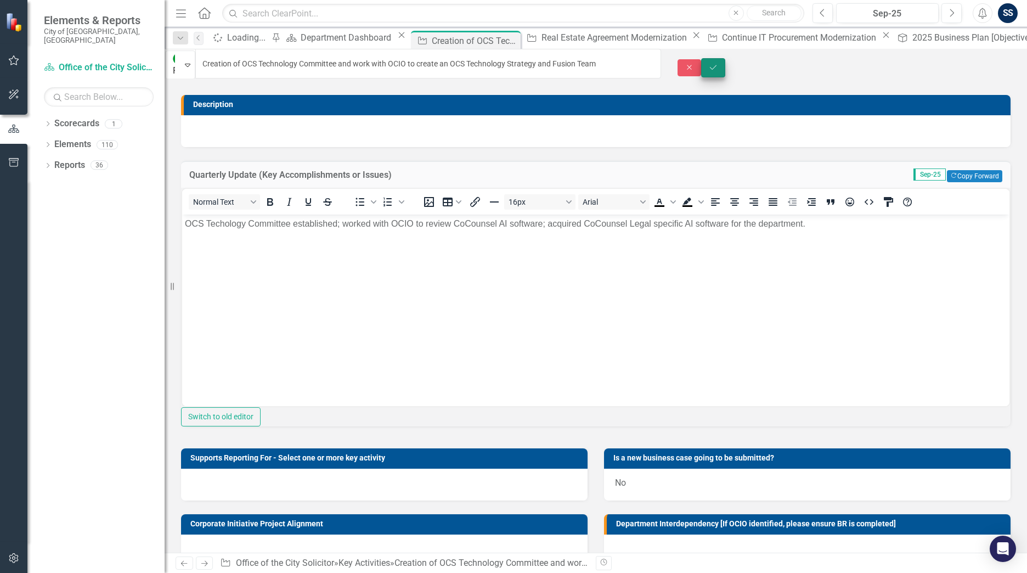
click at [725, 67] on button "Save" at bounding box center [713, 67] width 24 height 19
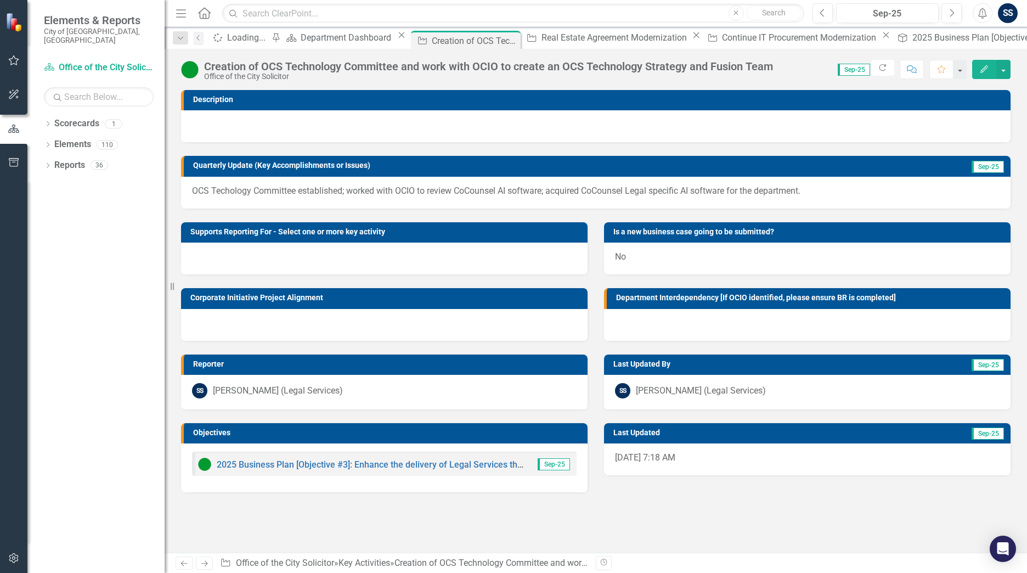
click at [201, 10] on icon at bounding box center [204, 13] width 13 height 12
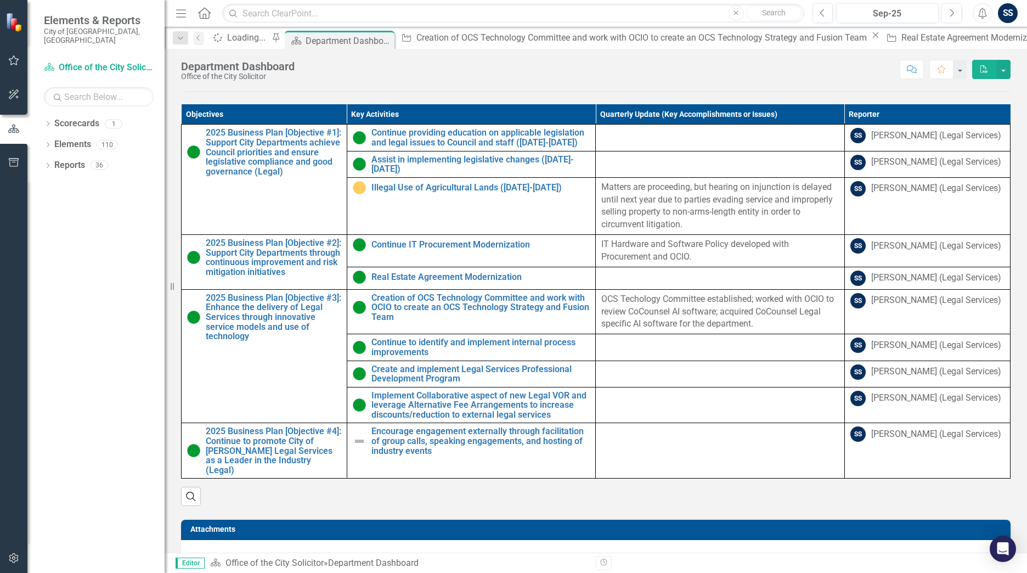
scroll to position [466, 0]
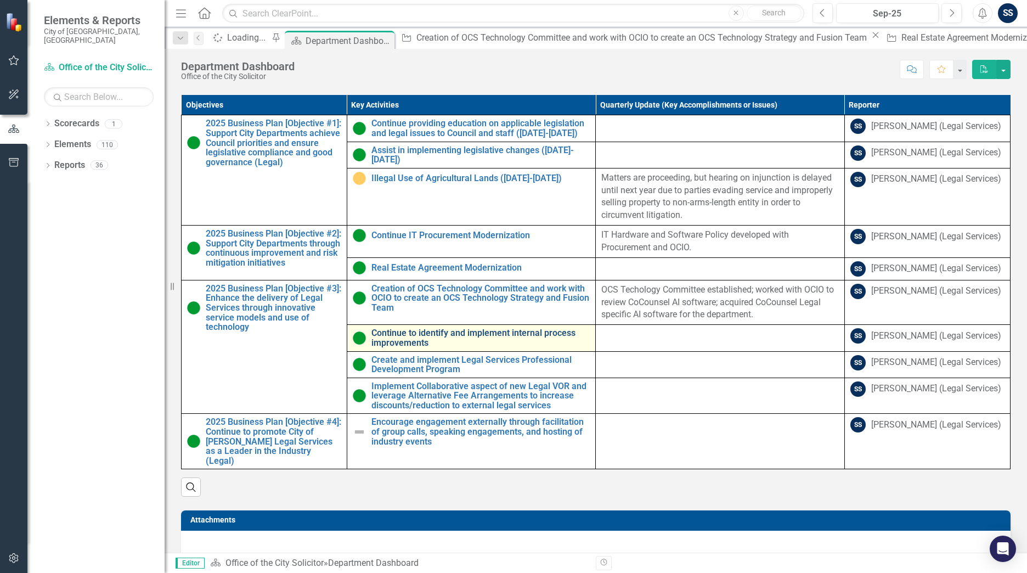
click at [452, 347] on link "Continue to identify and implement internal process improvements" at bounding box center [480, 337] width 219 height 19
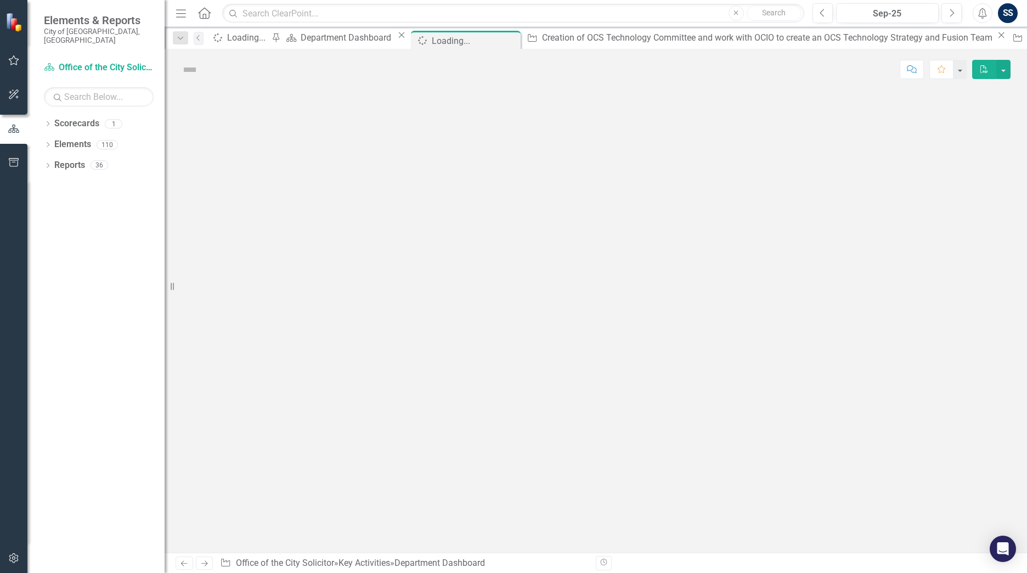
click at [452, 369] on div at bounding box center [596, 321] width 862 height 462
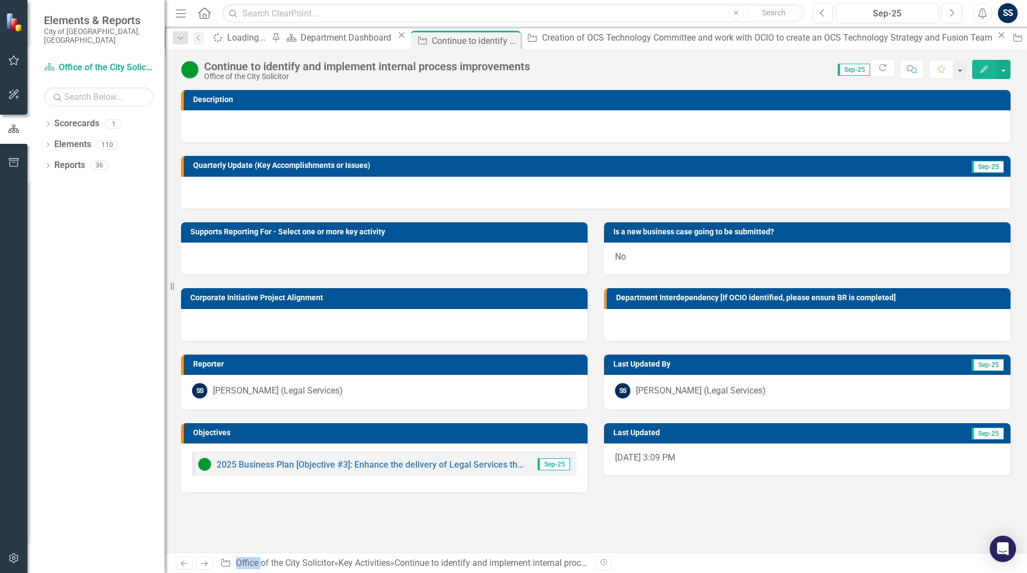
click at [223, 188] on div at bounding box center [595, 193] width 829 height 32
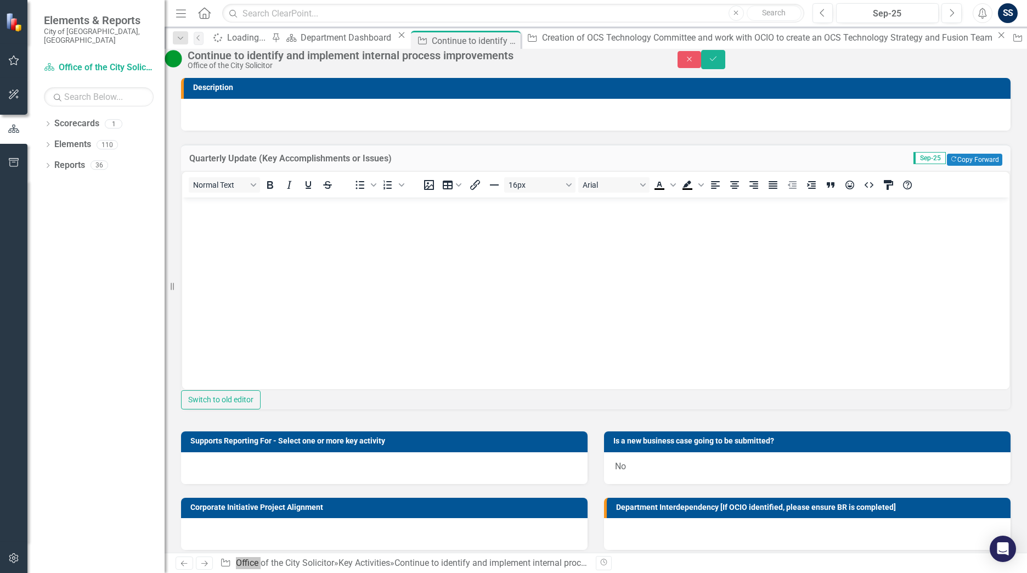
drag, startPoint x: 405, startPoint y: 385, endPoint x: 192, endPoint y: 228, distance: 264.7
click at [192, 228] on body "Rich Text Area. Press ALT-0 for help." at bounding box center [595, 279] width 827 height 165
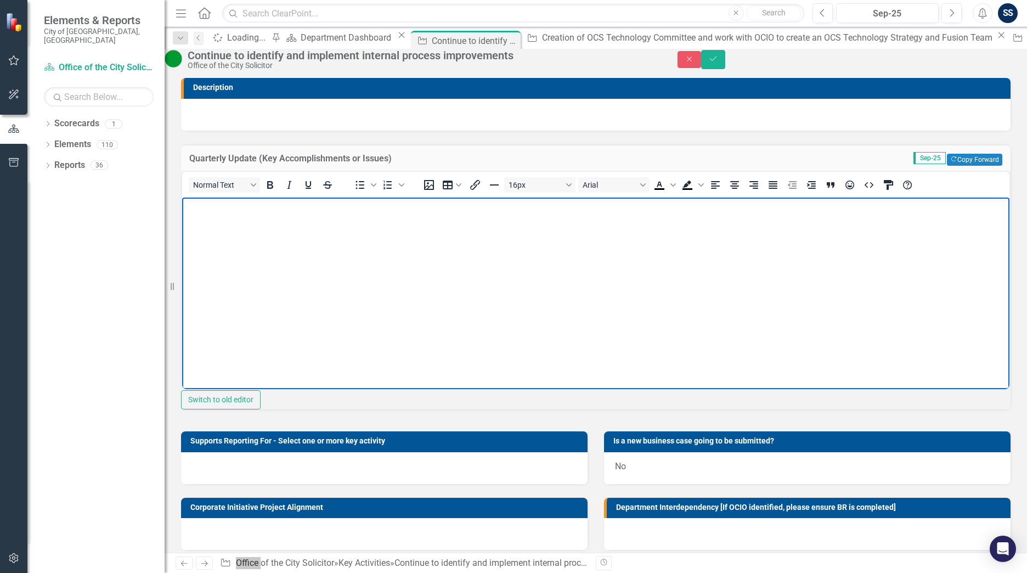
paste body "Rich Text Area. Press ALT-0 for help."
click at [718, 63] on icon "Save" at bounding box center [713, 59] width 10 height 8
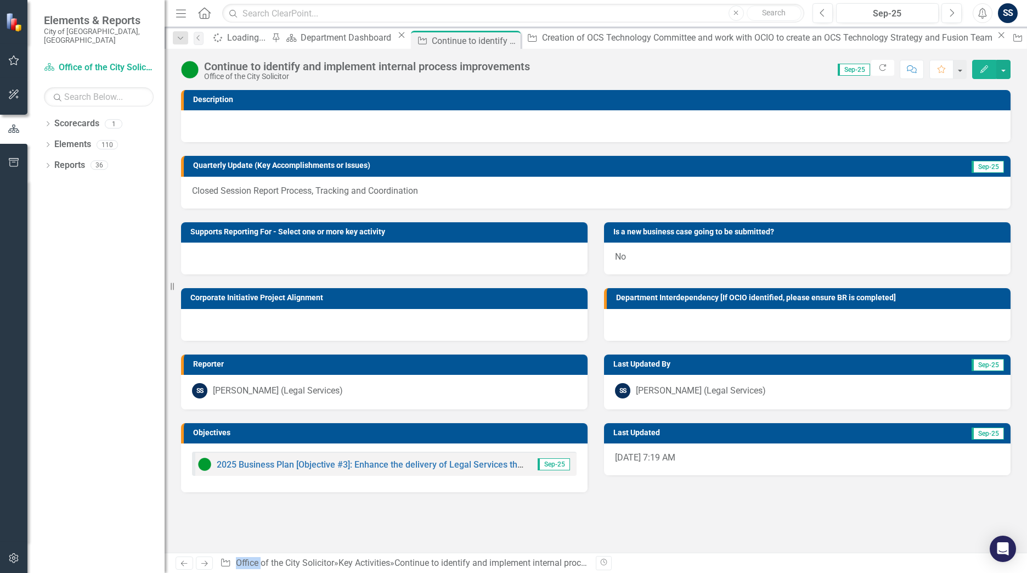
click at [206, 20] on link "Home" at bounding box center [204, 13] width 14 height 16
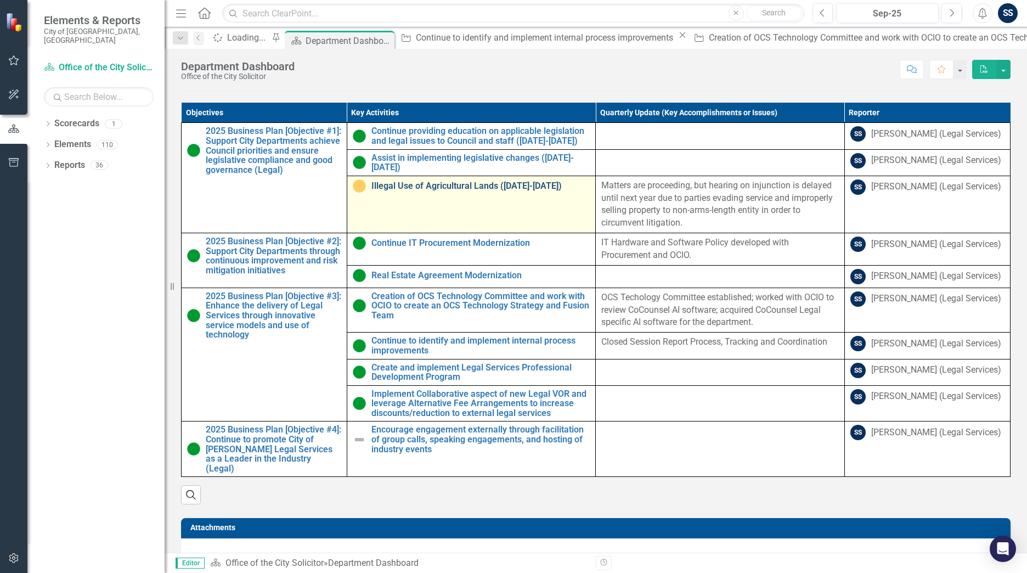
scroll to position [526, 0]
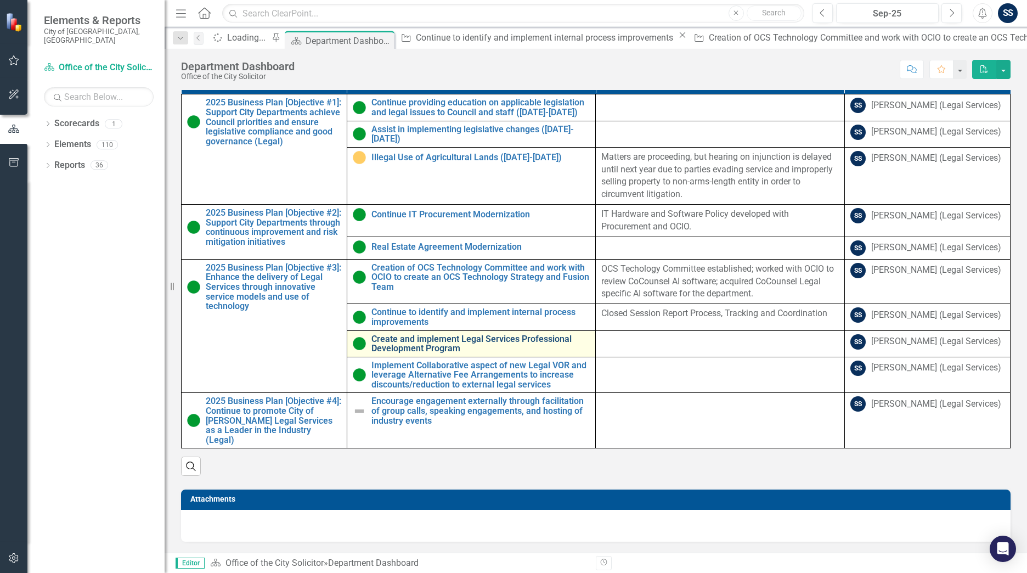
click at [462, 352] on link "Create and implement Legal Services Professional Development Program" at bounding box center [480, 343] width 219 height 19
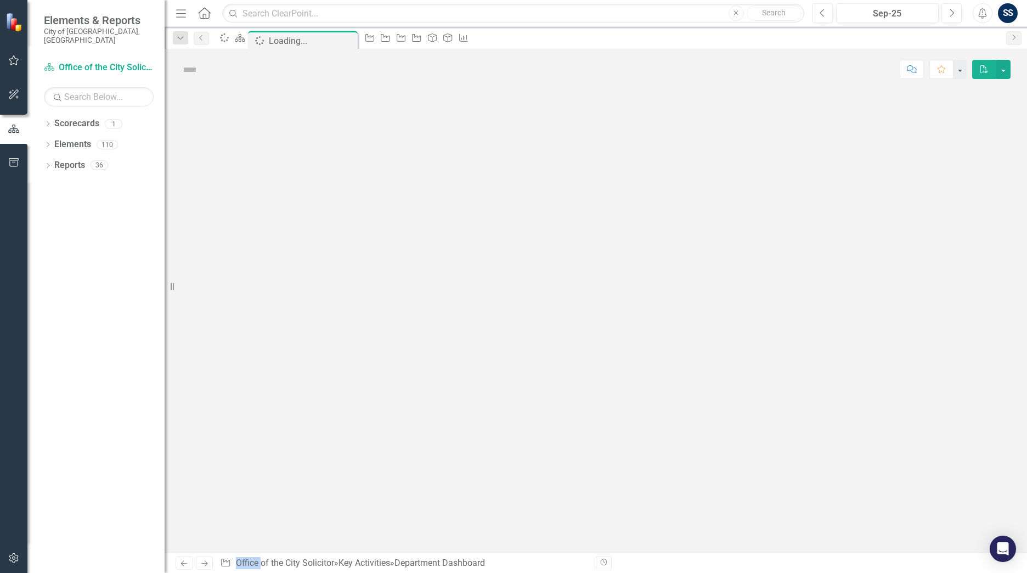
click at [462, 352] on div at bounding box center [596, 321] width 862 height 462
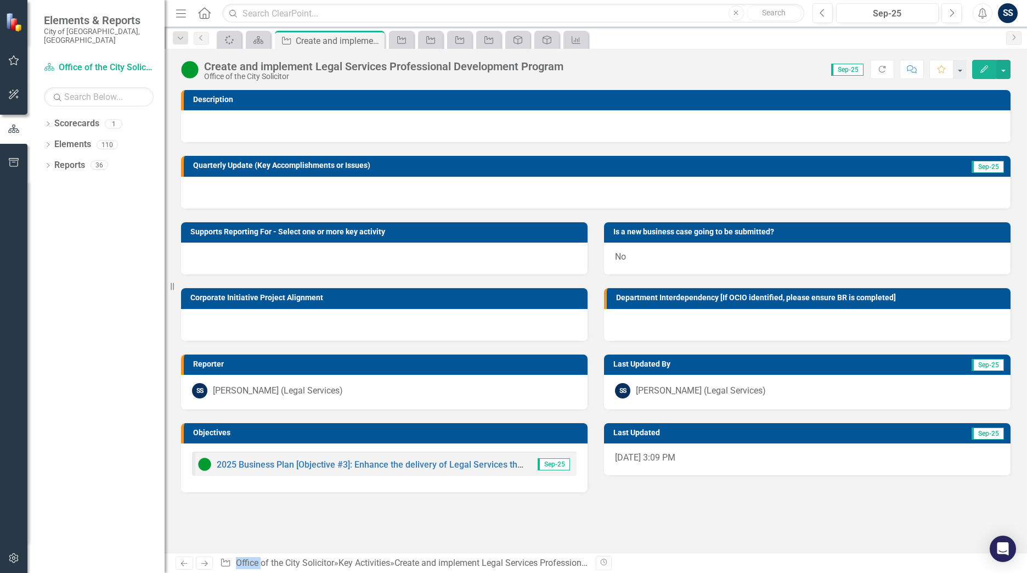
drag, startPoint x: 0, startPoint y: 0, endPoint x: 328, endPoint y: 184, distance: 375.9
click at [328, 184] on div at bounding box center [595, 193] width 829 height 32
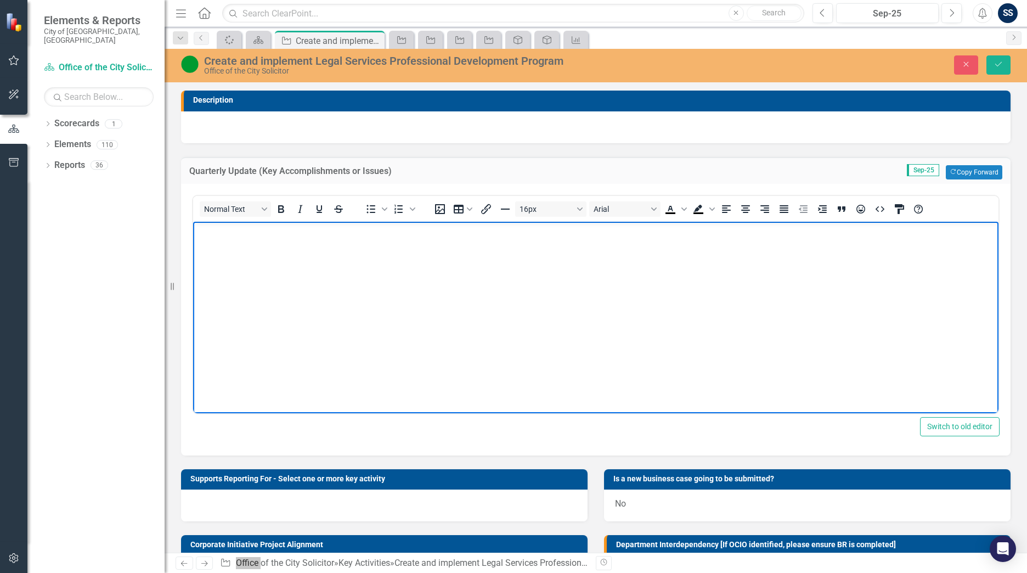
drag, startPoint x: 521, startPoint y: 405, endPoint x: 256, endPoint y: 257, distance: 303.7
click at [256, 257] on body "Rich Text Area. Press ALT-0 for help." at bounding box center [595, 303] width 805 height 165
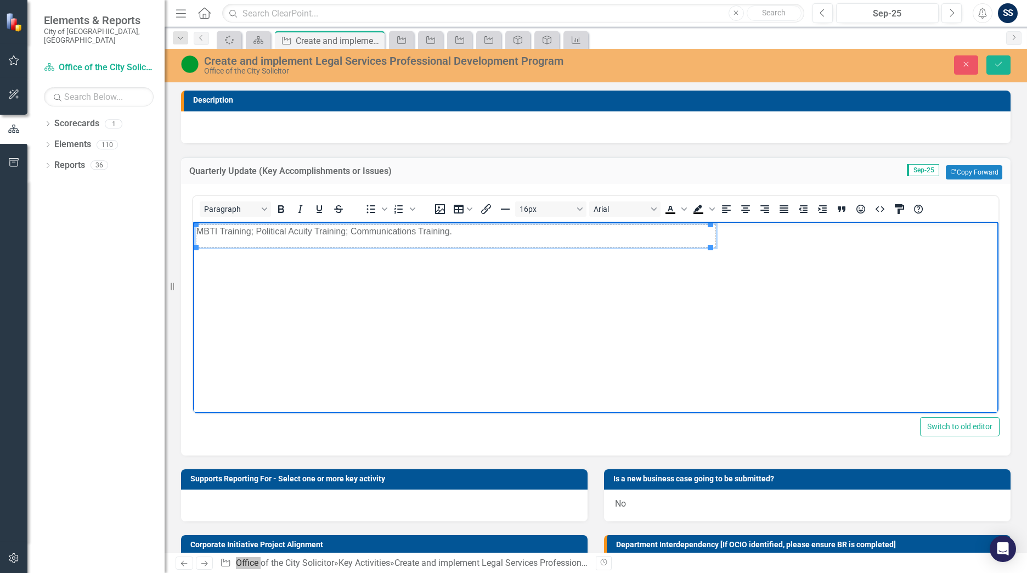
click at [639, 338] on body "MBTI Training; Political Acuity Training; Communications Training." at bounding box center [595, 303] width 805 height 165
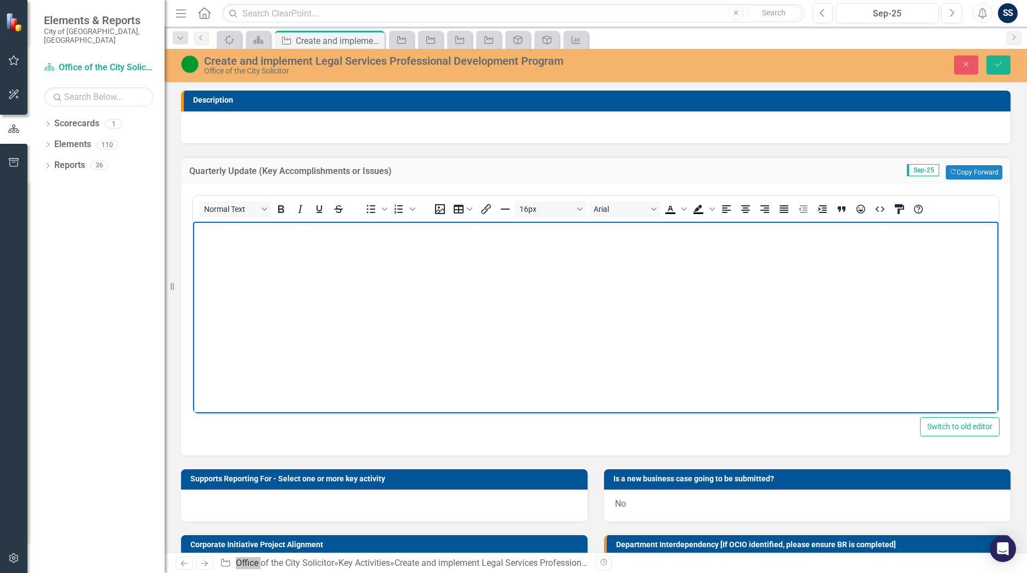
click at [510, 285] on body "Rich Text Area. Press ALT-0 for help." at bounding box center [595, 303] width 805 height 165
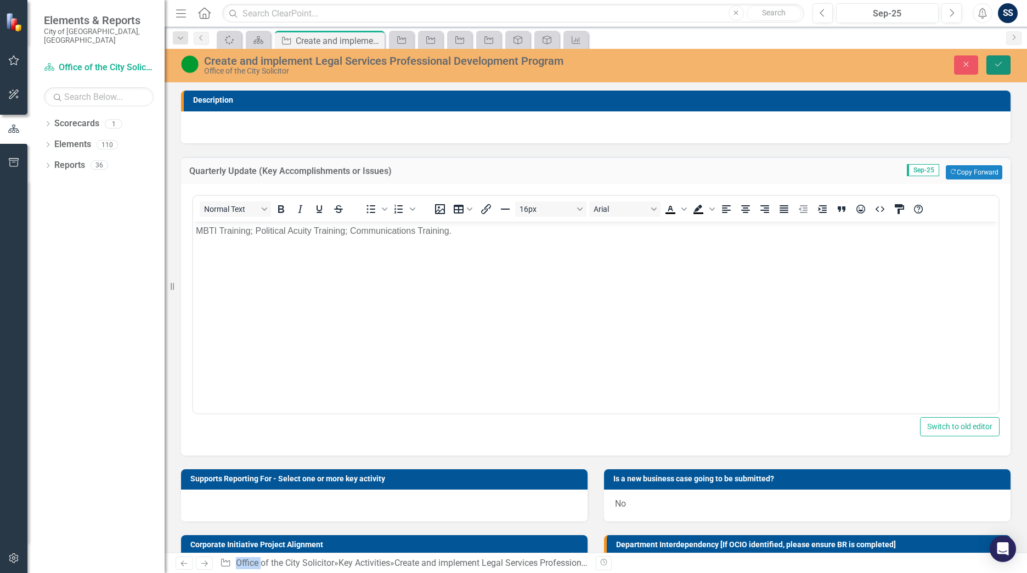
click at [990, 61] on button "Save" at bounding box center [998, 64] width 24 height 19
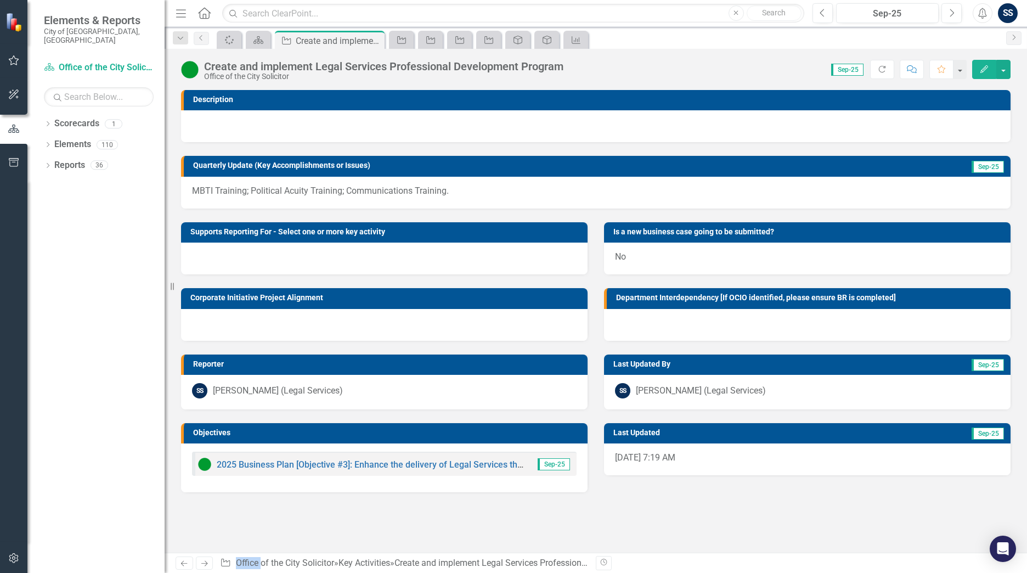
click at [203, 13] on icon "Home" at bounding box center [204, 13] width 14 height 12
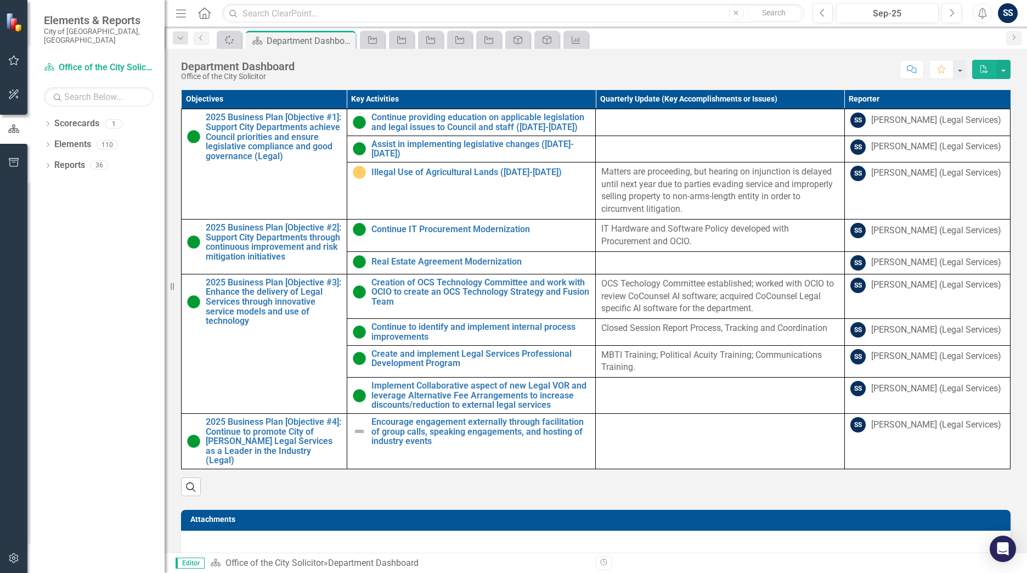
scroll to position [526, 0]
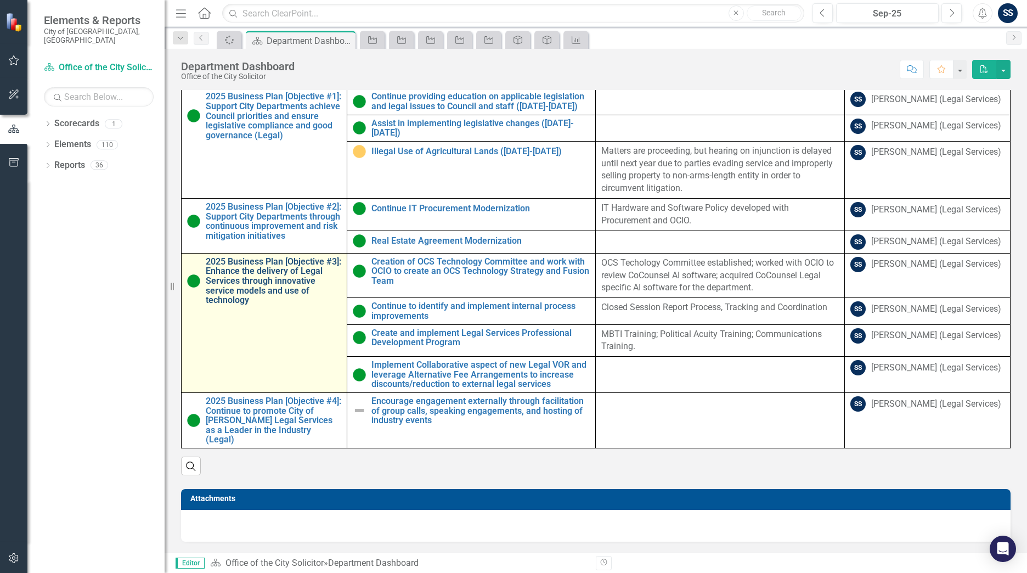
click at [251, 264] on link "2025 Business Plan [Objective #3]: Enhance the delivery of Legal Services throu…" at bounding box center [273, 281] width 135 height 48
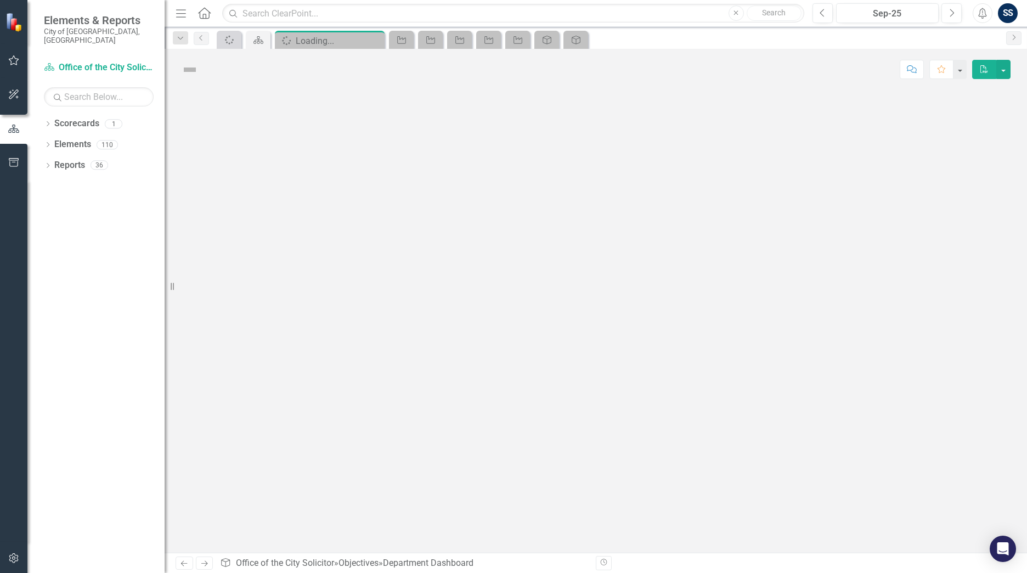
click at [251, 264] on div at bounding box center [596, 321] width 862 height 462
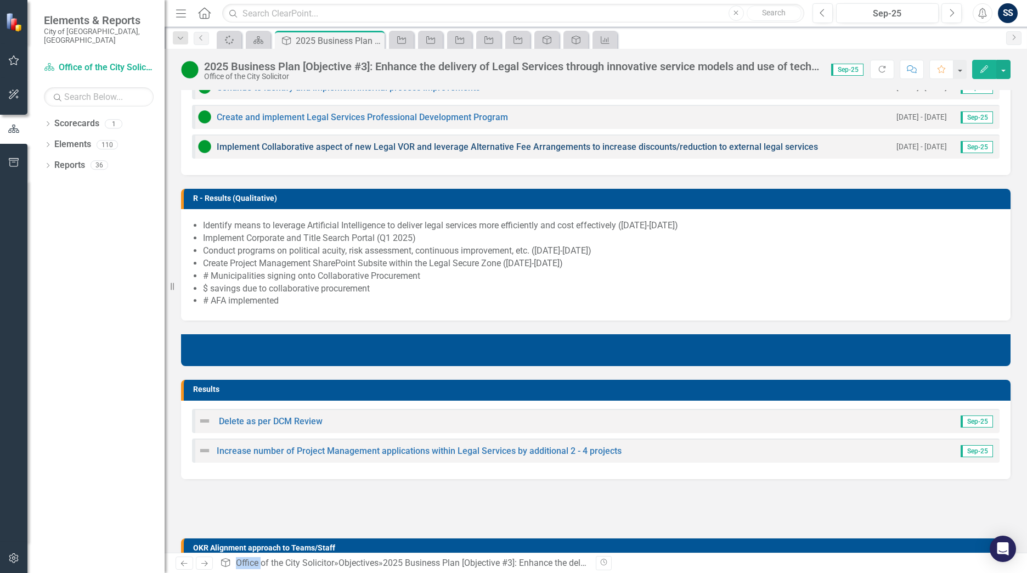
scroll to position [434, 0]
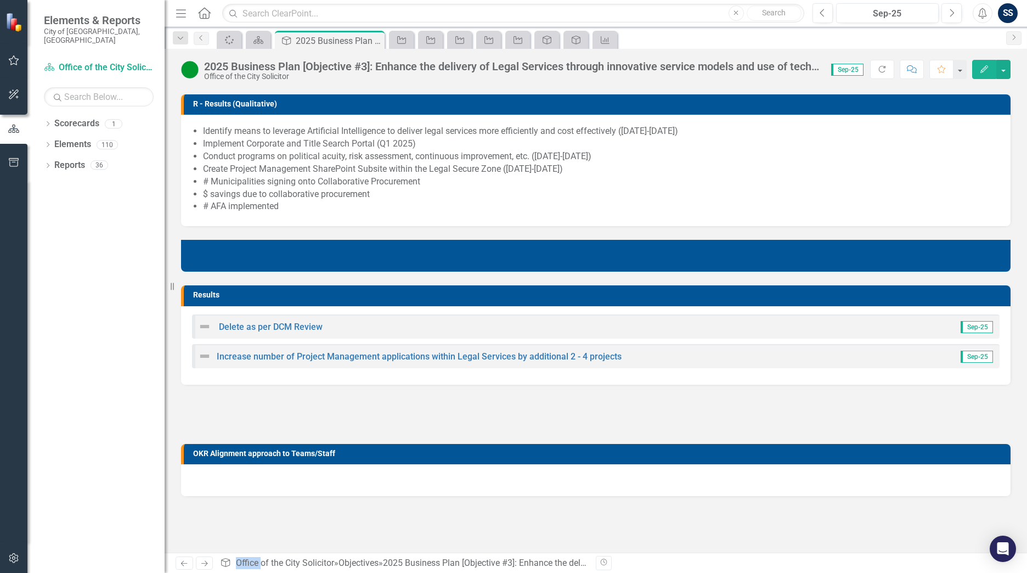
click at [206, 355] on img at bounding box center [204, 355] width 13 height 13
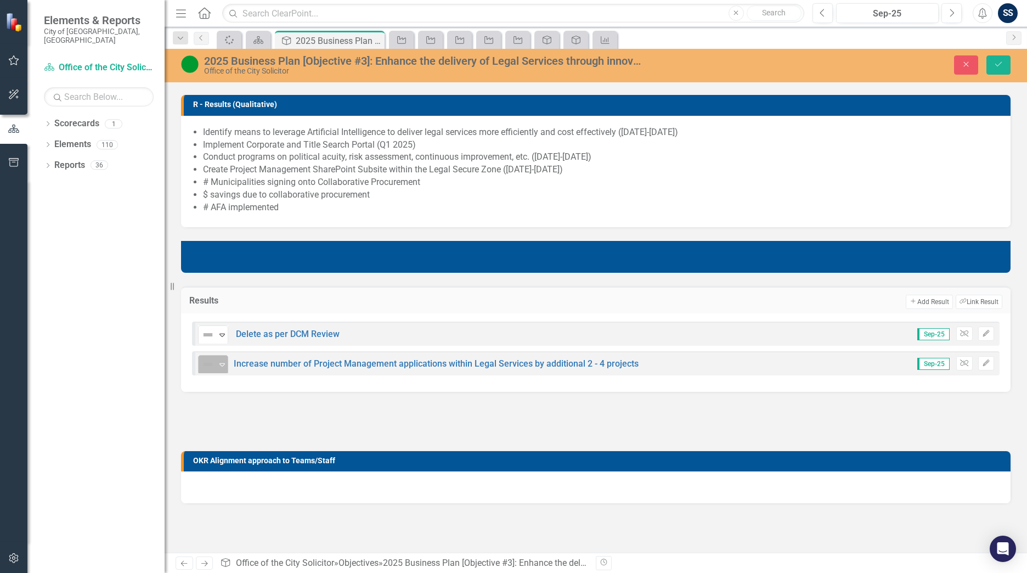
click at [217, 362] on icon "Expand" at bounding box center [222, 364] width 11 height 9
click at [995, 63] on icon "Save" at bounding box center [998, 64] width 10 height 8
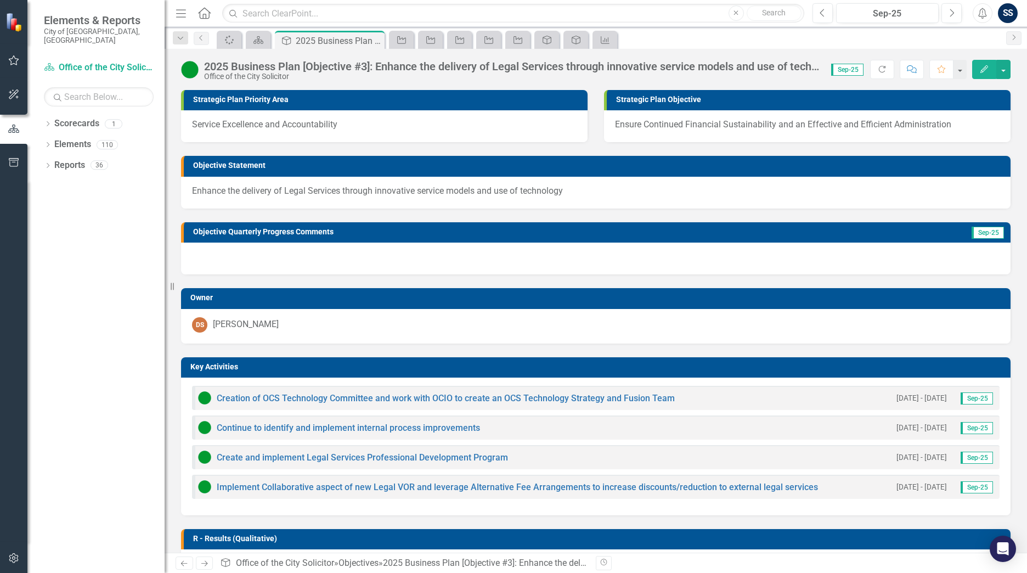
click at [205, 18] on icon "Home" at bounding box center [204, 13] width 14 height 12
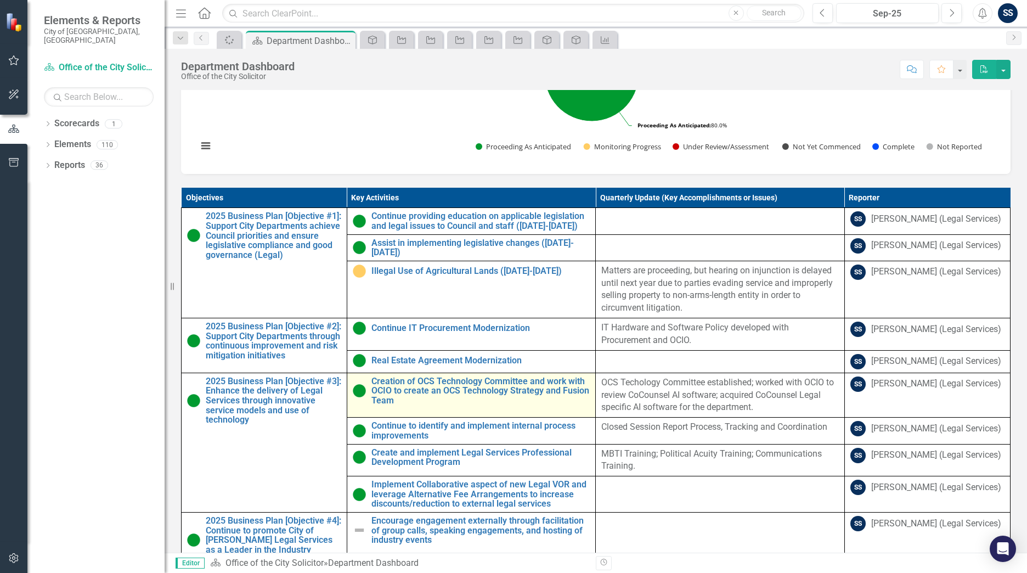
scroll to position [526, 0]
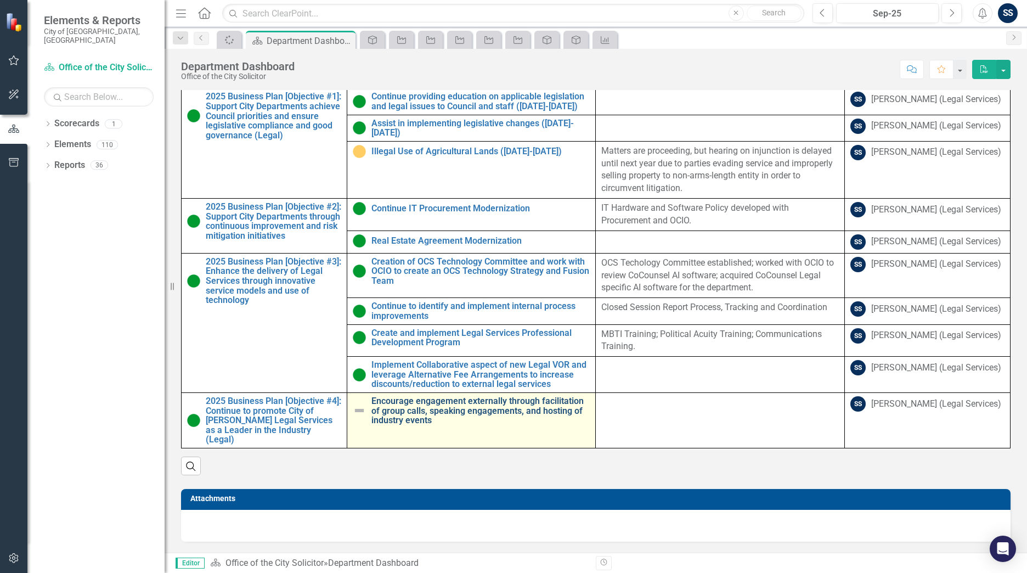
click at [411, 425] on link "Encourage engagement externally through facilitation of group calls, speaking e…" at bounding box center [480, 410] width 219 height 29
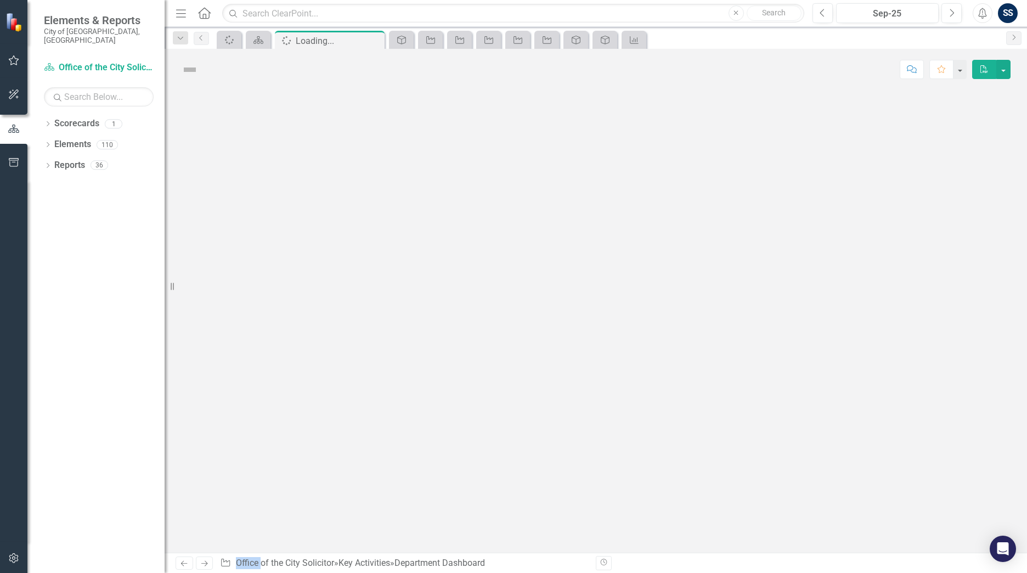
click at [411, 428] on div at bounding box center [596, 321] width 862 height 462
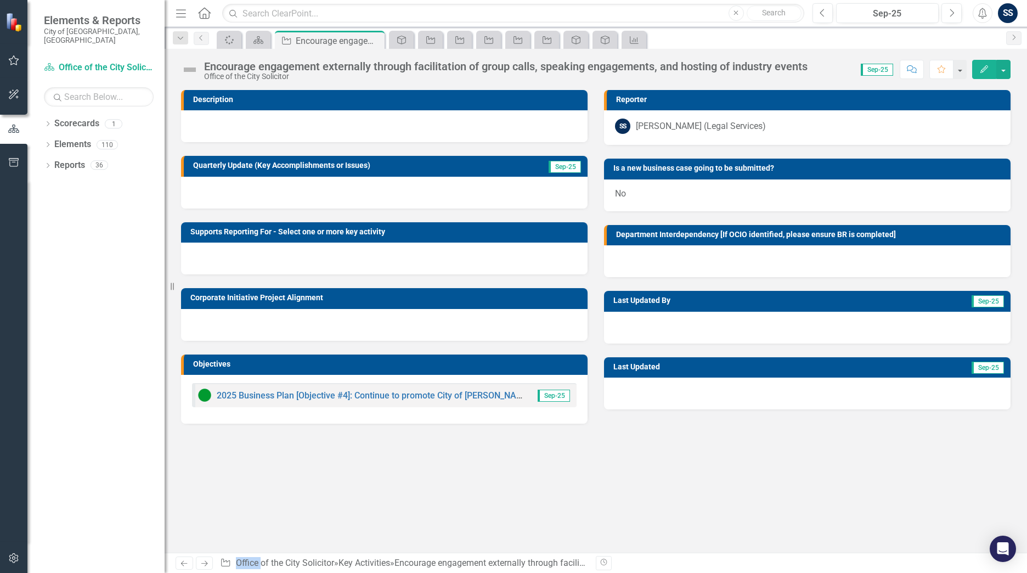
click at [190, 66] on img at bounding box center [190, 70] width 18 height 18
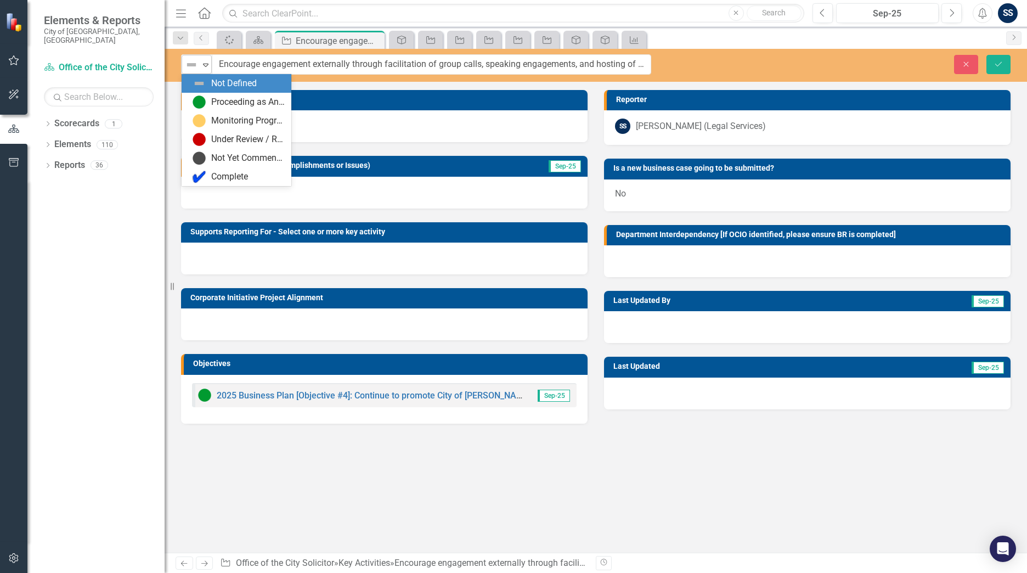
click at [190, 66] on img at bounding box center [191, 64] width 13 height 13
click at [202, 99] on img at bounding box center [198, 101] width 13 height 13
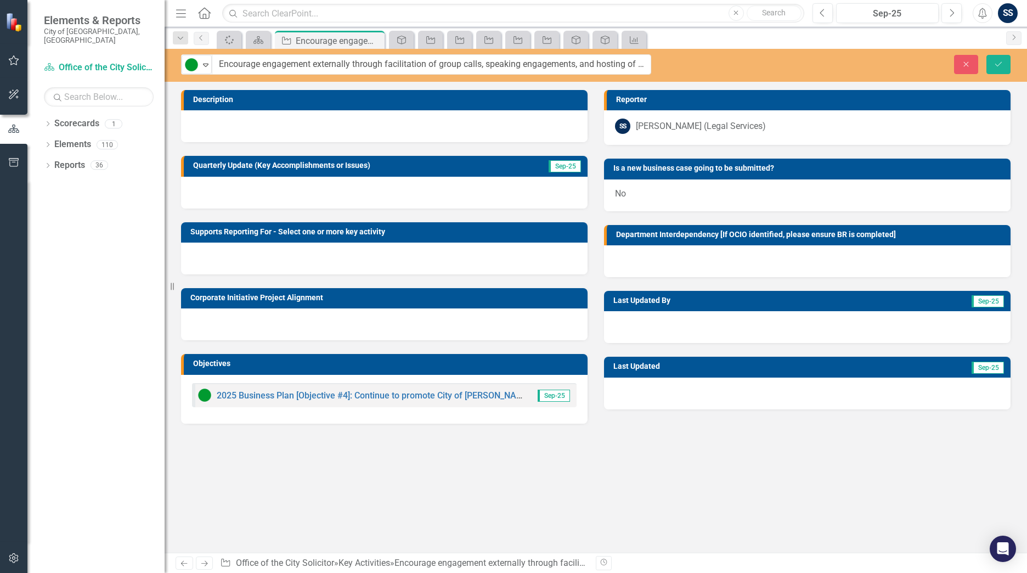
click at [293, 196] on div at bounding box center [384, 193] width 406 height 32
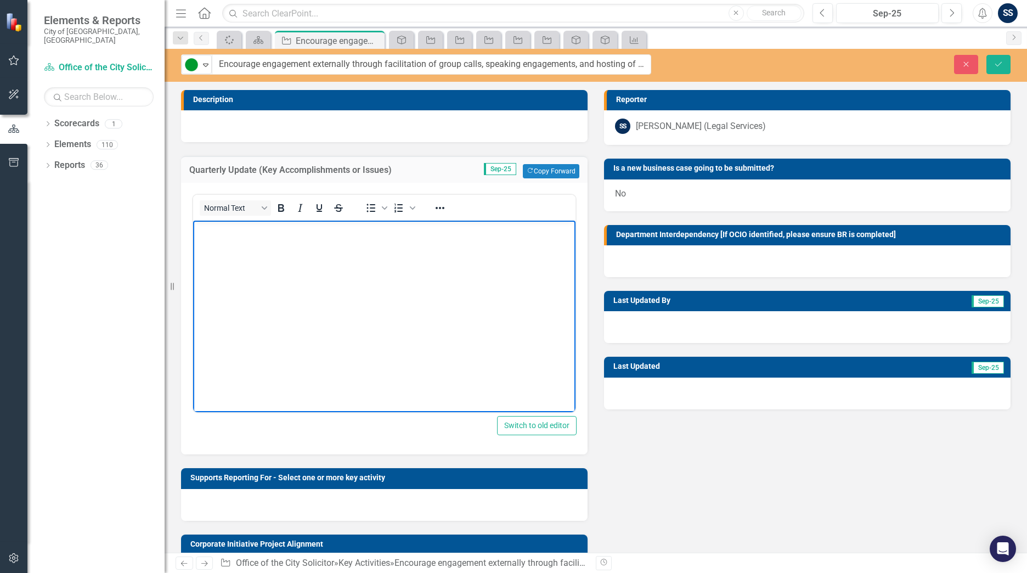
click at [371, 345] on body "Rich Text Area. Press ALT-0 for help." at bounding box center [384, 302] width 382 height 165
click at [995, 61] on icon "Save" at bounding box center [998, 64] width 10 height 8
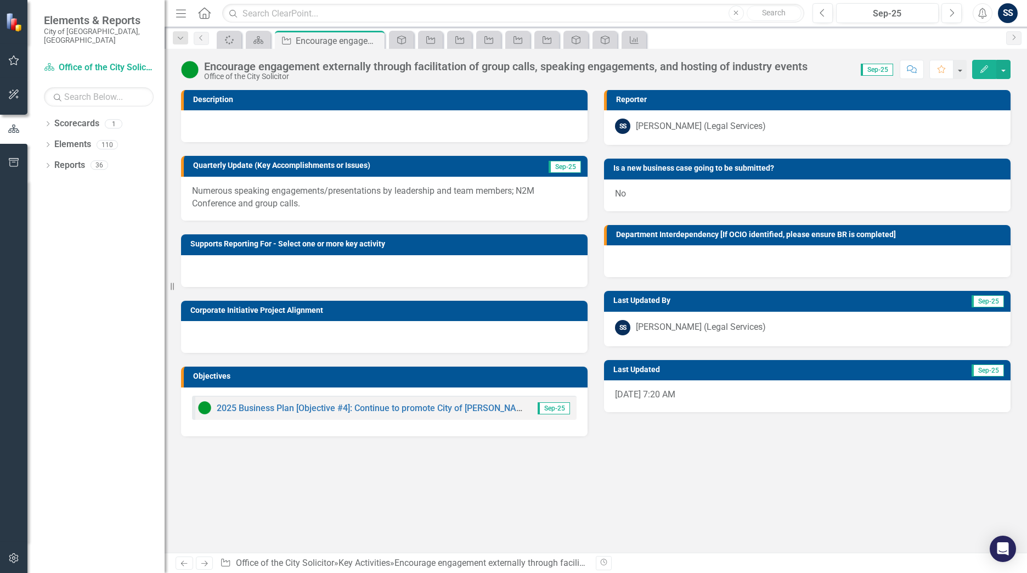
click at [203, 13] on icon "Home" at bounding box center [204, 13] width 14 height 12
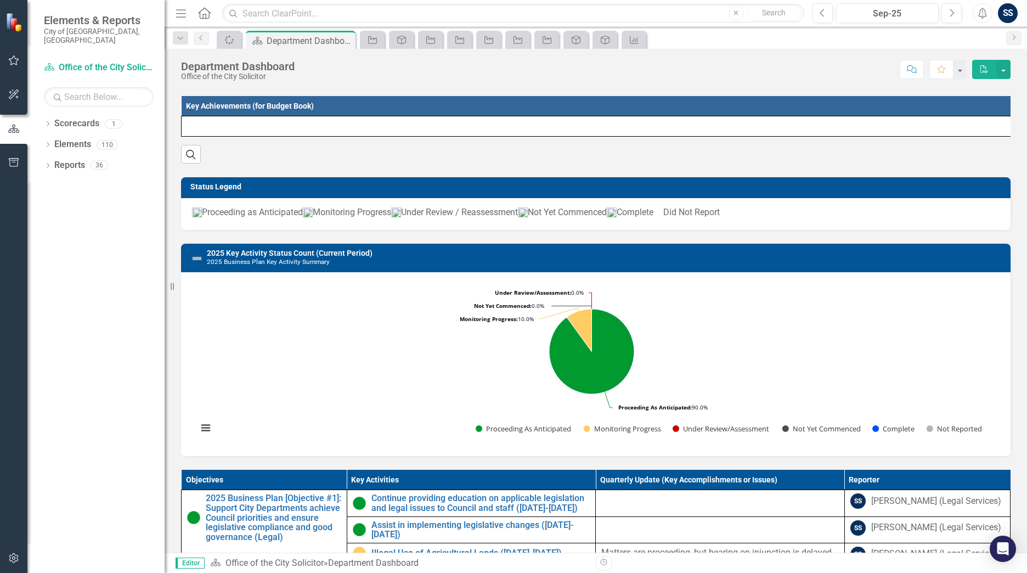
scroll to position [110, 0]
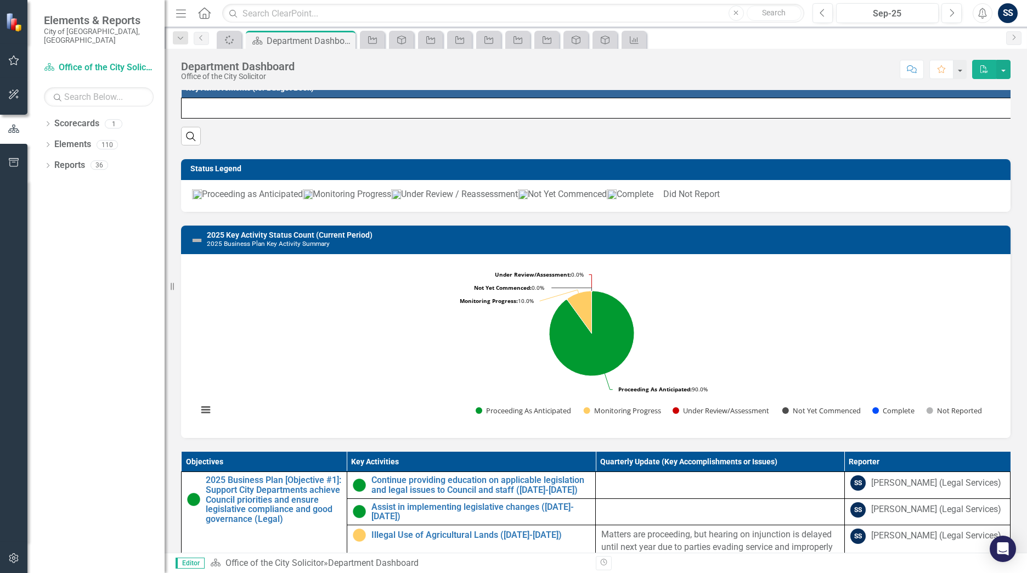
click at [201, 247] on img at bounding box center [196, 240] width 13 height 13
click at [200, 247] on img at bounding box center [196, 240] width 13 height 13
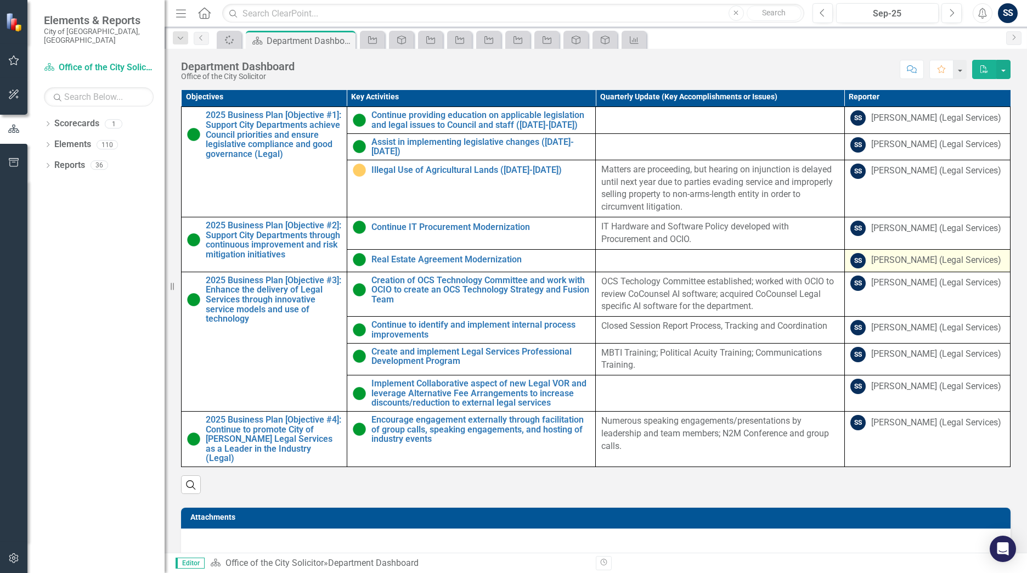
scroll to position [526, 0]
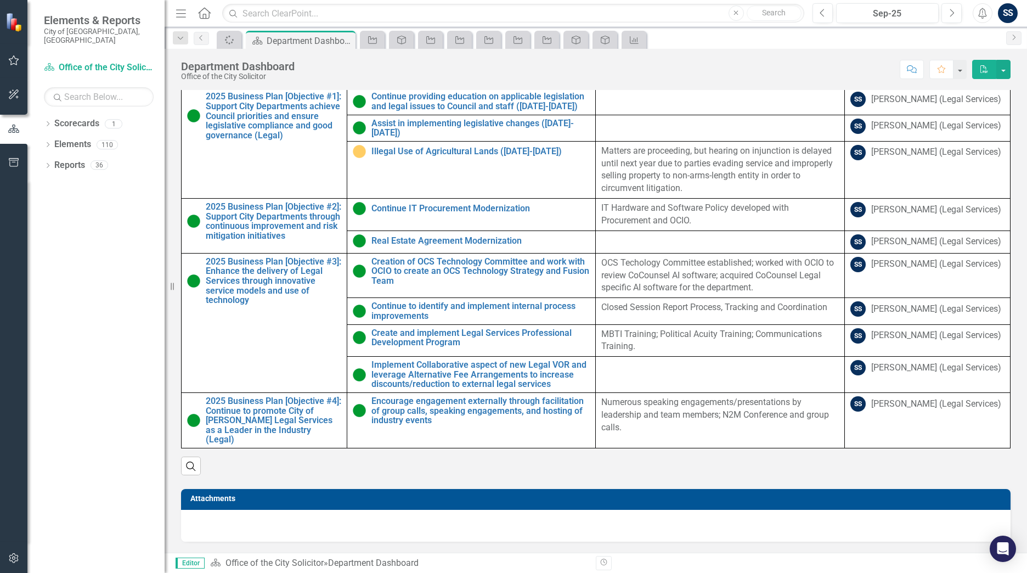
click at [207, 18] on icon "Home" at bounding box center [204, 13] width 14 height 12
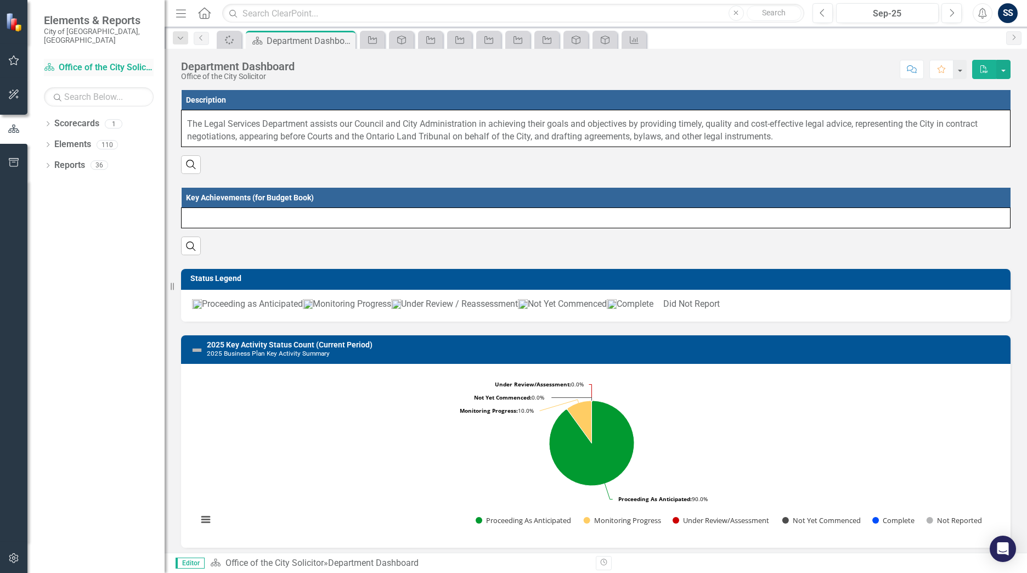
click at [82, 59] on div "Scorecard Office of the City Solicitor" at bounding box center [99, 68] width 110 height 18
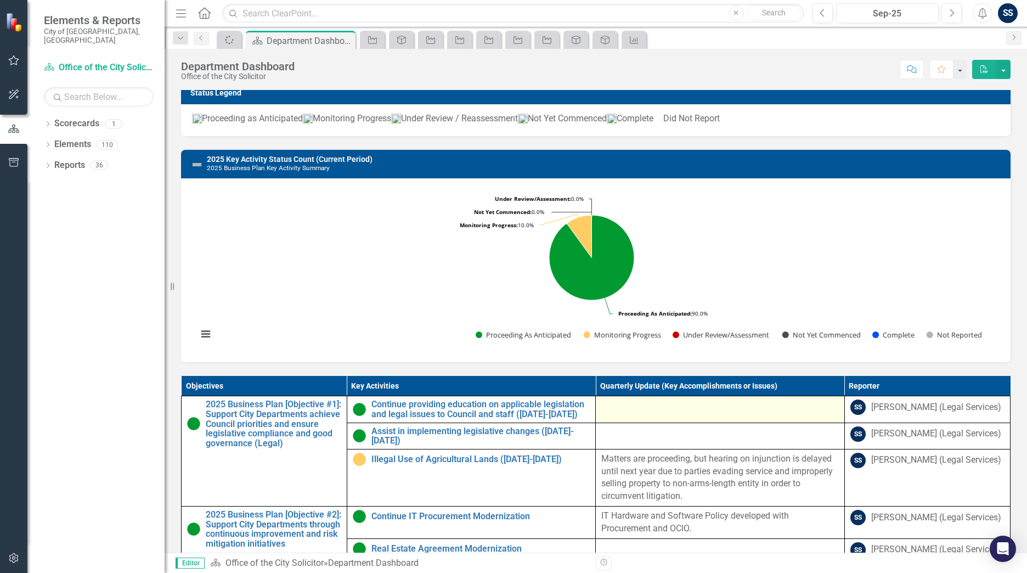
scroll to position [47, 0]
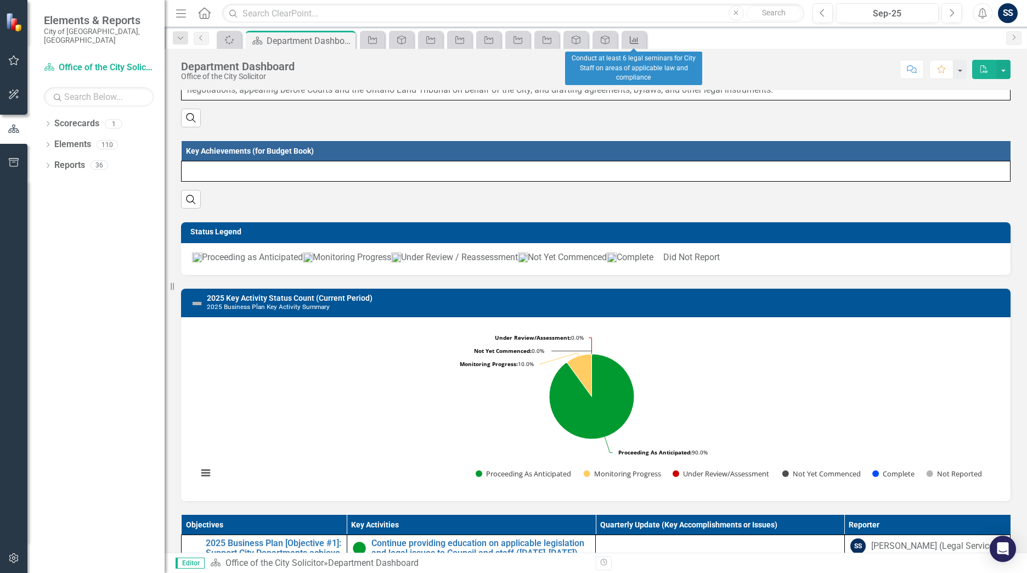
click at [636, 43] on icon at bounding box center [634, 40] width 9 height 8
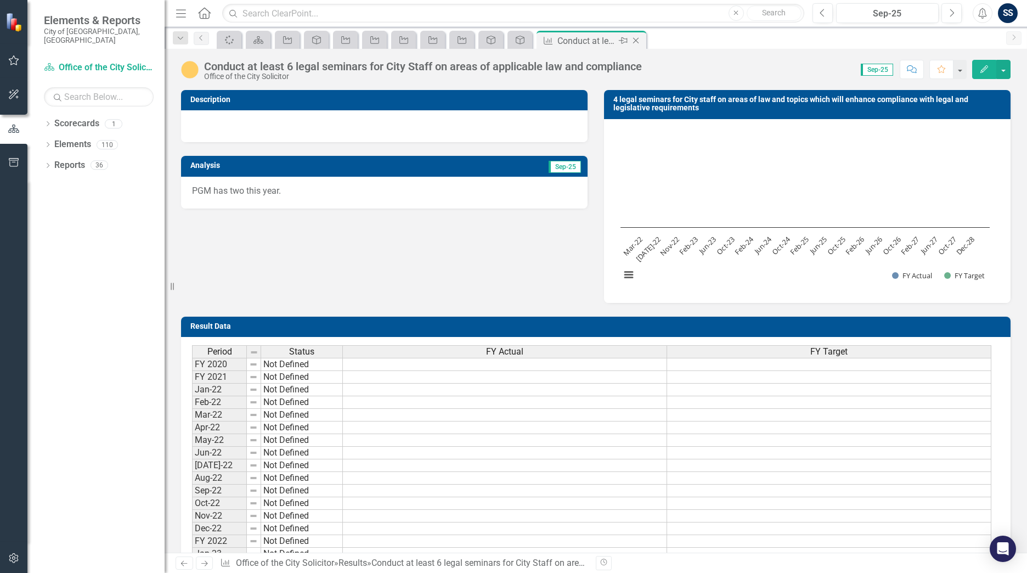
click at [634, 39] on icon at bounding box center [636, 41] width 6 height 6
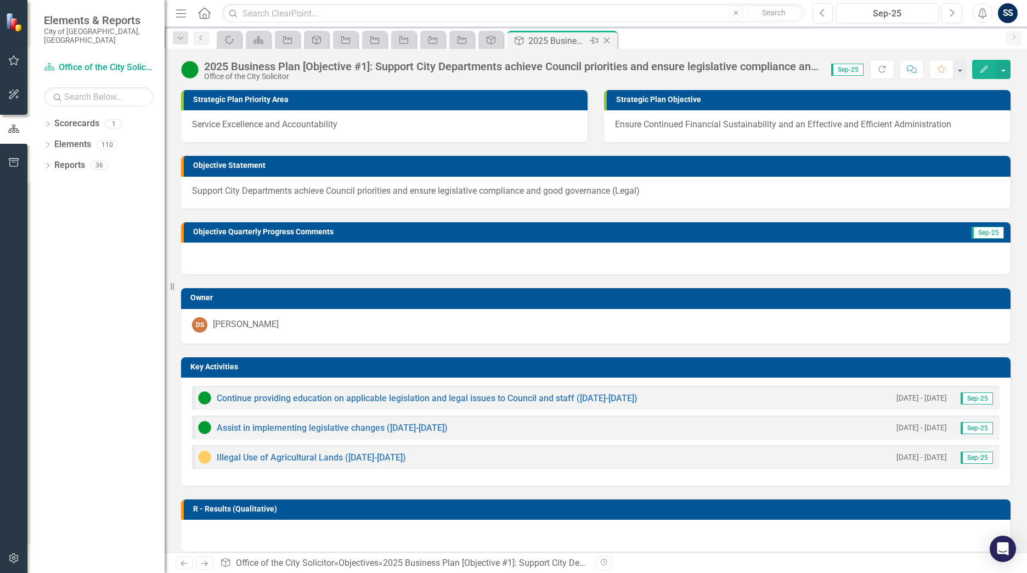
click at [606, 39] on icon "Close" at bounding box center [606, 40] width 11 height 9
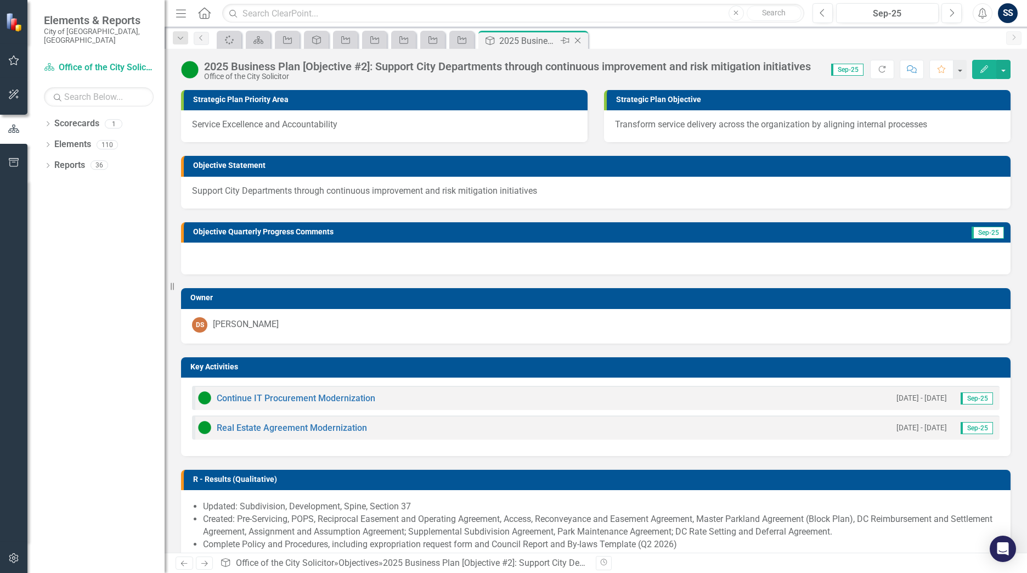
click at [581, 38] on icon "Close" at bounding box center [577, 40] width 11 height 9
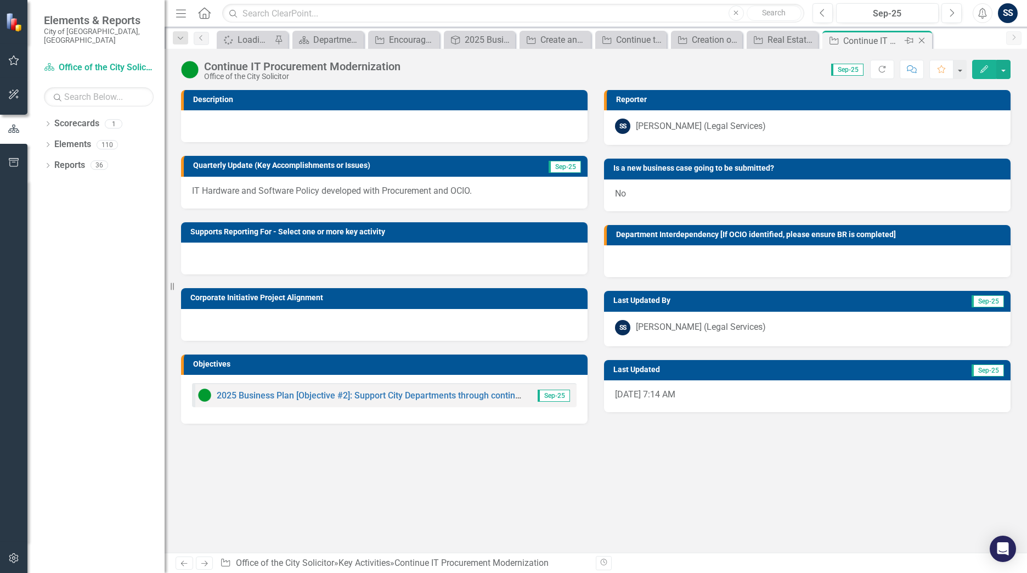
click at [919, 39] on icon "Close" at bounding box center [921, 40] width 11 height 9
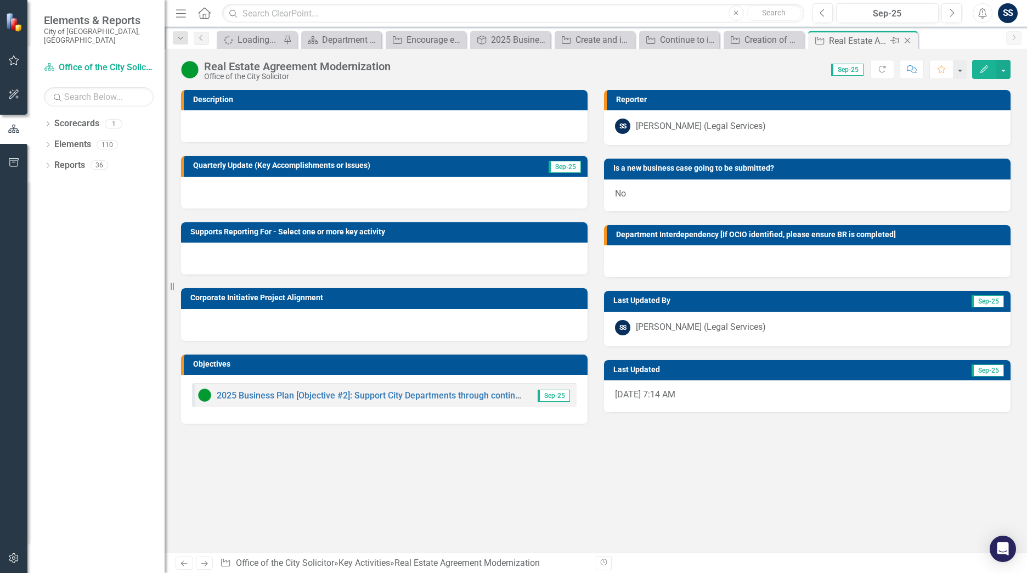
click at [908, 39] on icon "Close" at bounding box center [907, 40] width 11 height 9
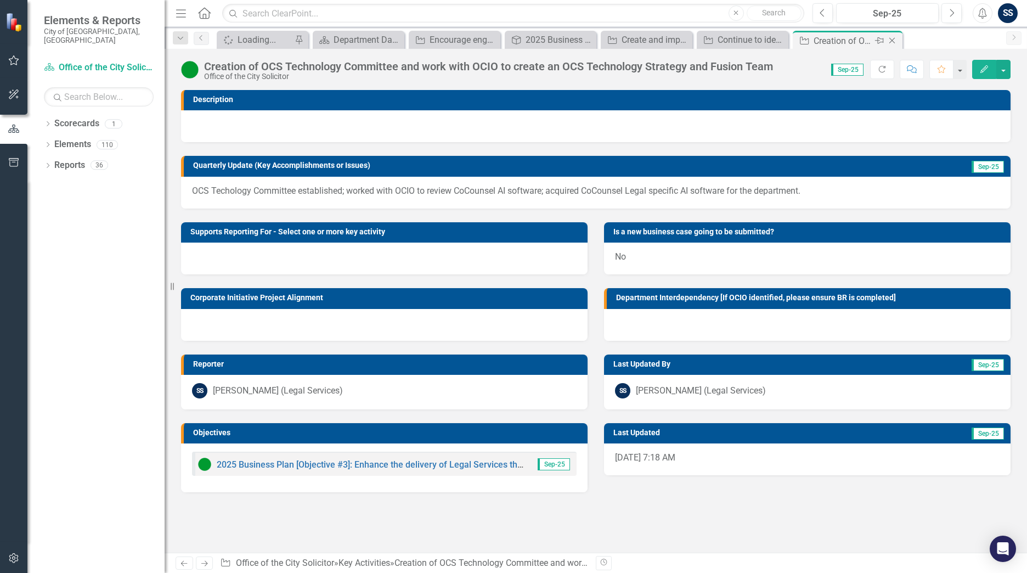
click at [898, 39] on div "Close" at bounding box center [893, 41] width 14 height 14
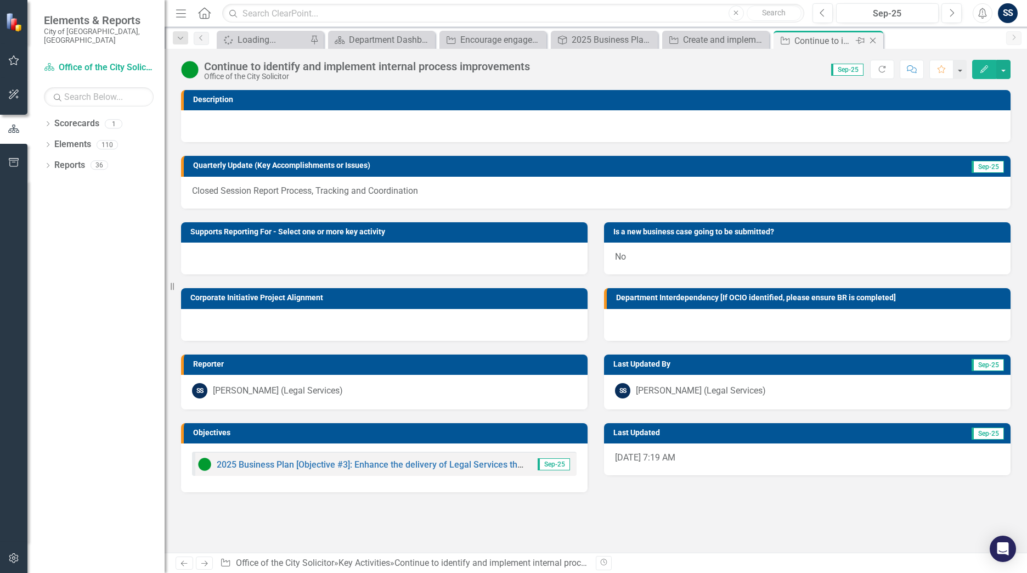
click at [870, 39] on icon "Close" at bounding box center [872, 40] width 11 height 9
click at [774, 40] on icon "Close" at bounding box center [772, 40] width 11 height 9
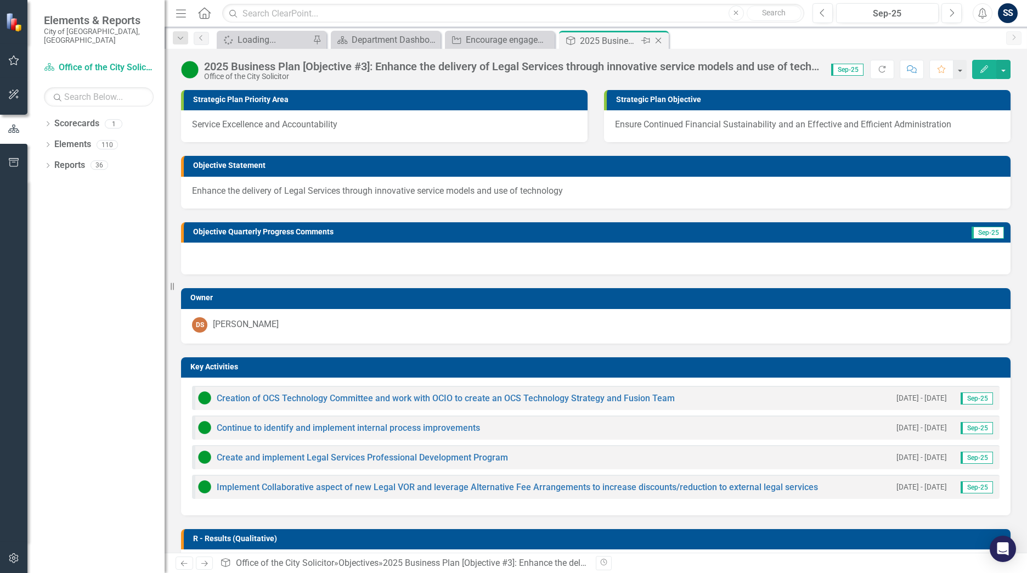
click at [659, 41] on icon "Close" at bounding box center [658, 40] width 11 height 9
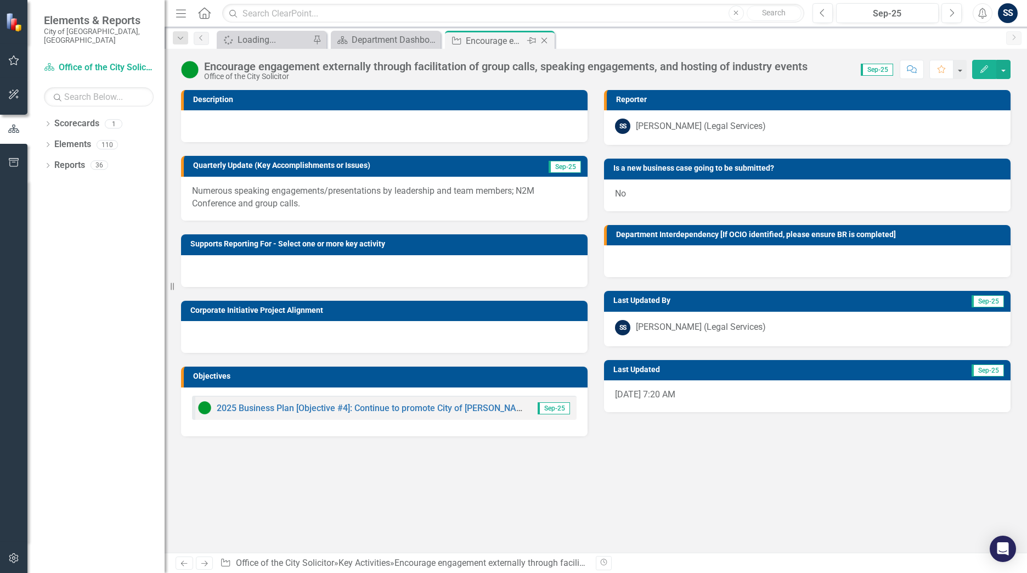
click at [546, 41] on icon "Close" at bounding box center [544, 40] width 11 height 9
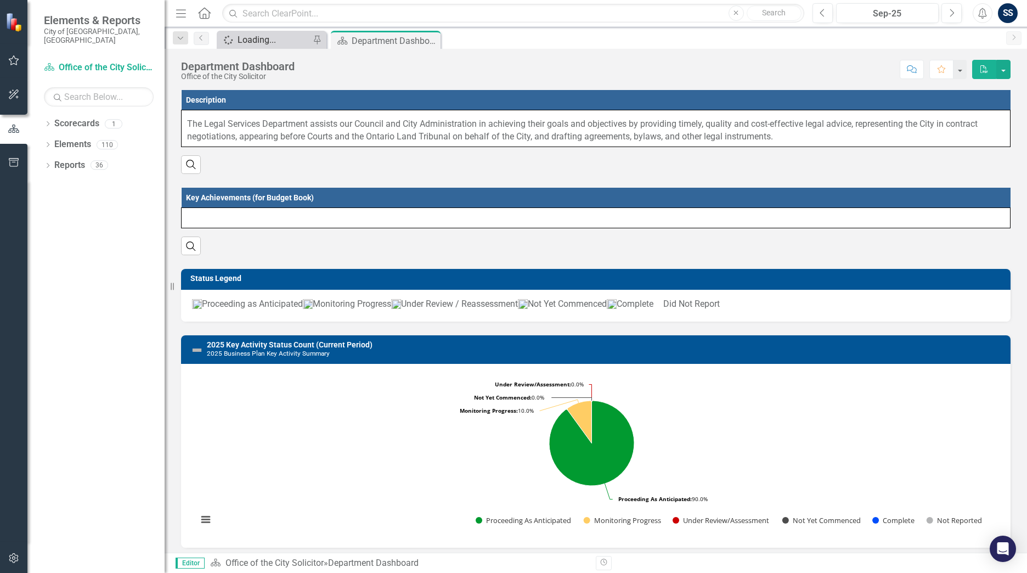
click at [288, 38] on div "Loading..." at bounding box center [273, 40] width 72 height 14
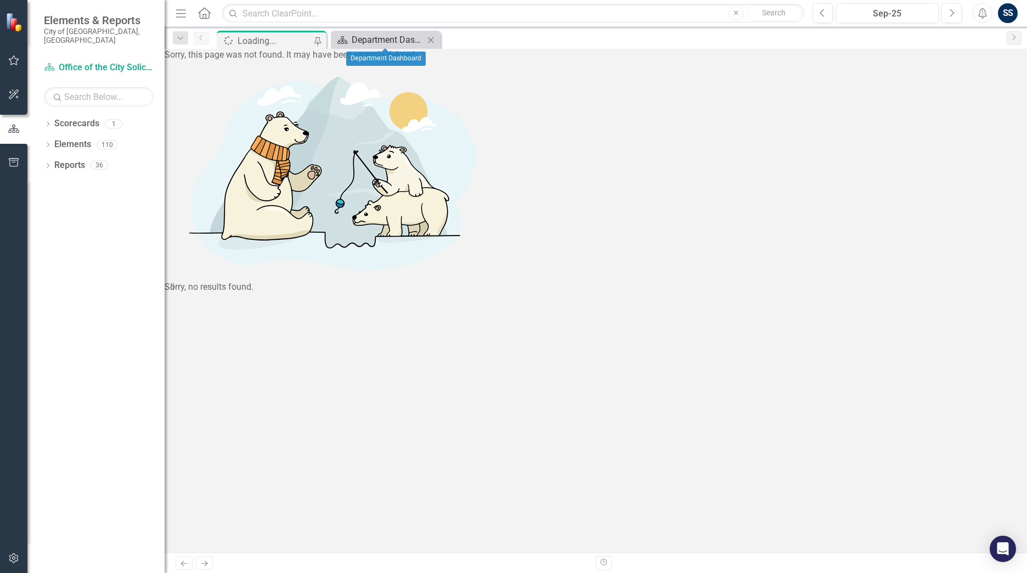
click at [396, 39] on div "Department Dashboard" at bounding box center [388, 40] width 72 height 14
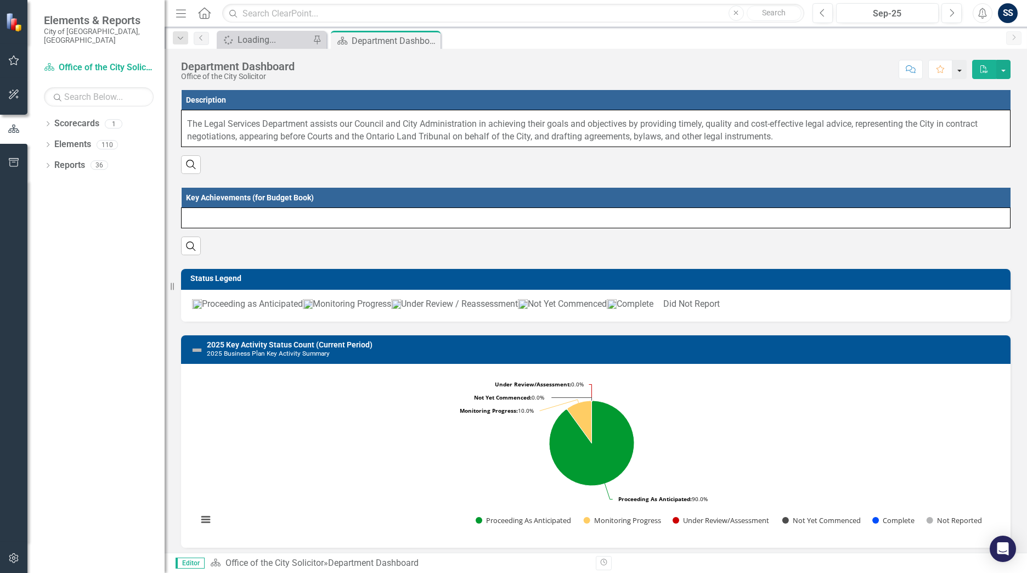
click at [959, 70] on button "button" at bounding box center [959, 69] width 14 height 19
click at [757, 74] on div "Score: N/A Sep-25 Completed Comment Favorite PDF" at bounding box center [655, 69] width 710 height 19
click at [1005, 72] on button "button" at bounding box center [1003, 69] width 14 height 19
click at [513, 80] on div "Department Dashboard Office of the City Solicitor Score: N/A Sep-25 Completed C…" at bounding box center [596, 65] width 862 height 33
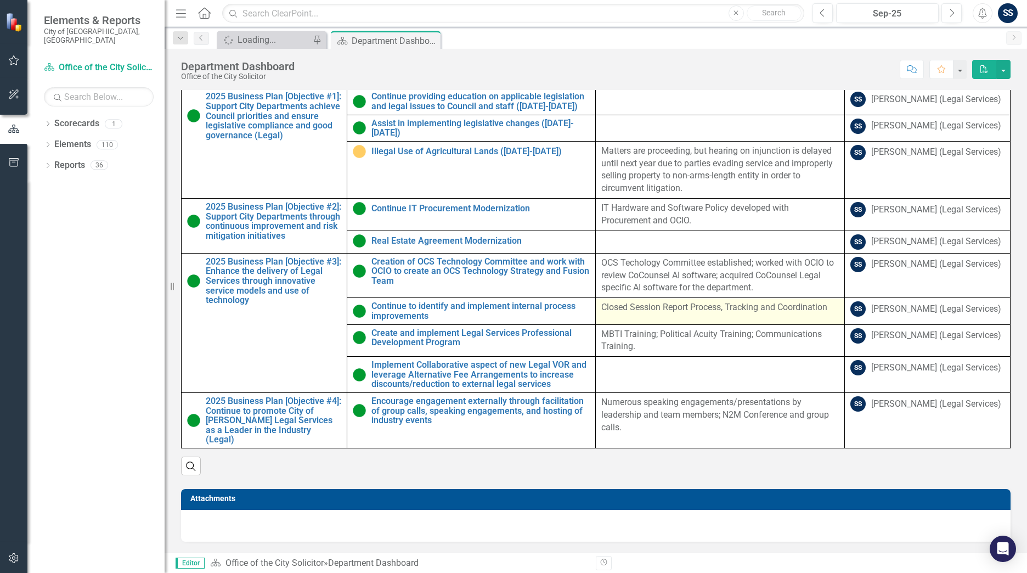
scroll to position [526, 0]
